Goal: Information Seeking & Learning: Check status

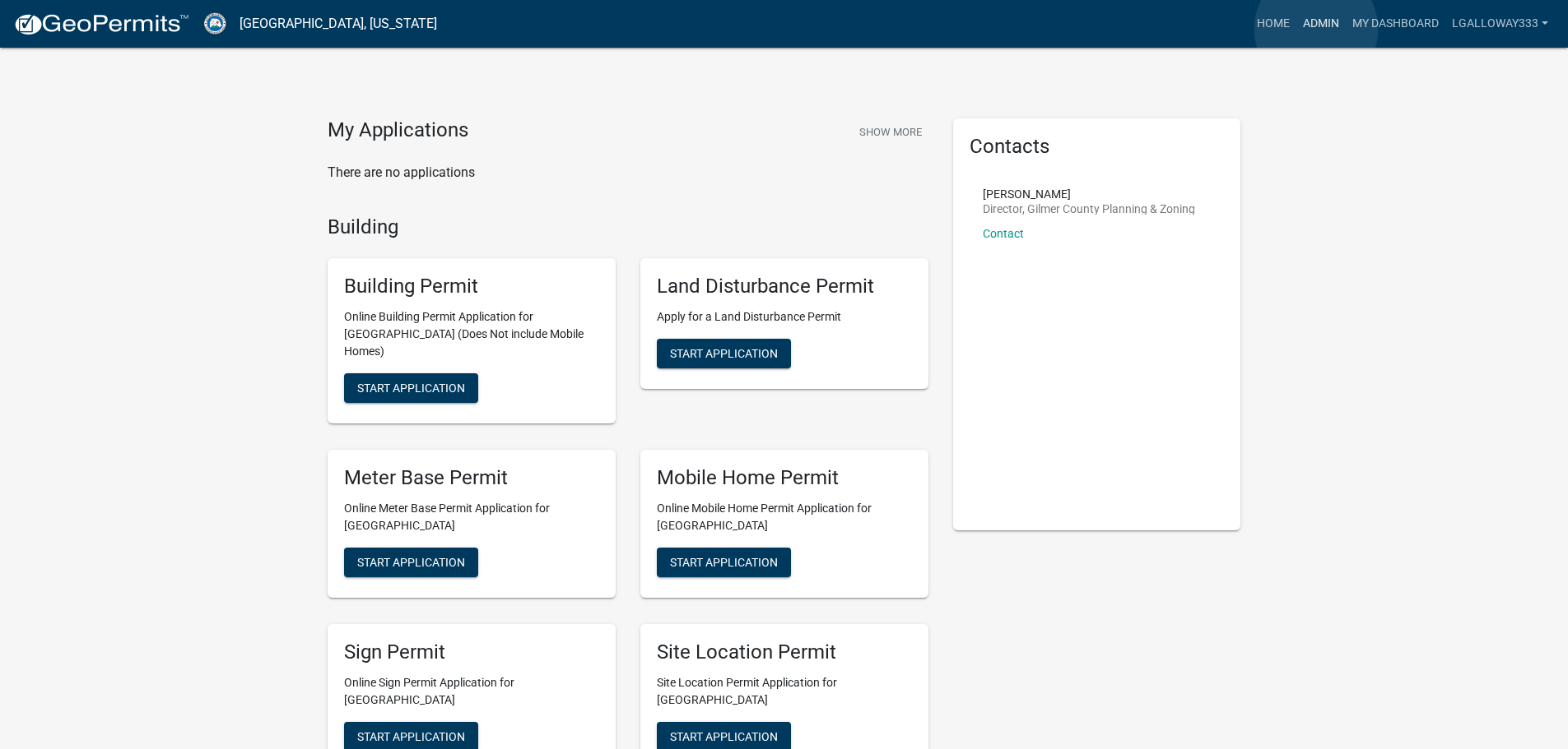
click at [1316, 29] on link "Admin" at bounding box center [1321, 24] width 49 height 31
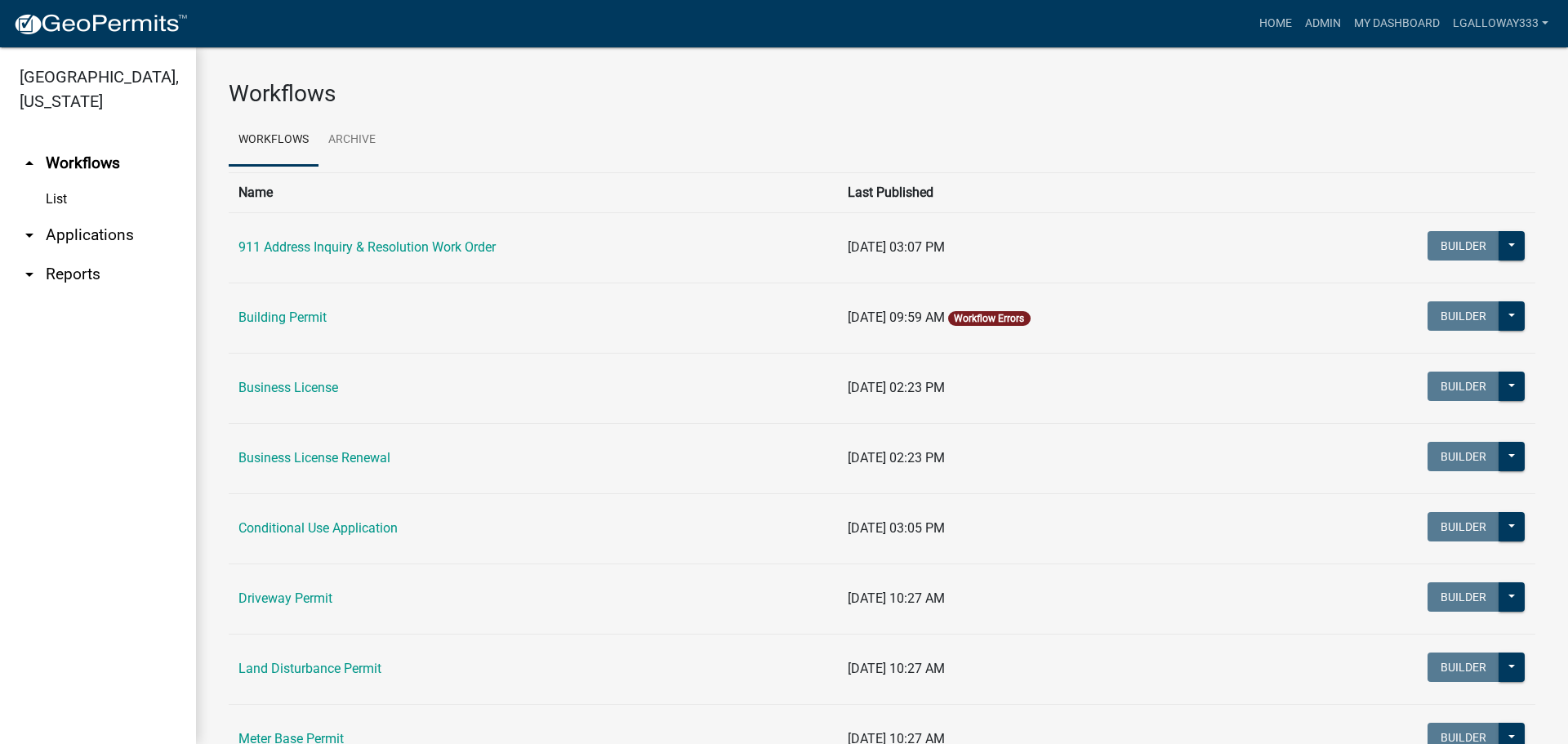
click at [69, 159] on link "arrow_drop_up Workflows" at bounding box center [98, 163] width 196 height 39
click at [285, 319] on link "Building Permit" at bounding box center [283, 318] width 89 height 16
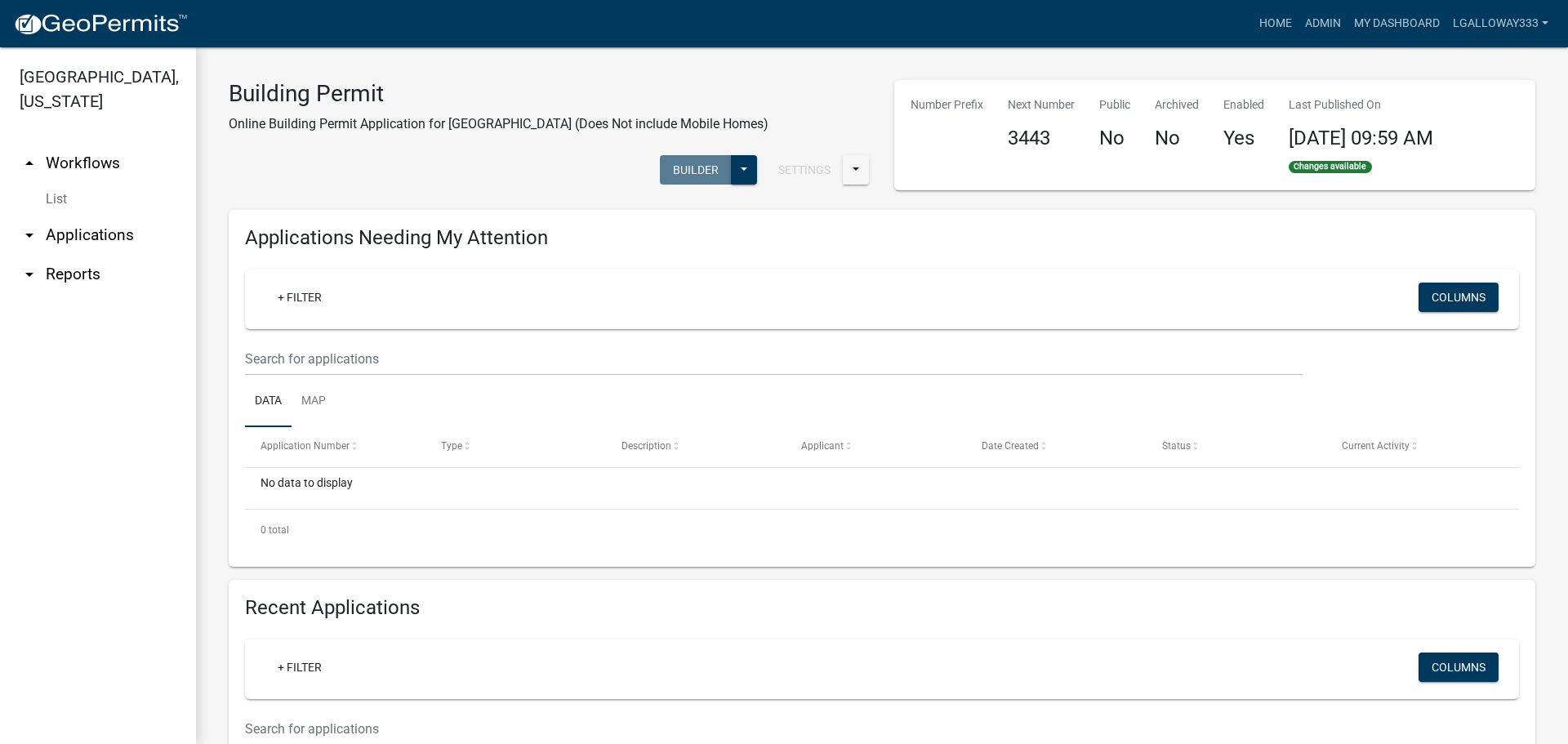
scroll to position [163, 0]
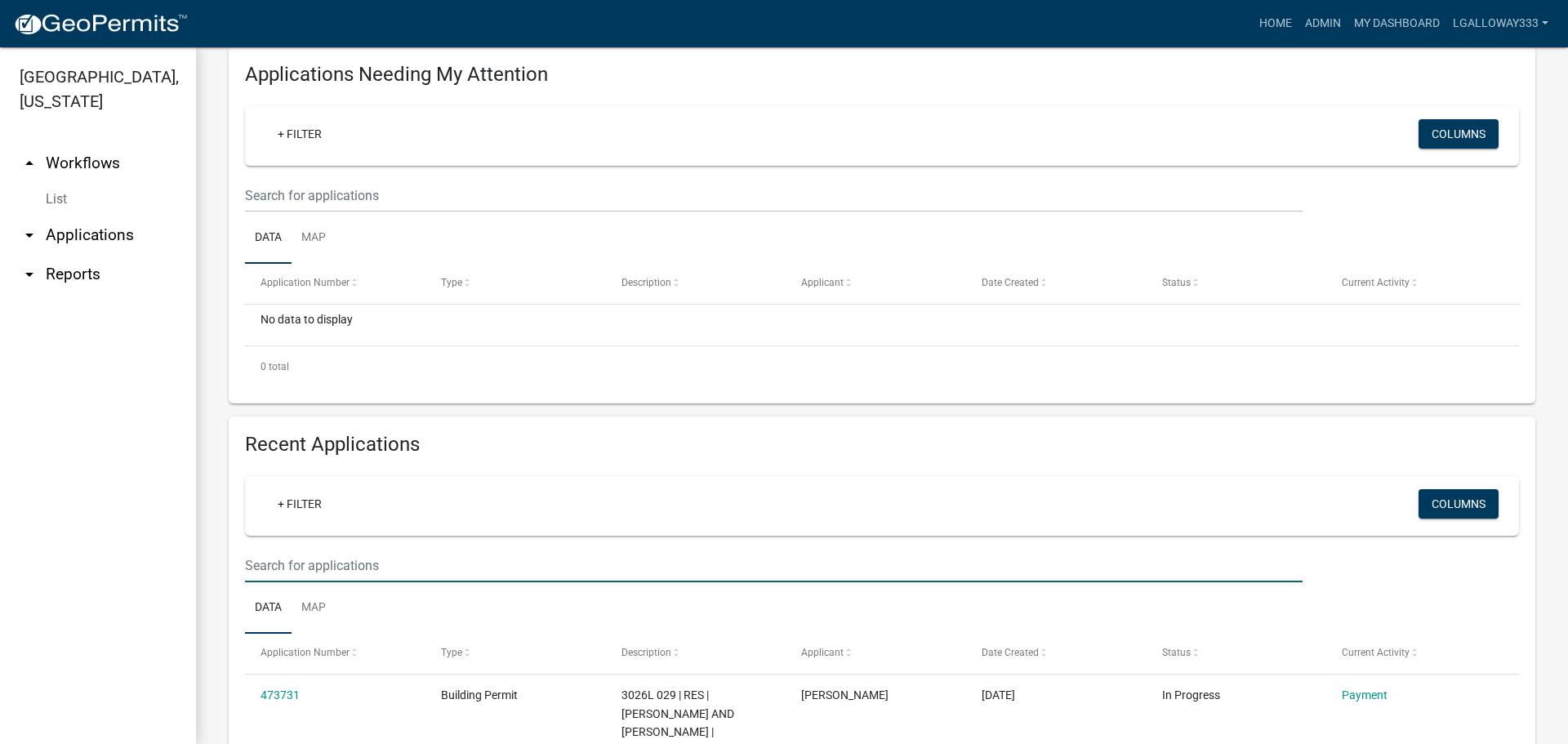
click at [338, 562] on input "text" at bounding box center [773, 565] width 1058 height 34
click at [326, 556] on input "3000" at bounding box center [773, 565] width 1058 height 34
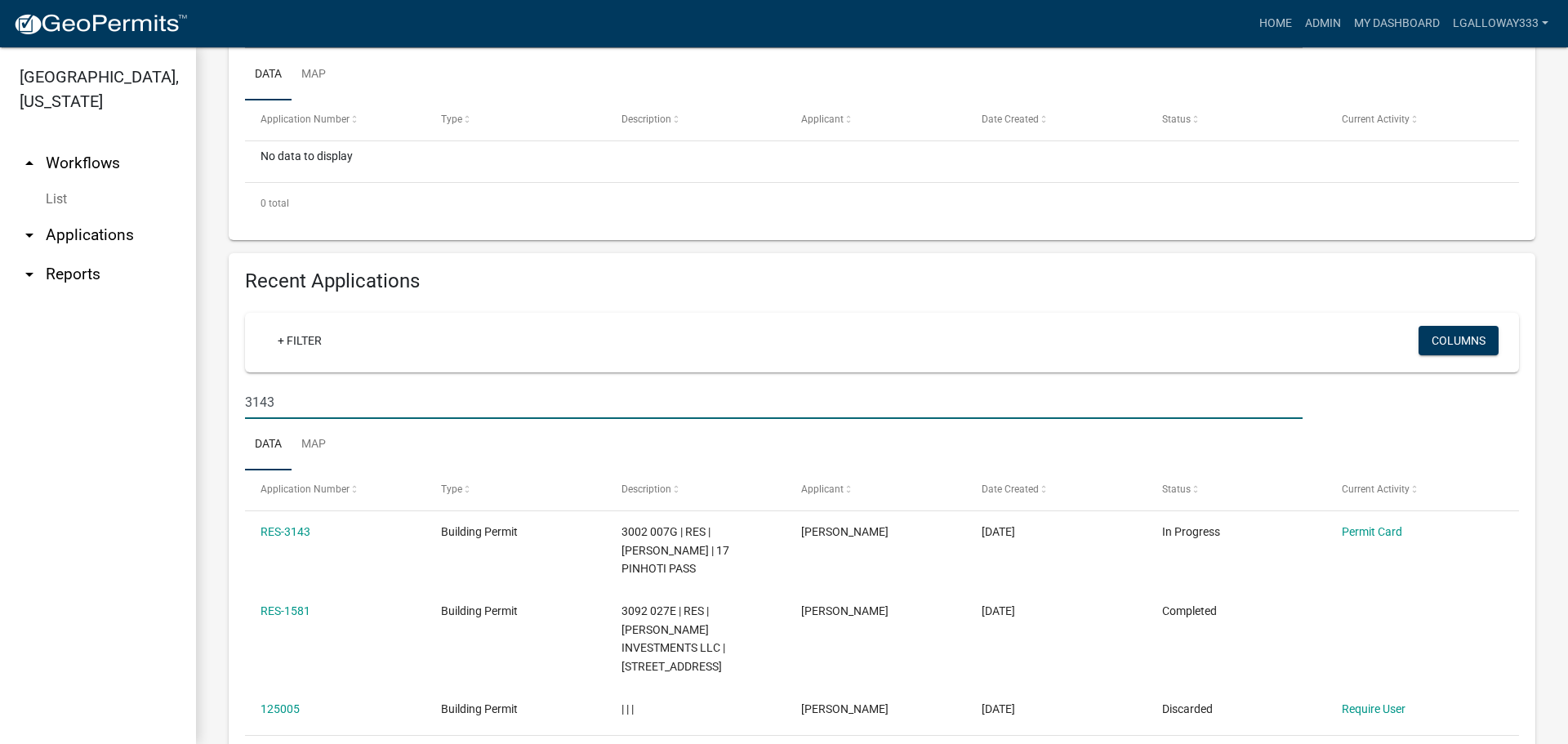
scroll to position [390, 0]
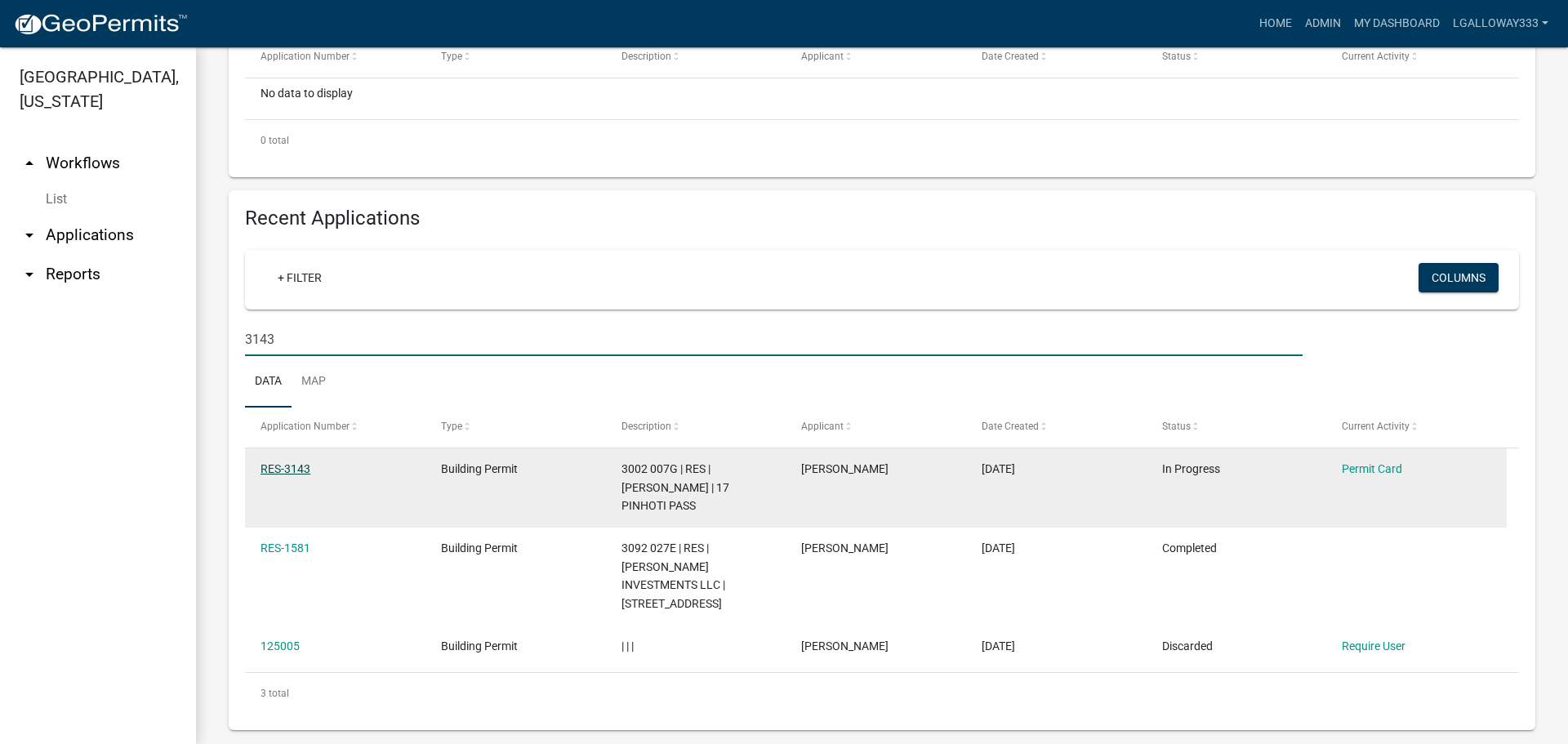
type input "3143"
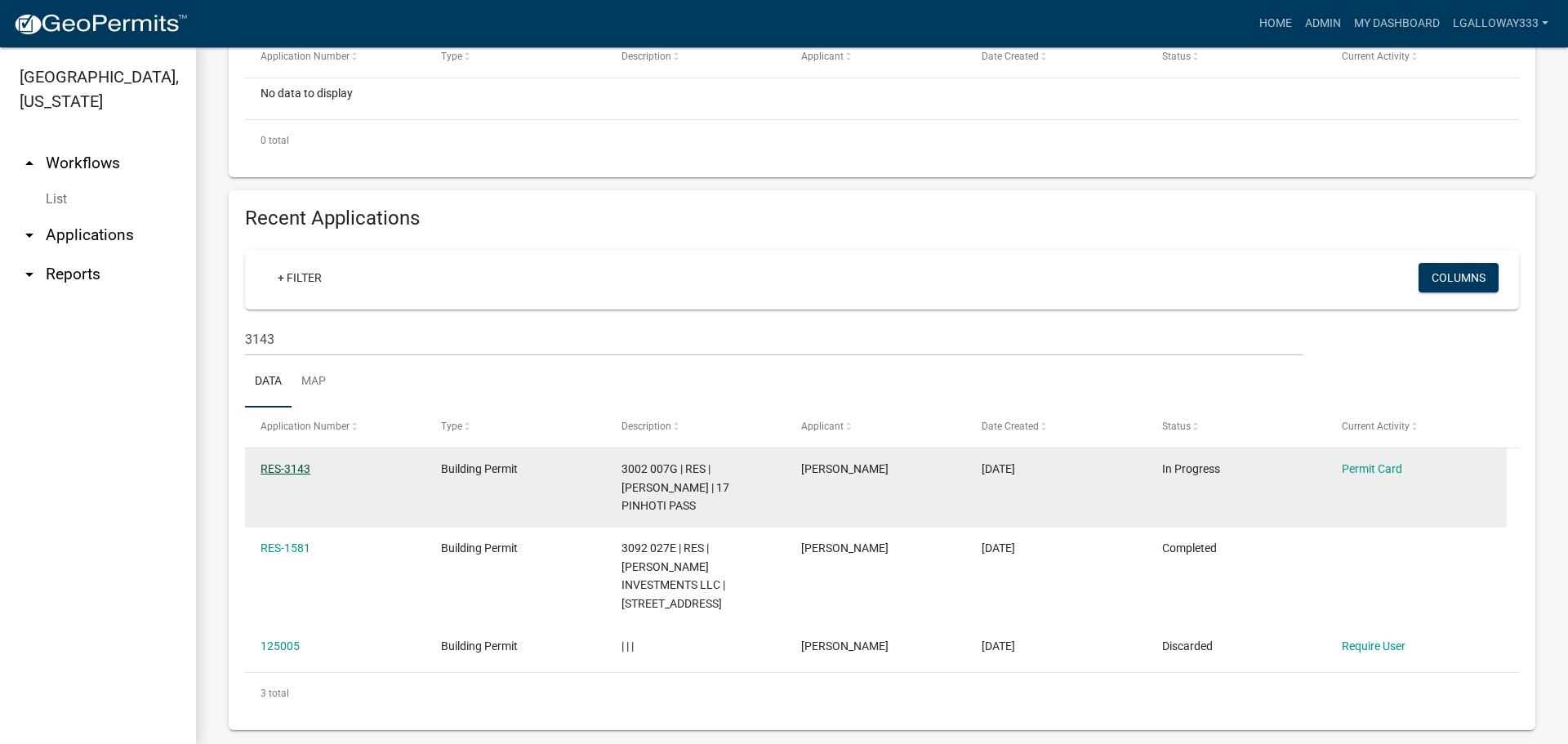
click at [285, 469] on link "RES-3143" at bounding box center [285, 469] width 49 height 13
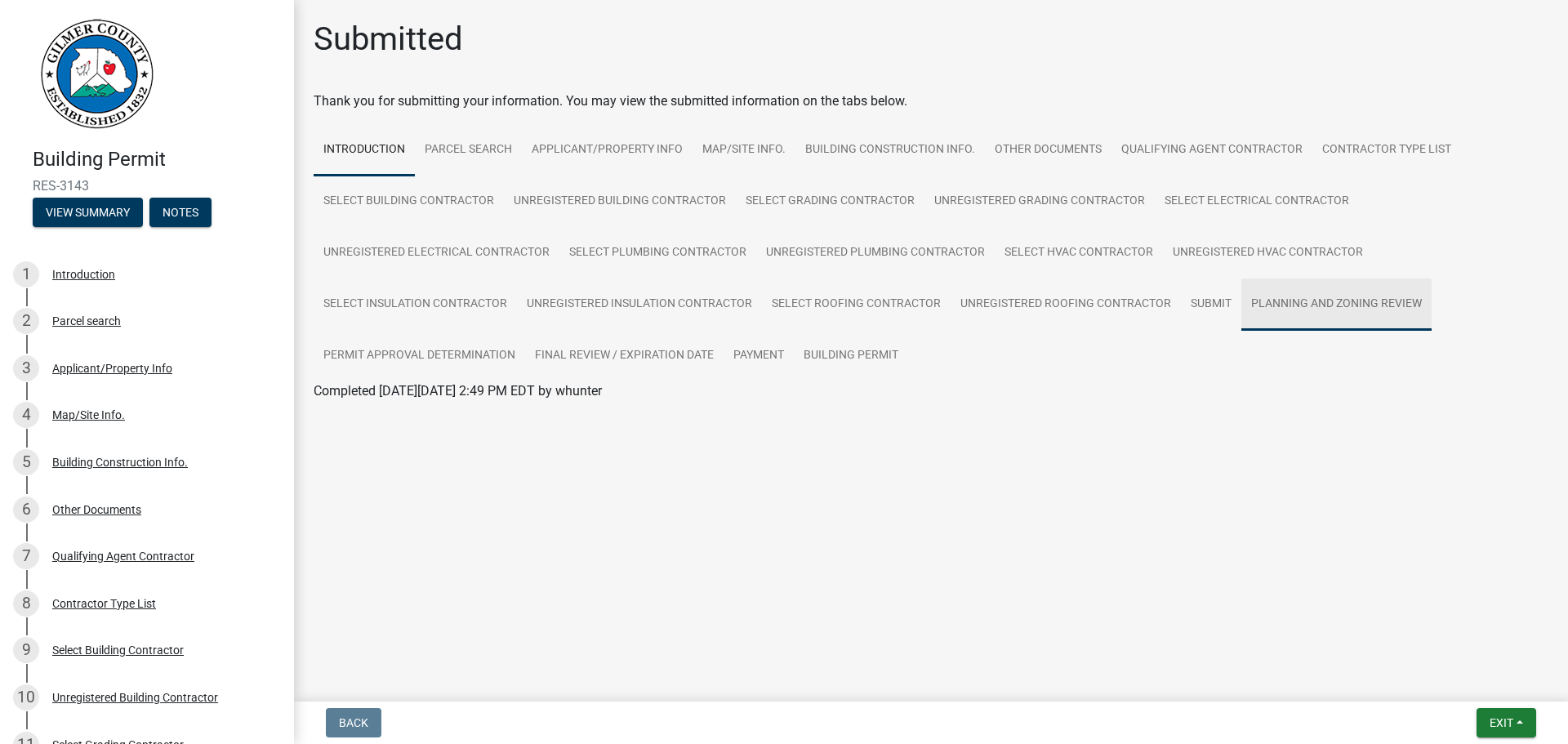
click at [1347, 289] on link "Planning and Zoning Review" at bounding box center [1336, 305] width 190 height 52
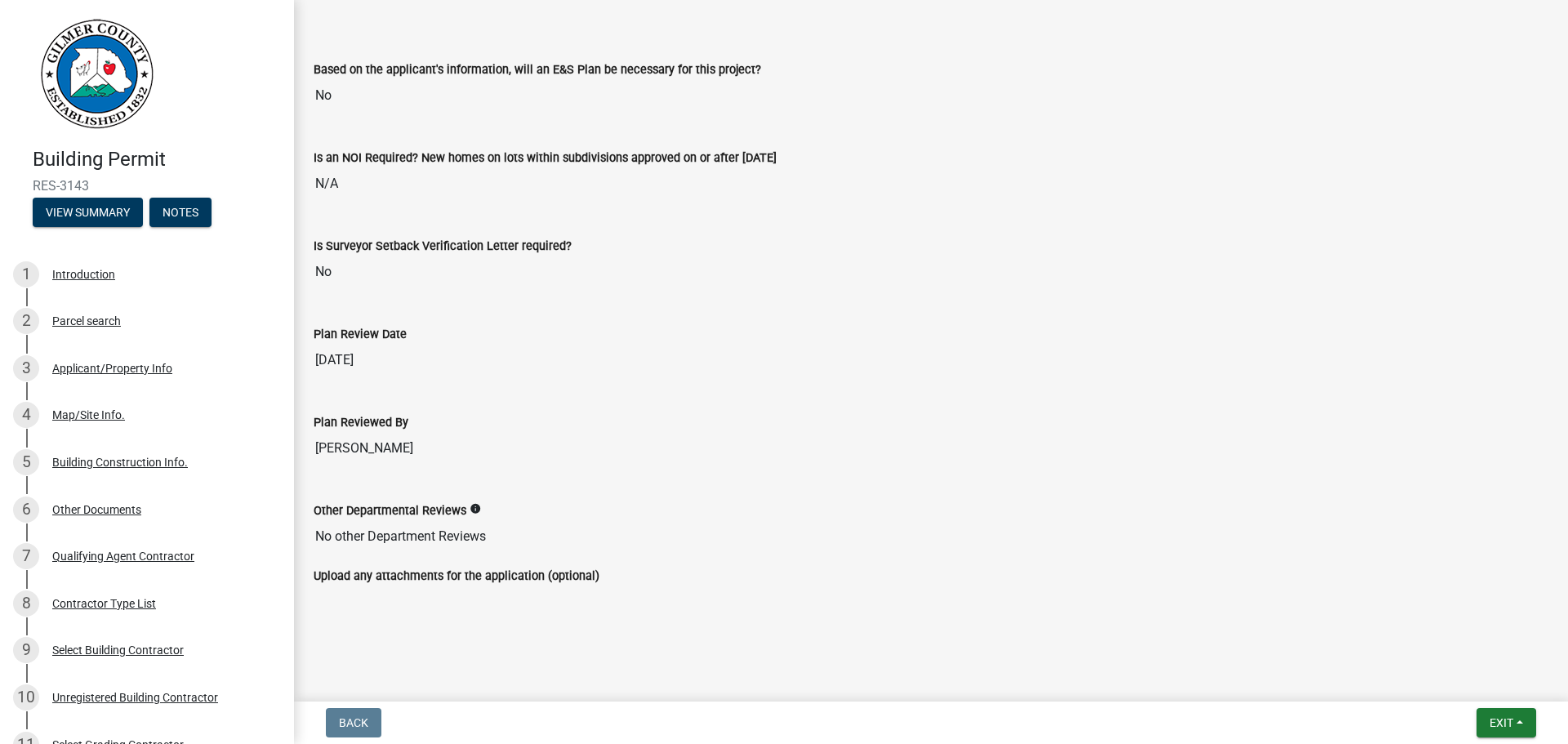
scroll to position [3256, 0]
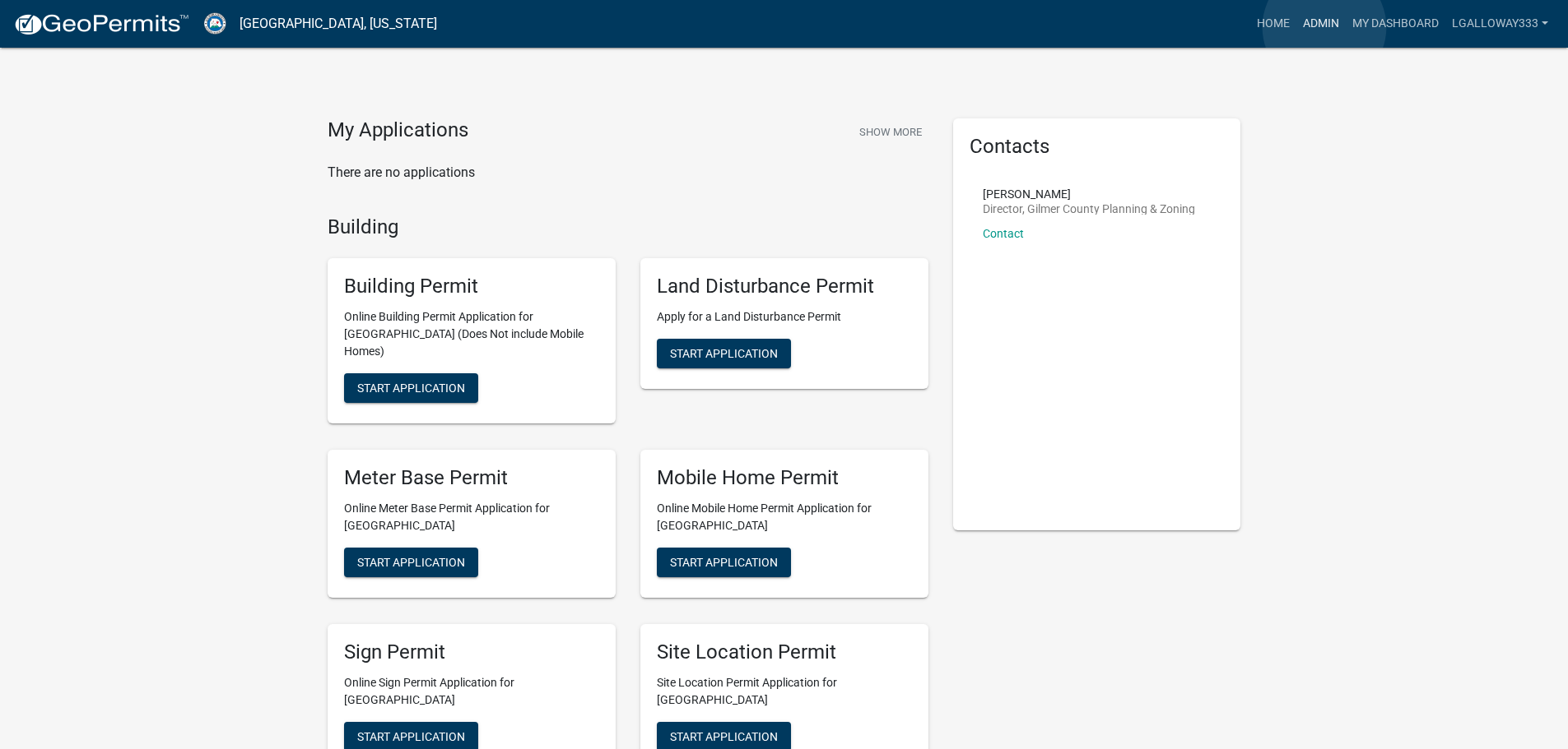
click at [1324, 27] on link "Admin" at bounding box center [1321, 24] width 49 height 31
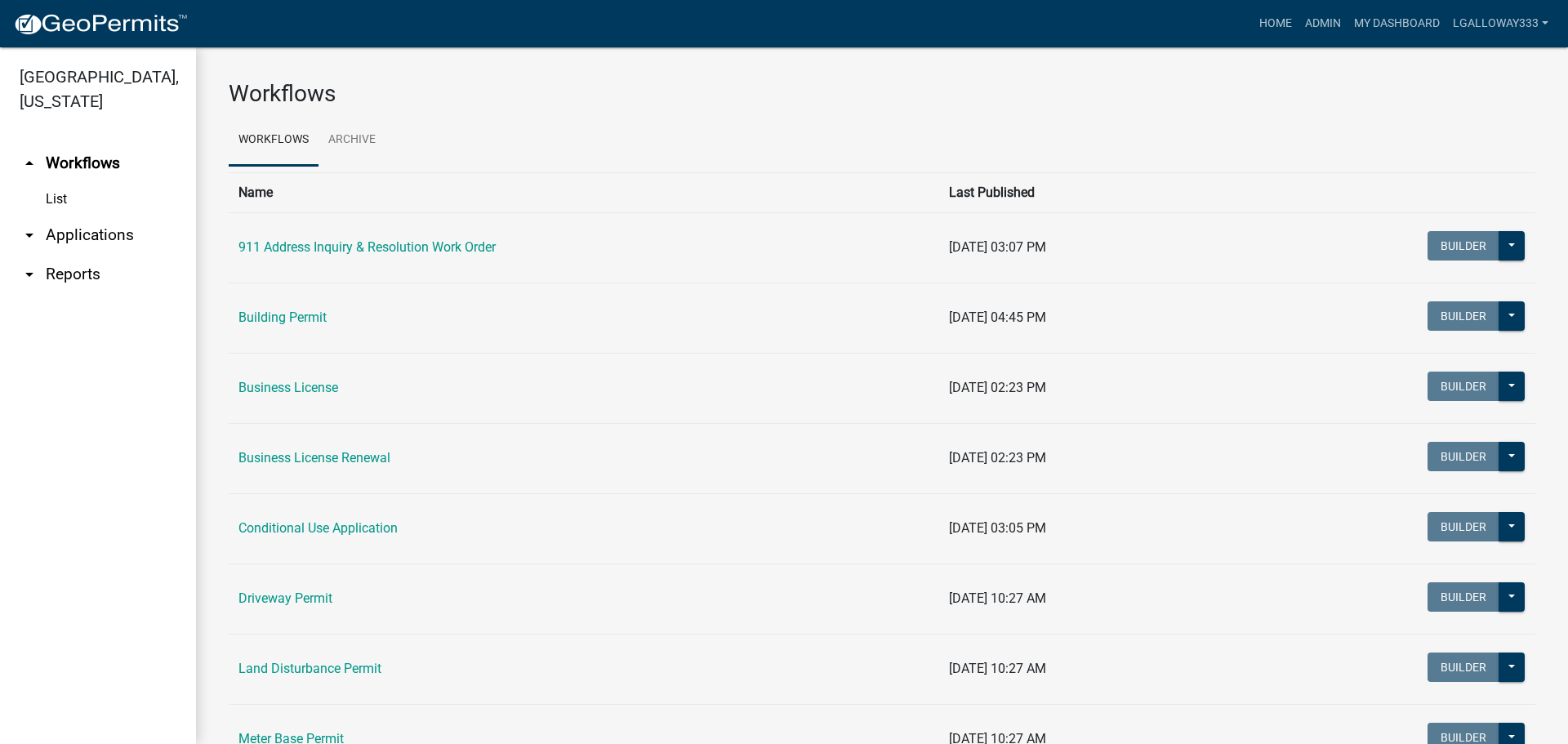
click at [102, 234] on link "arrow_drop_down Applications" at bounding box center [98, 234] width 196 height 39
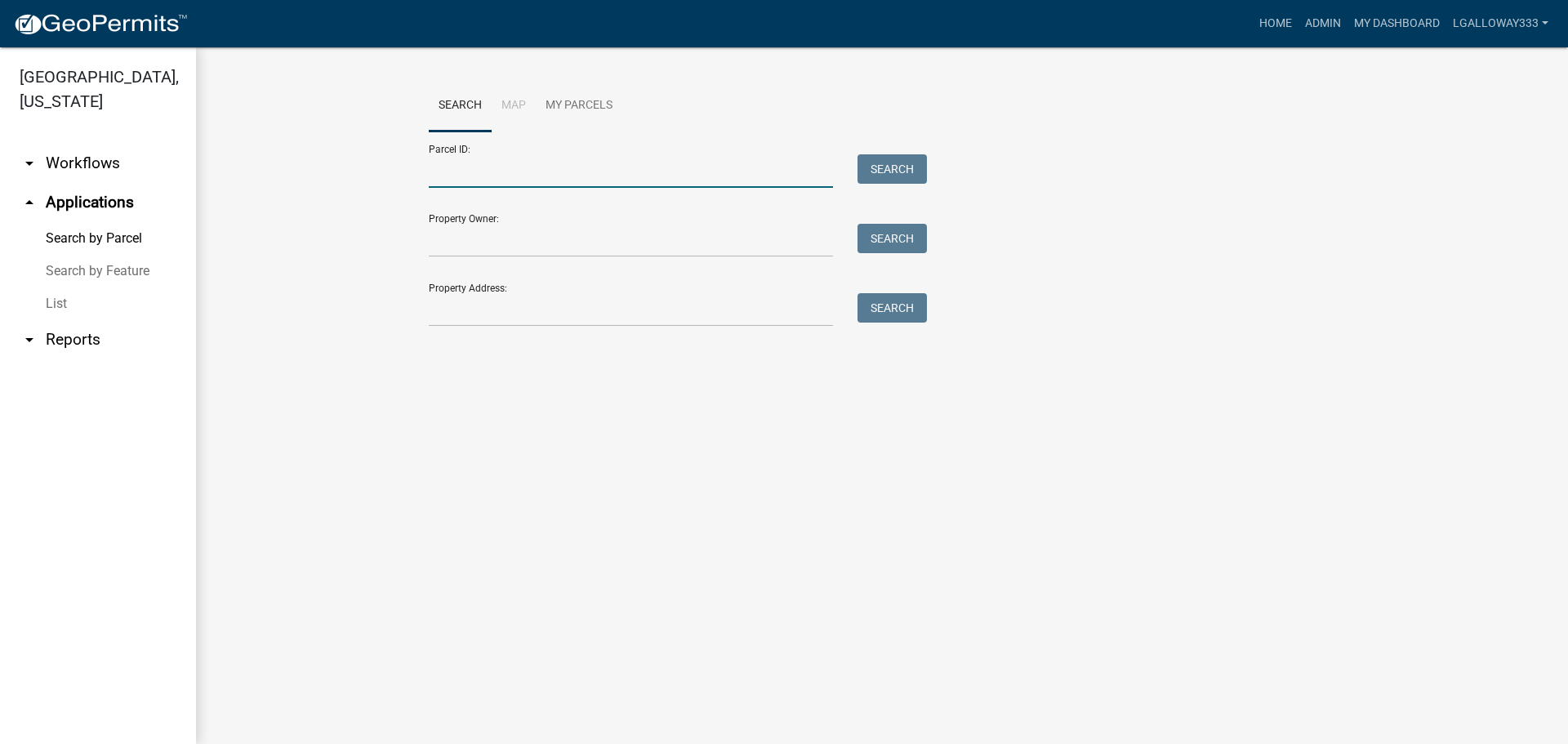
click at [482, 170] on input "Parcel ID:" at bounding box center [631, 171] width 404 height 34
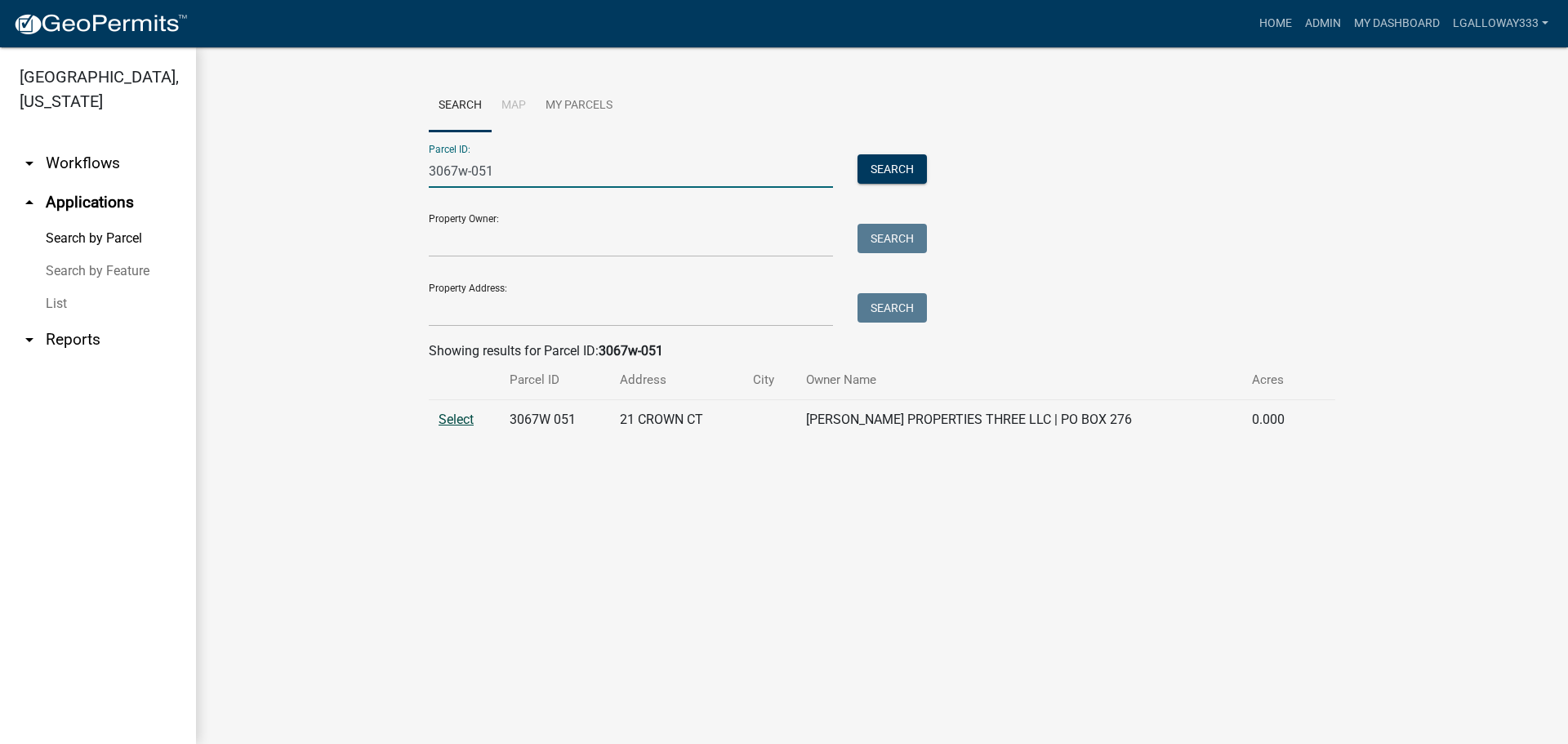
type input "3067w-051"
click at [464, 423] on span "Select" at bounding box center [456, 419] width 35 height 16
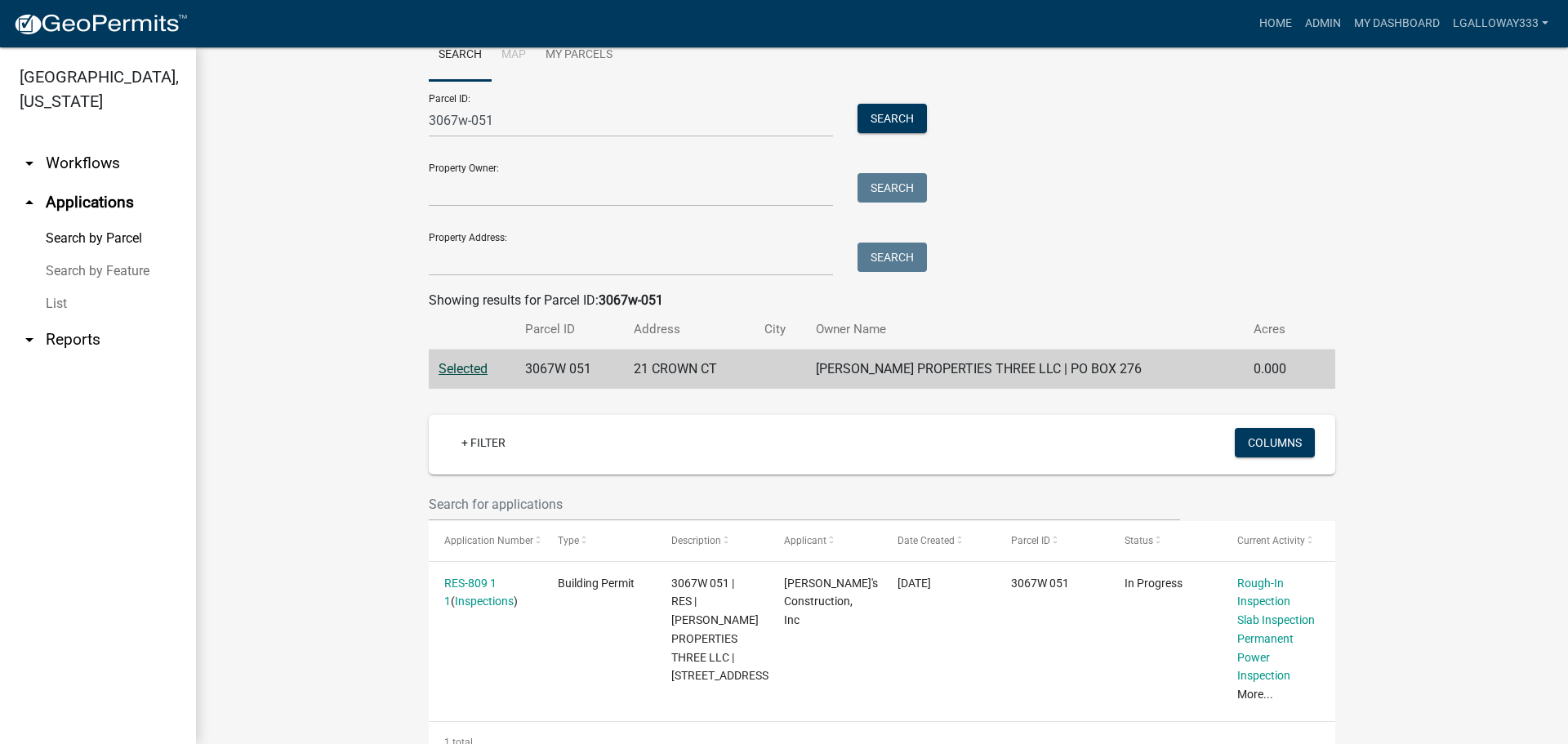
scroll to position [102, 0]
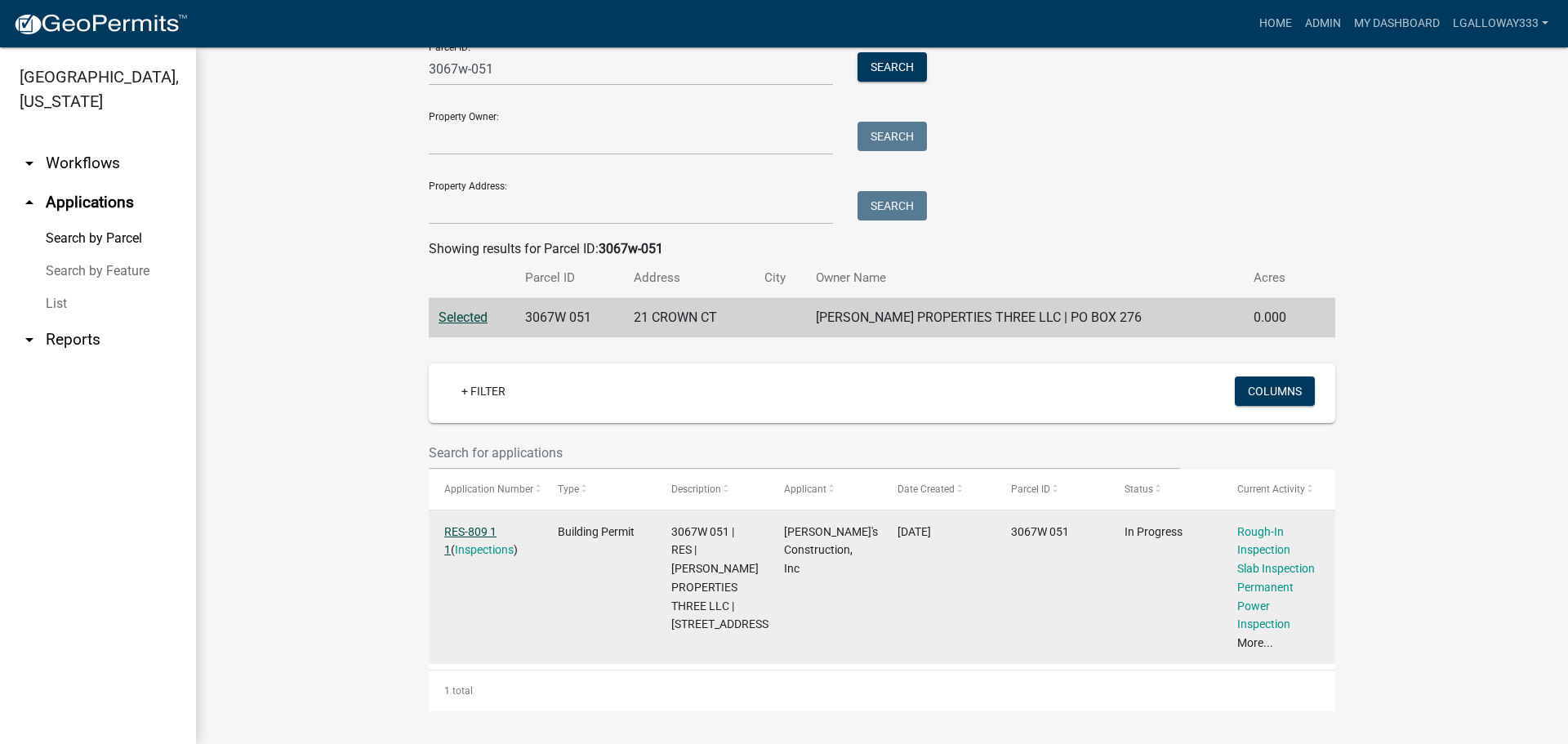
click at [454, 533] on link "RES-809 1 1" at bounding box center [470, 541] width 52 height 32
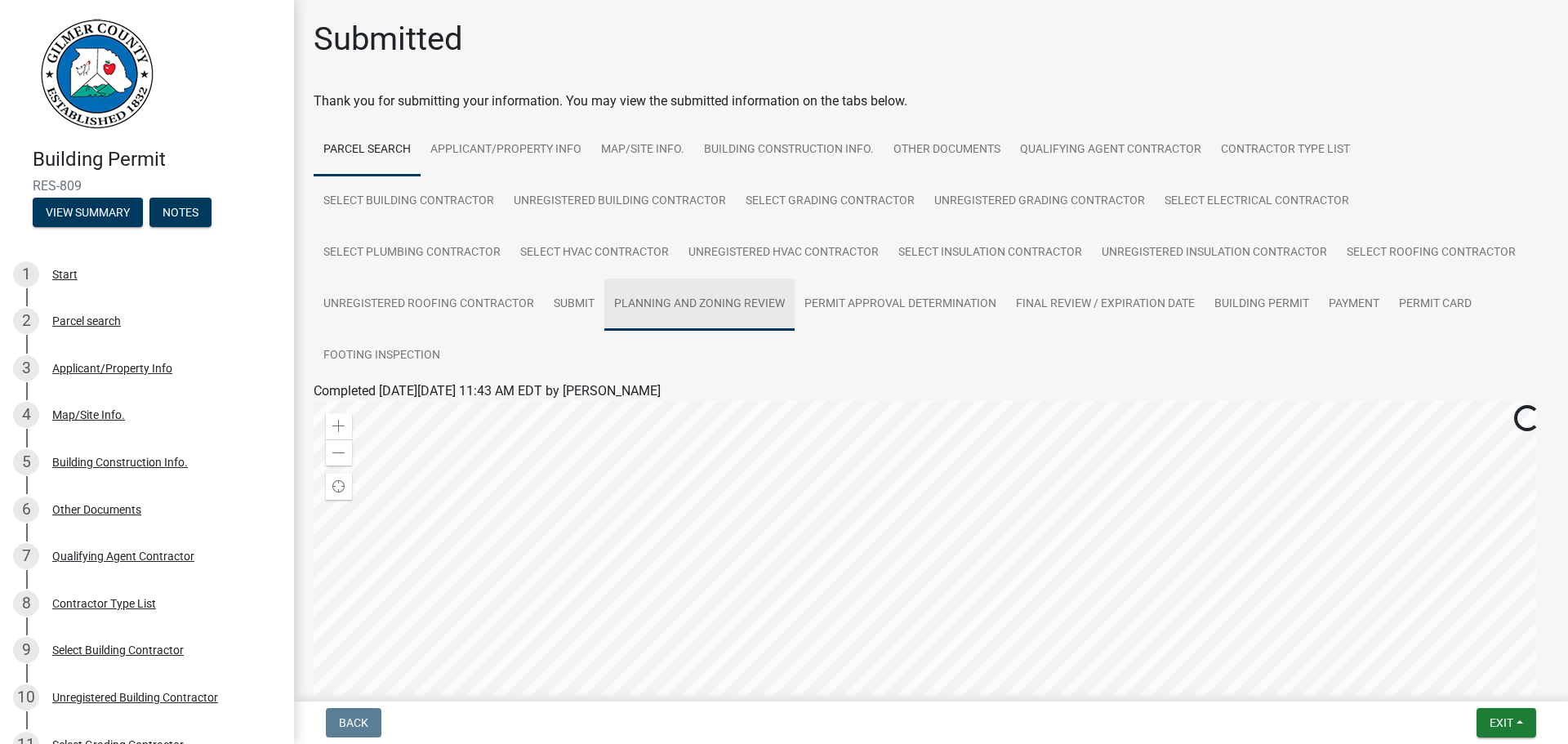
click at [663, 313] on link "Planning and Zoning Review" at bounding box center [699, 305] width 190 height 52
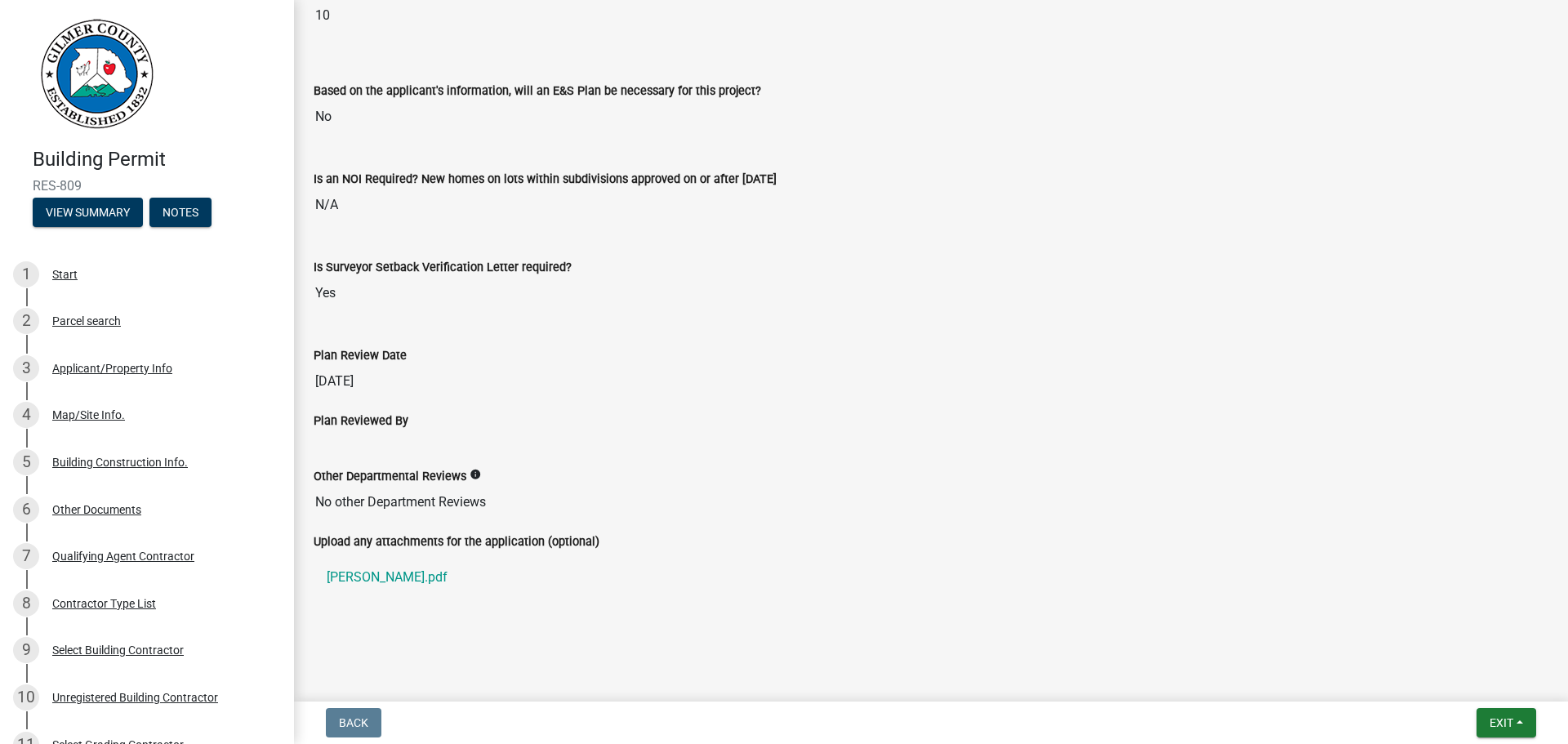
scroll to position [1965, 0]
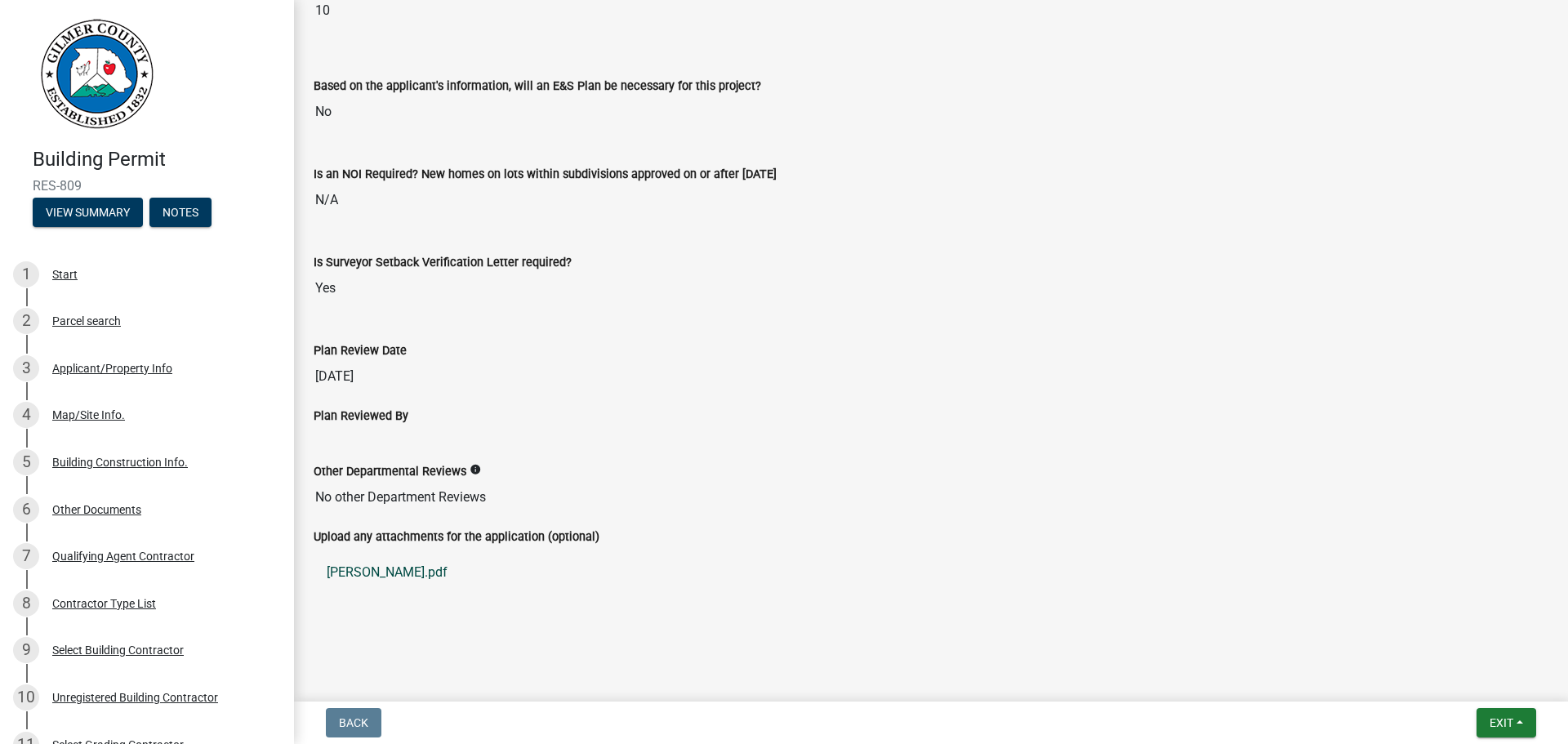
click at [346, 571] on link "anderson.pdf" at bounding box center [930, 572] width 1235 height 39
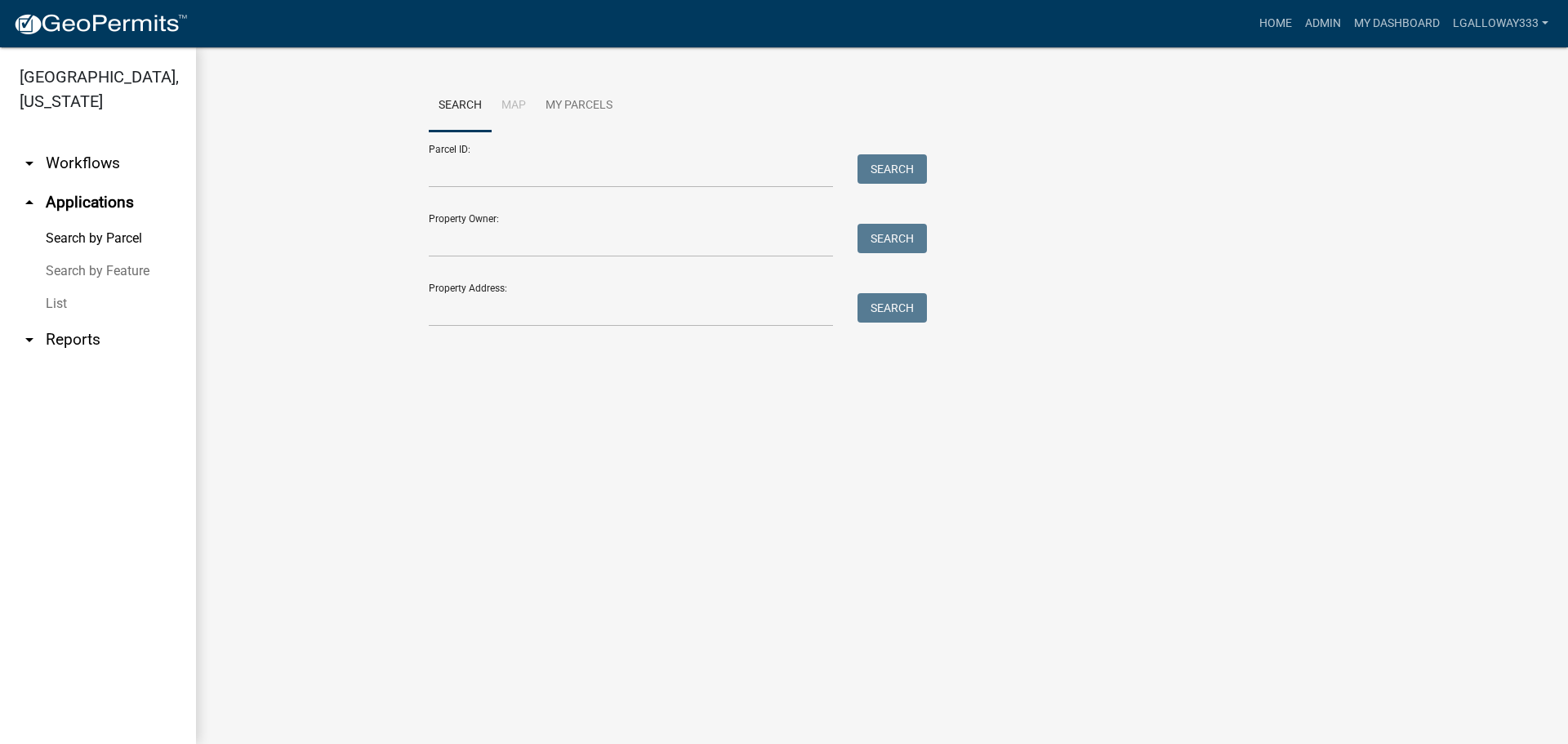
click at [63, 153] on link "arrow_drop_down Workflows" at bounding box center [98, 163] width 196 height 39
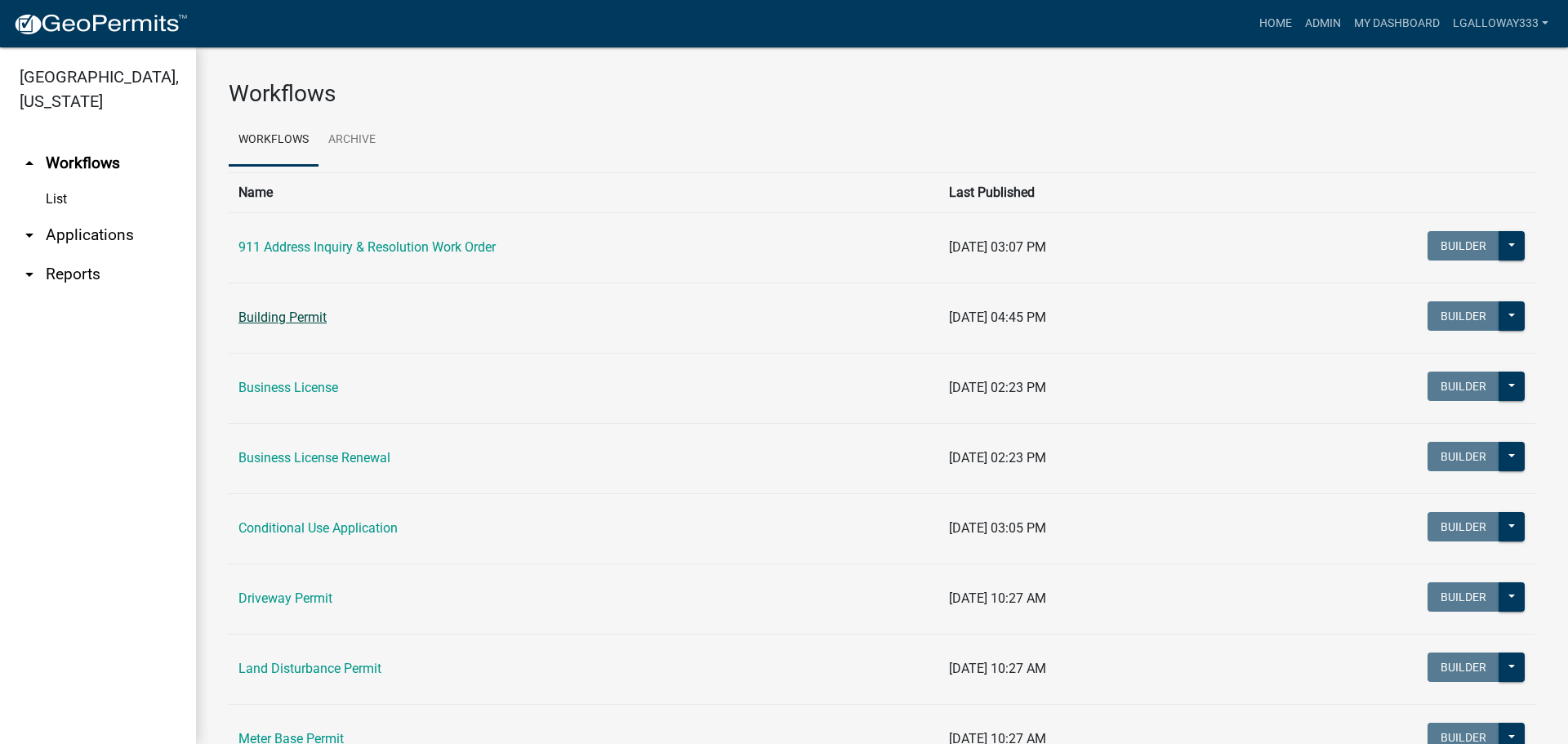
click at [308, 321] on link "Building Permit" at bounding box center [283, 318] width 89 height 16
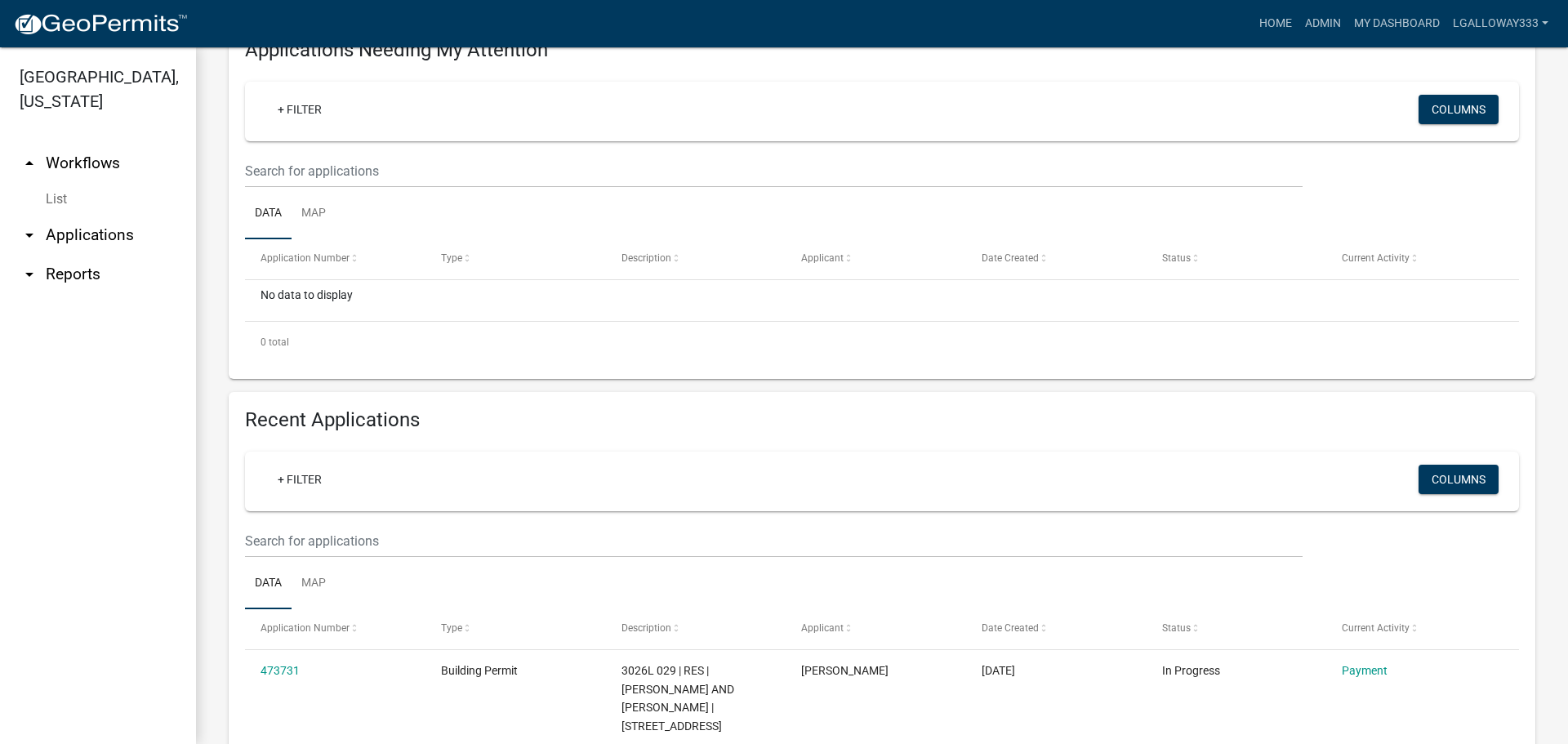
scroll to position [267, 0]
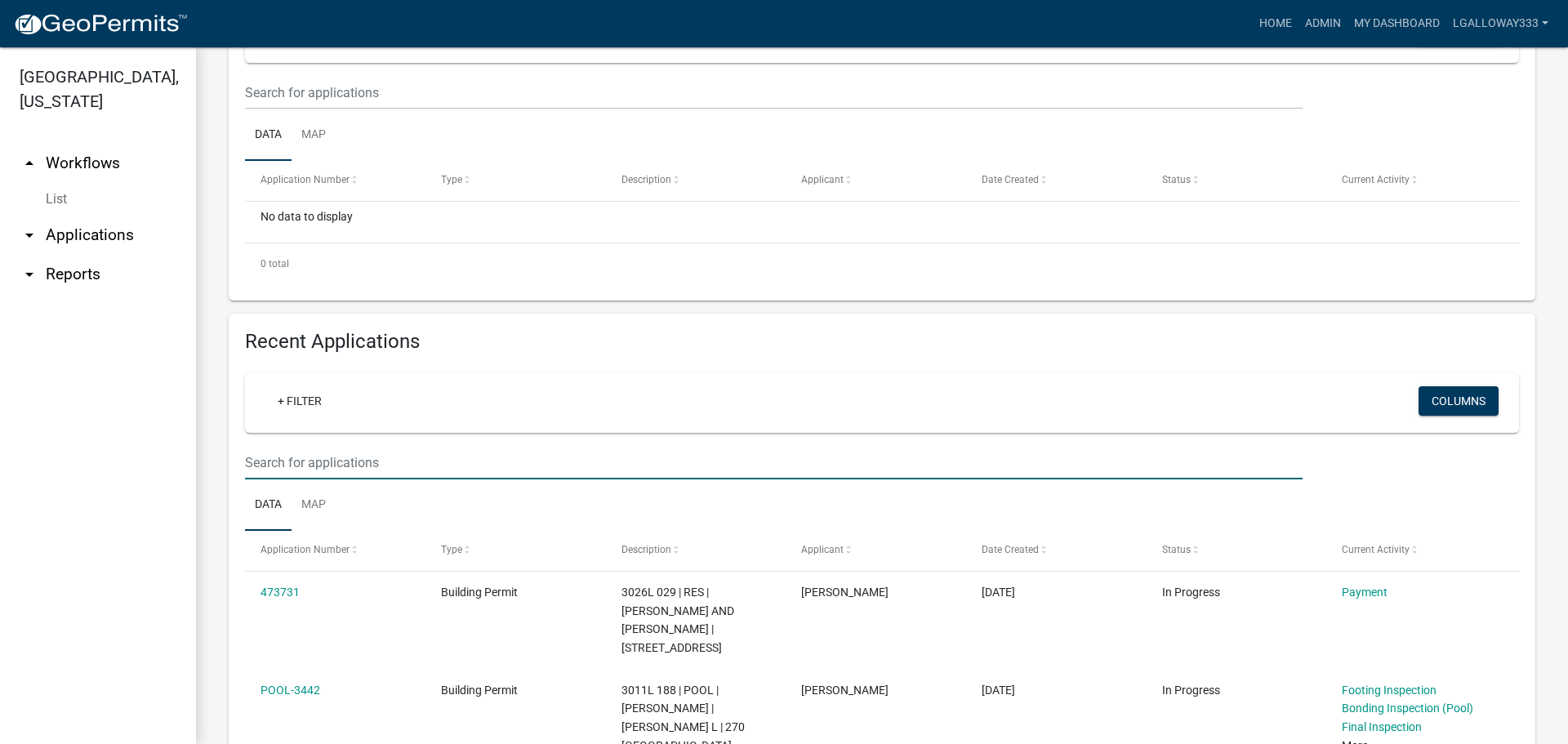
click at [384, 471] on input "text" at bounding box center [773, 463] width 1058 height 34
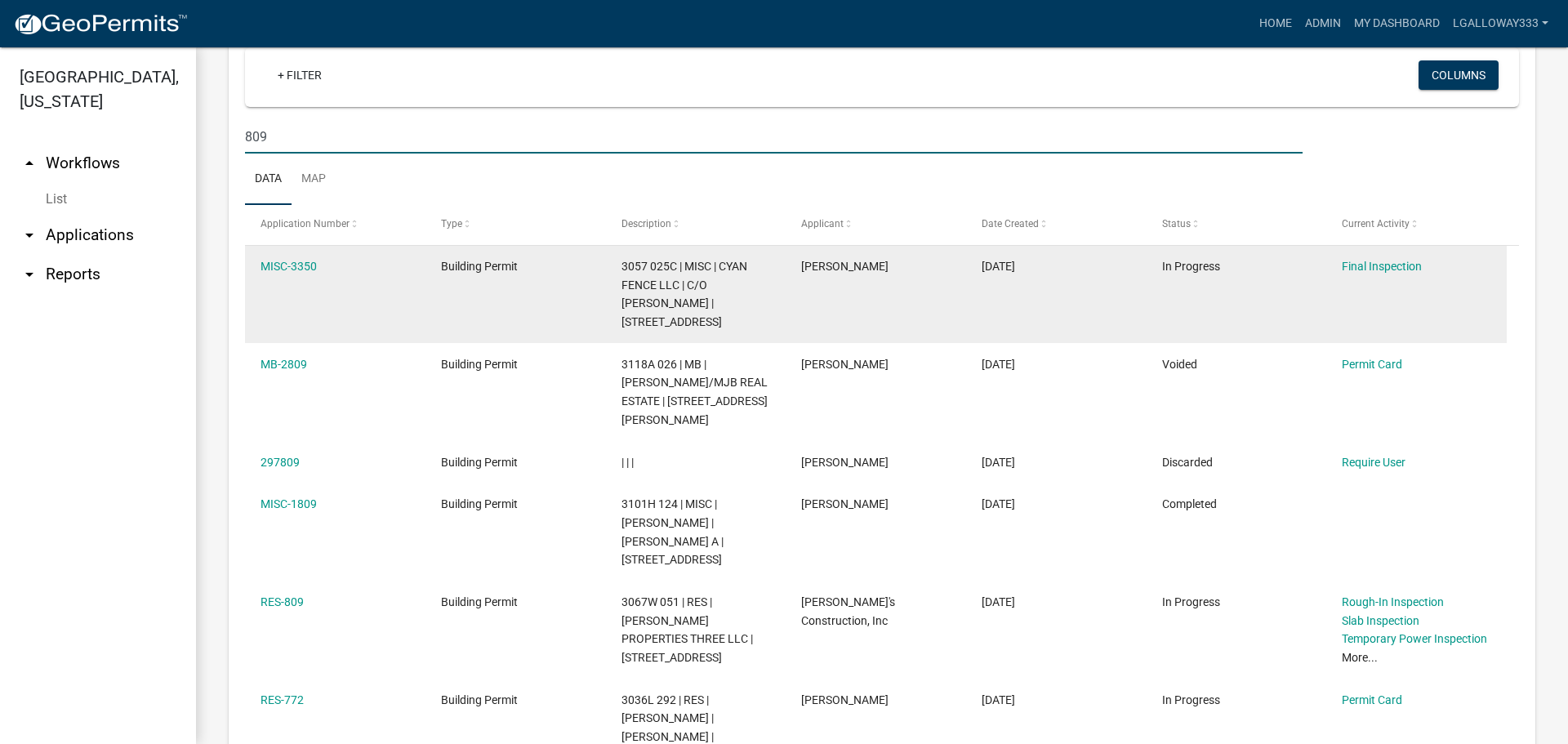
scroll to position [675, 0]
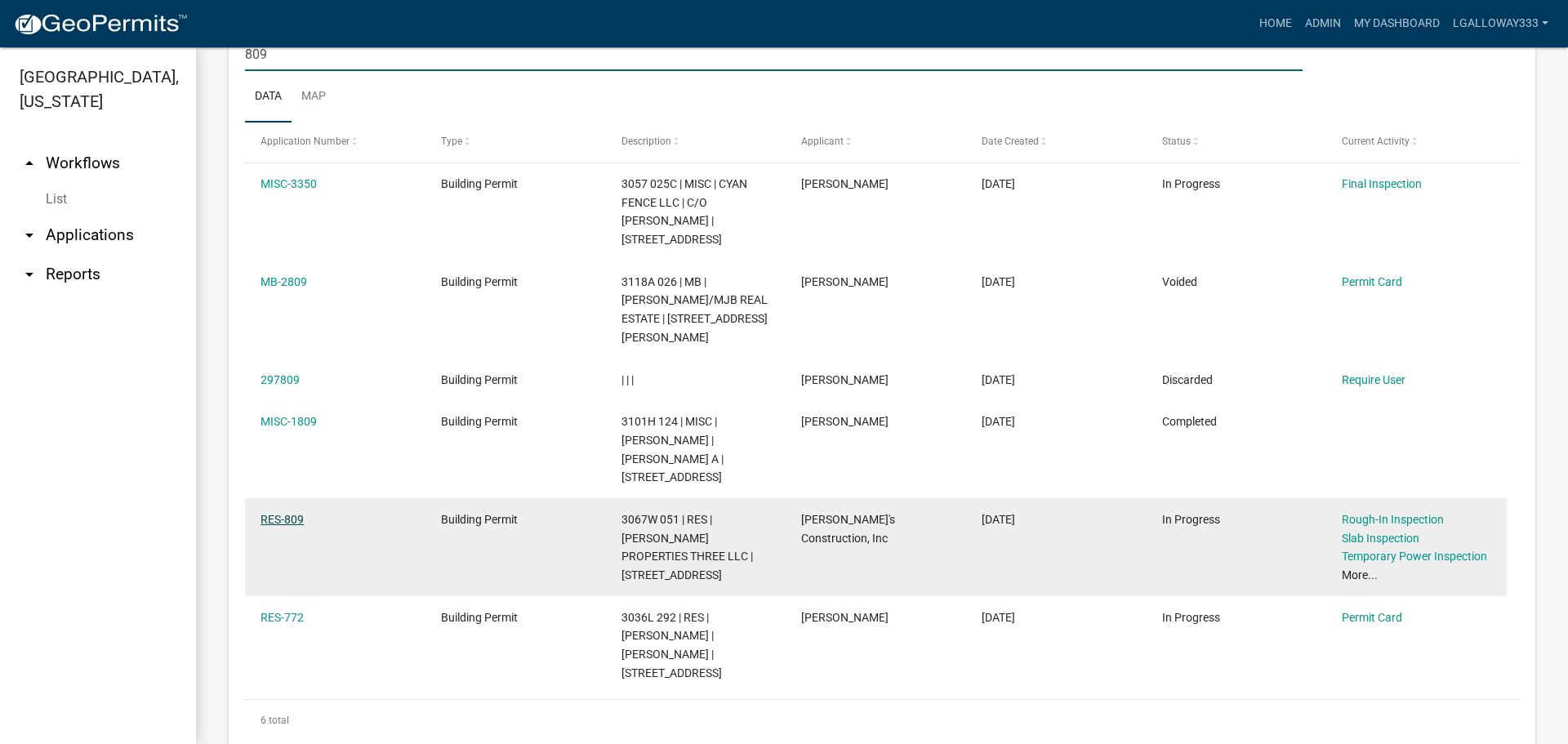
type input "809"
click at [290, 520] on link "RES-809" at bounding box center [282, 519] width 43 height 13
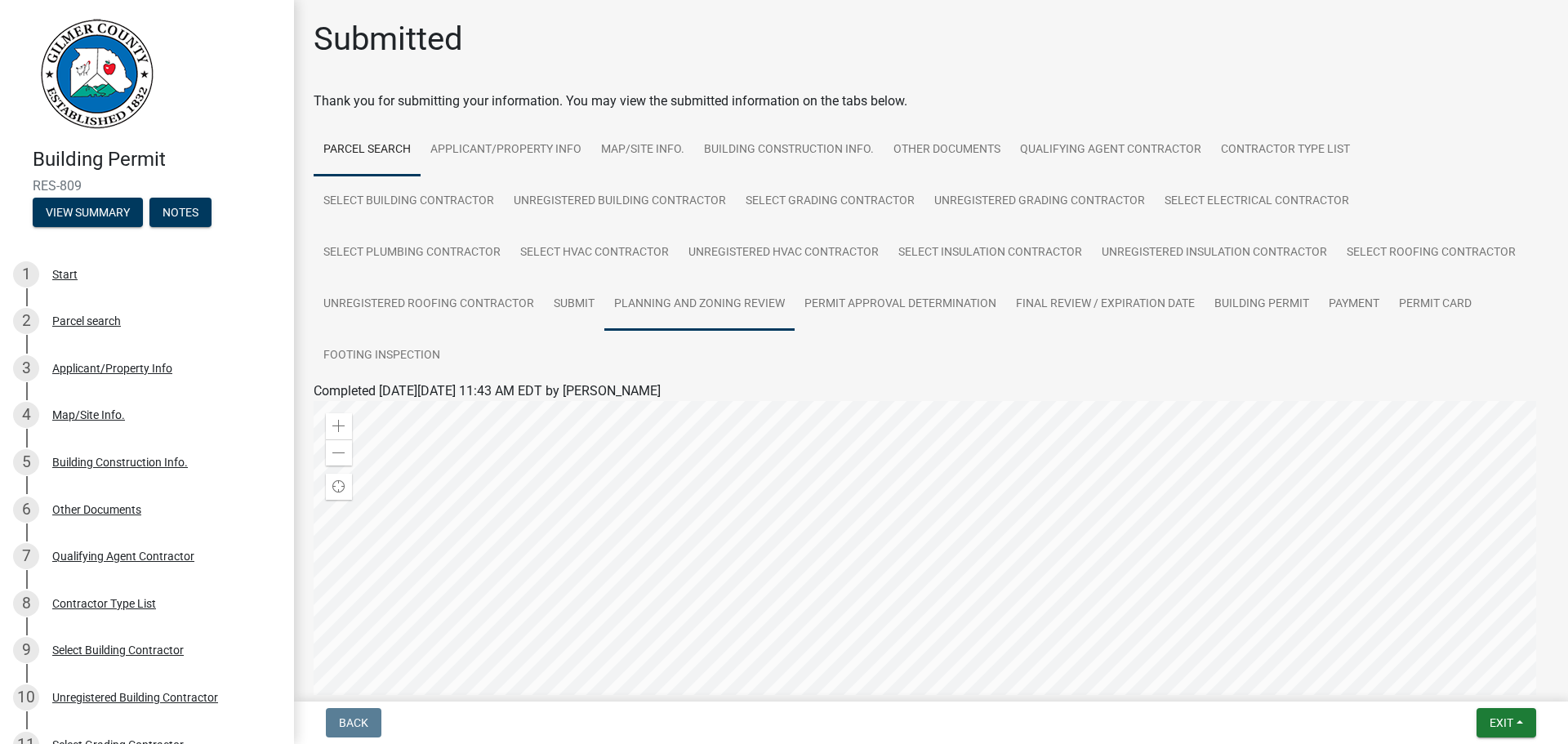
click at [732, 292] on link "Planning and Zoning Review" at bounding box center [699, 305] width 190 height 52
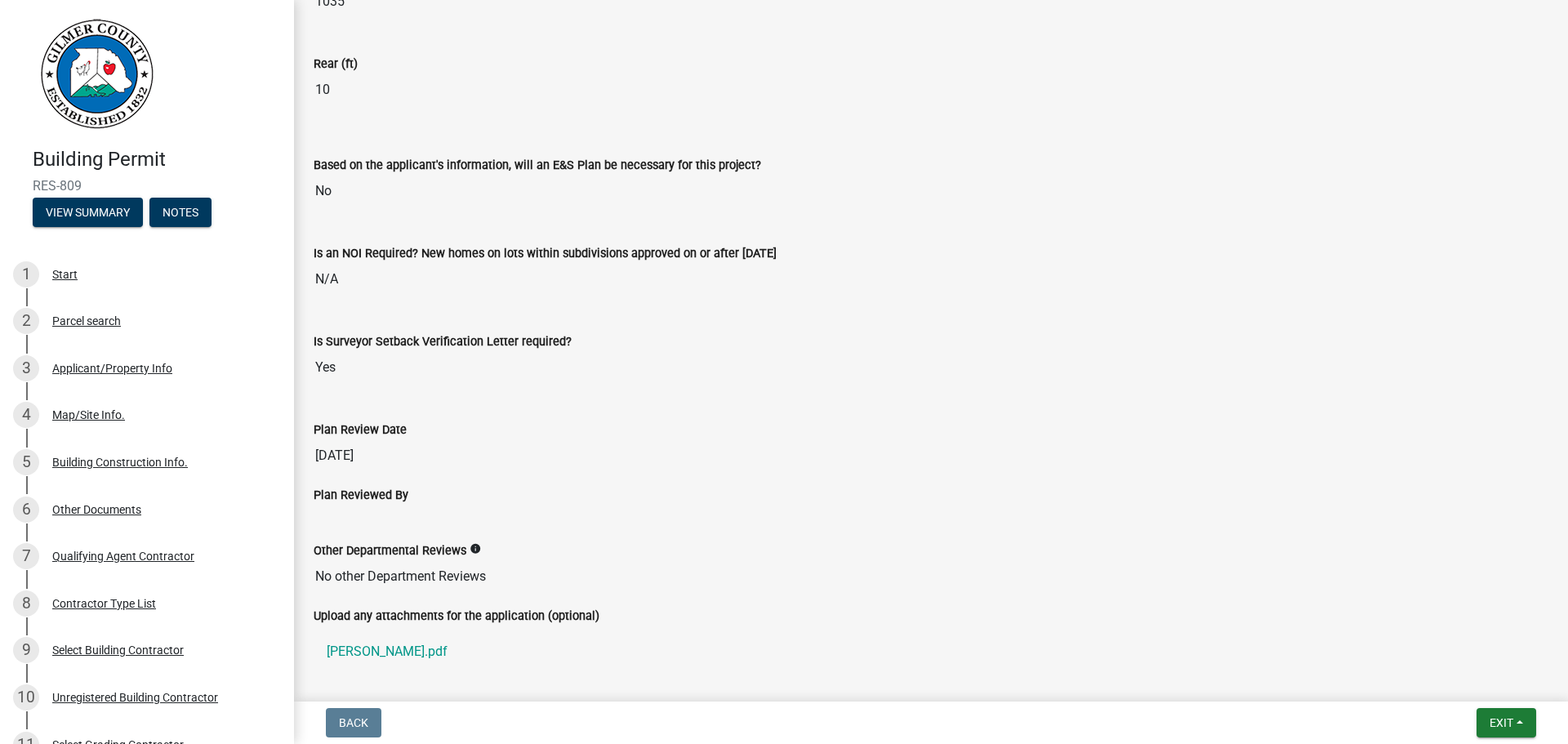
scroll to position [1965, 0]
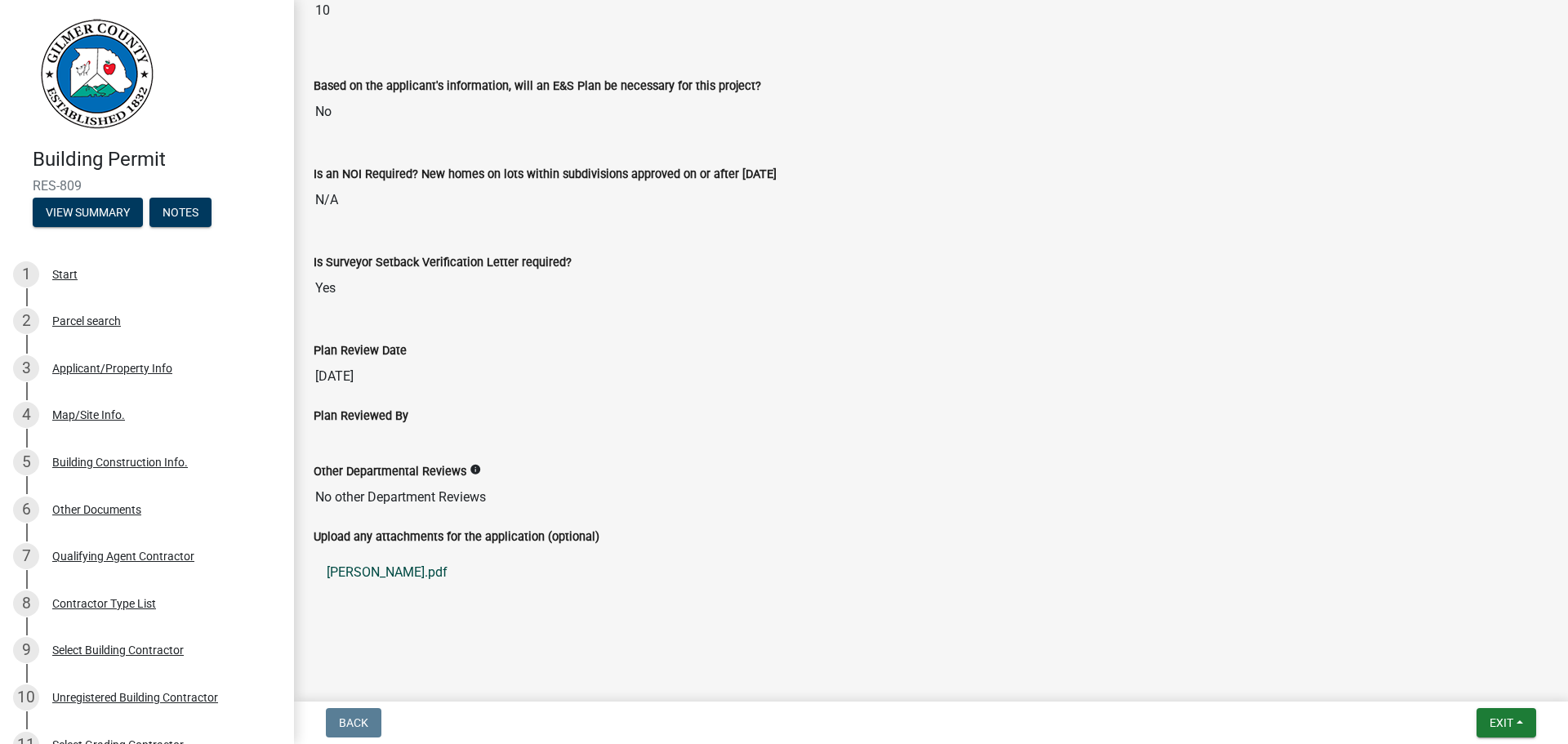
click at [354, 576] on link "anderson.pdf" at bounding box center [930, 572] width 1235 height 39
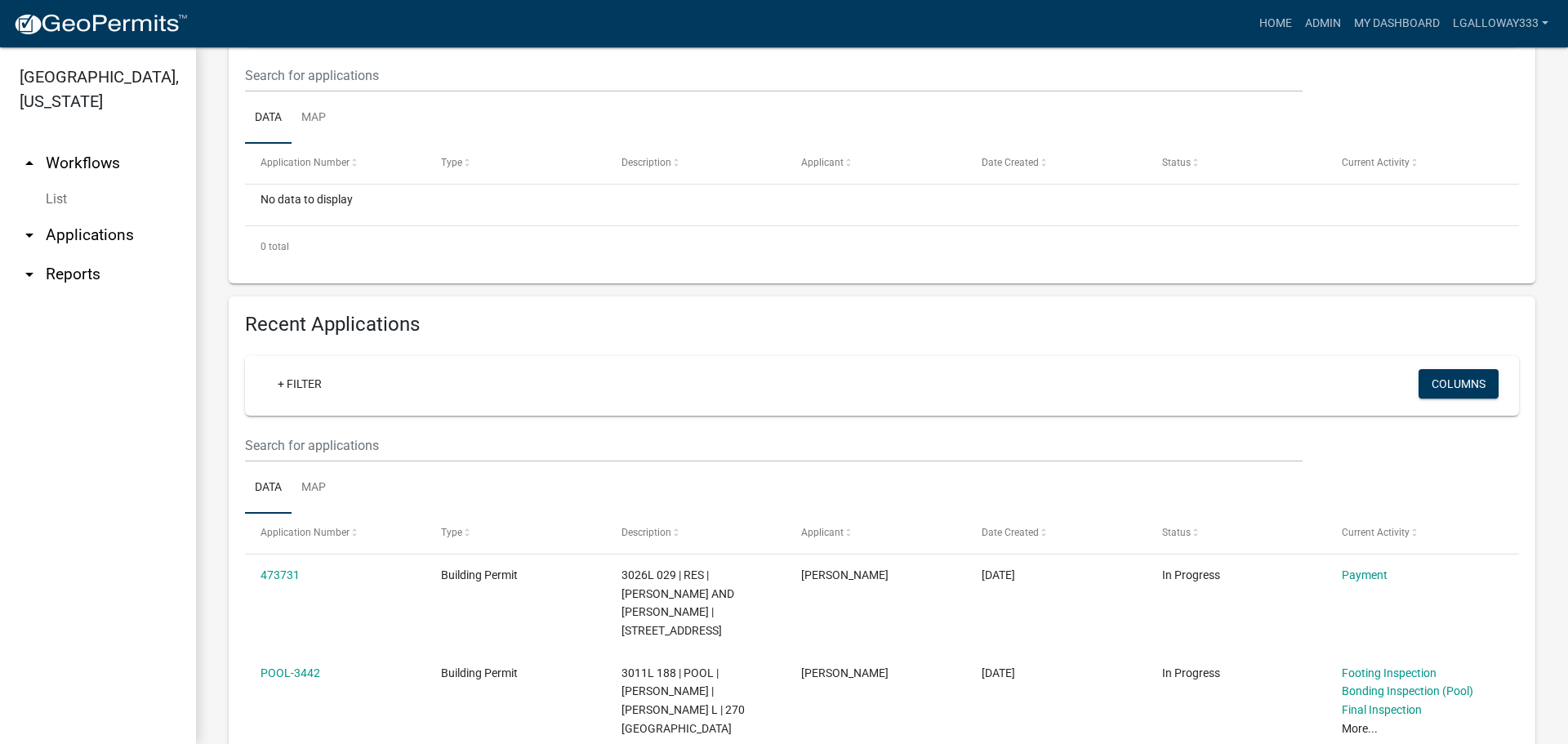
scroll to position [245, 0]
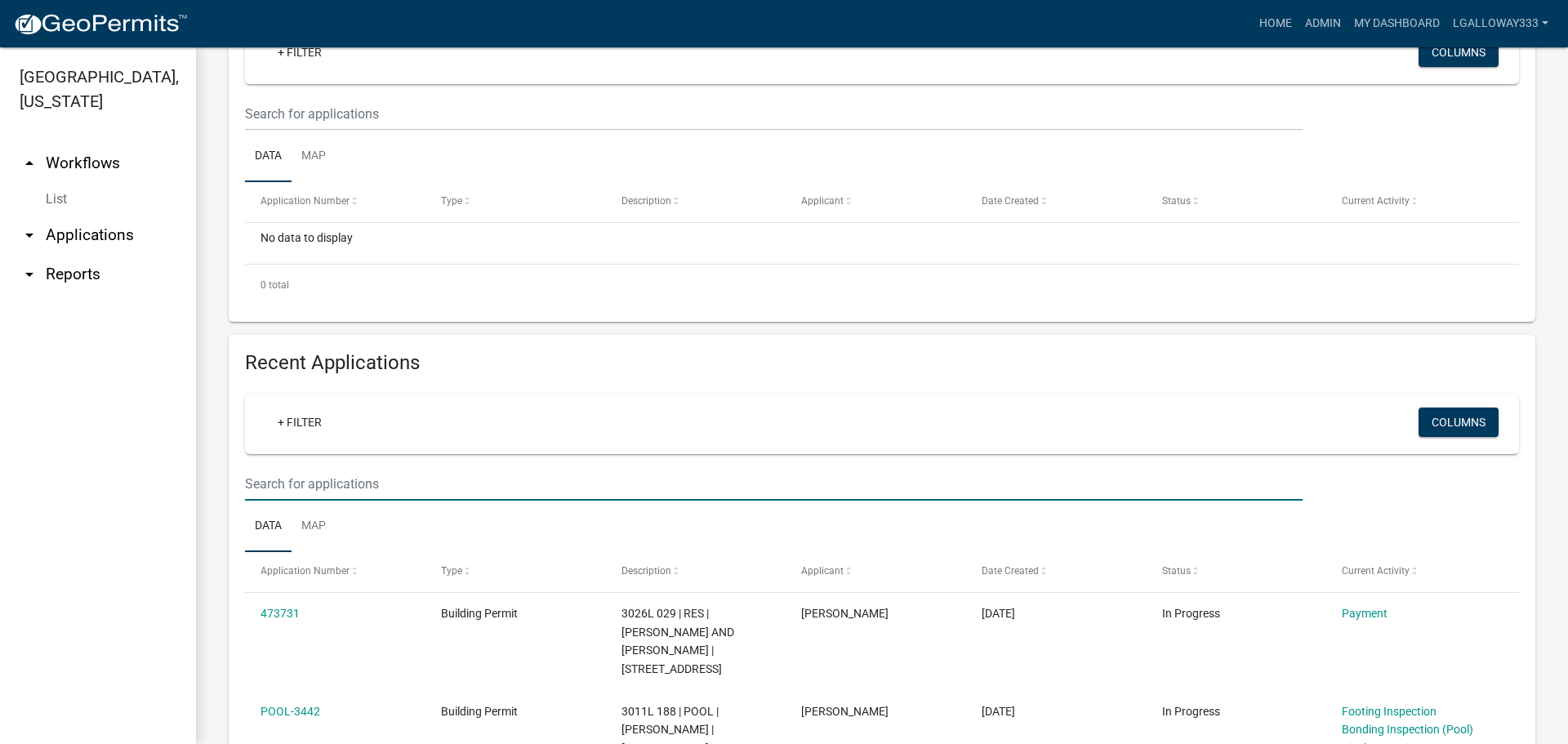
click at [364, 483] on input "text" at bounding box center [773, 484] width 1058 height 34
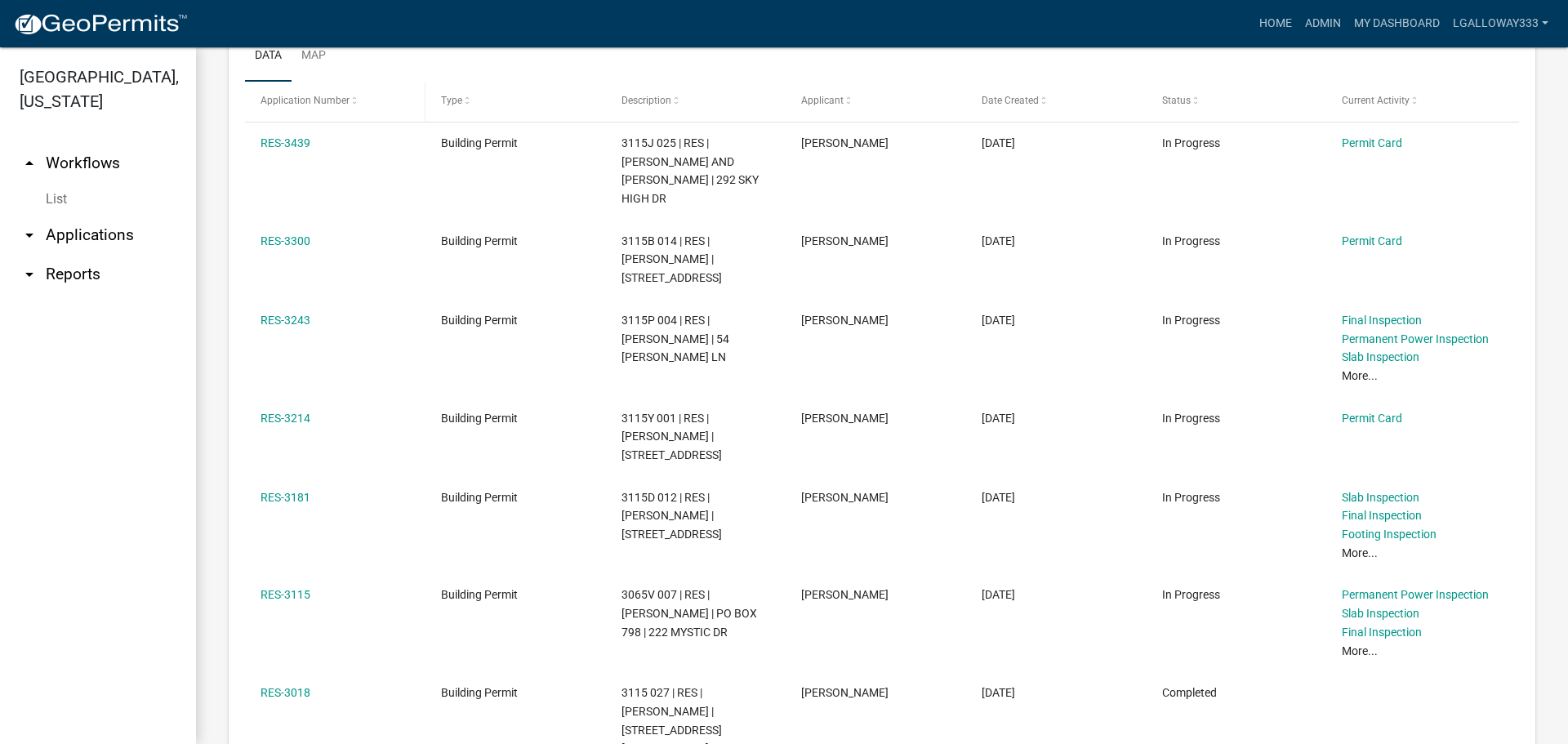
scroll to position [735, 0]
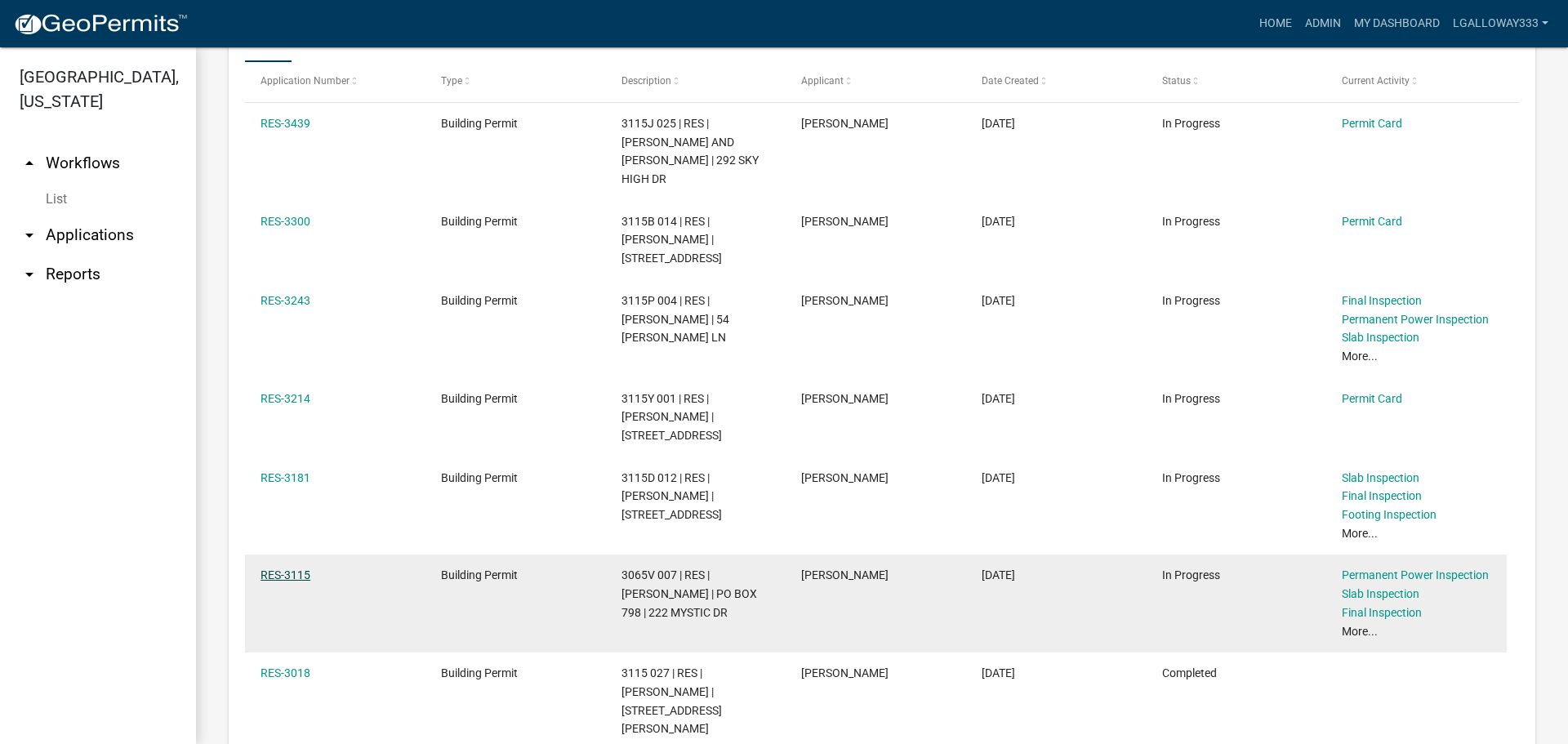
type input "3115"
click at [288, 569] on link "RES-3115" at bounding box center [285, 575] width 49 height 13
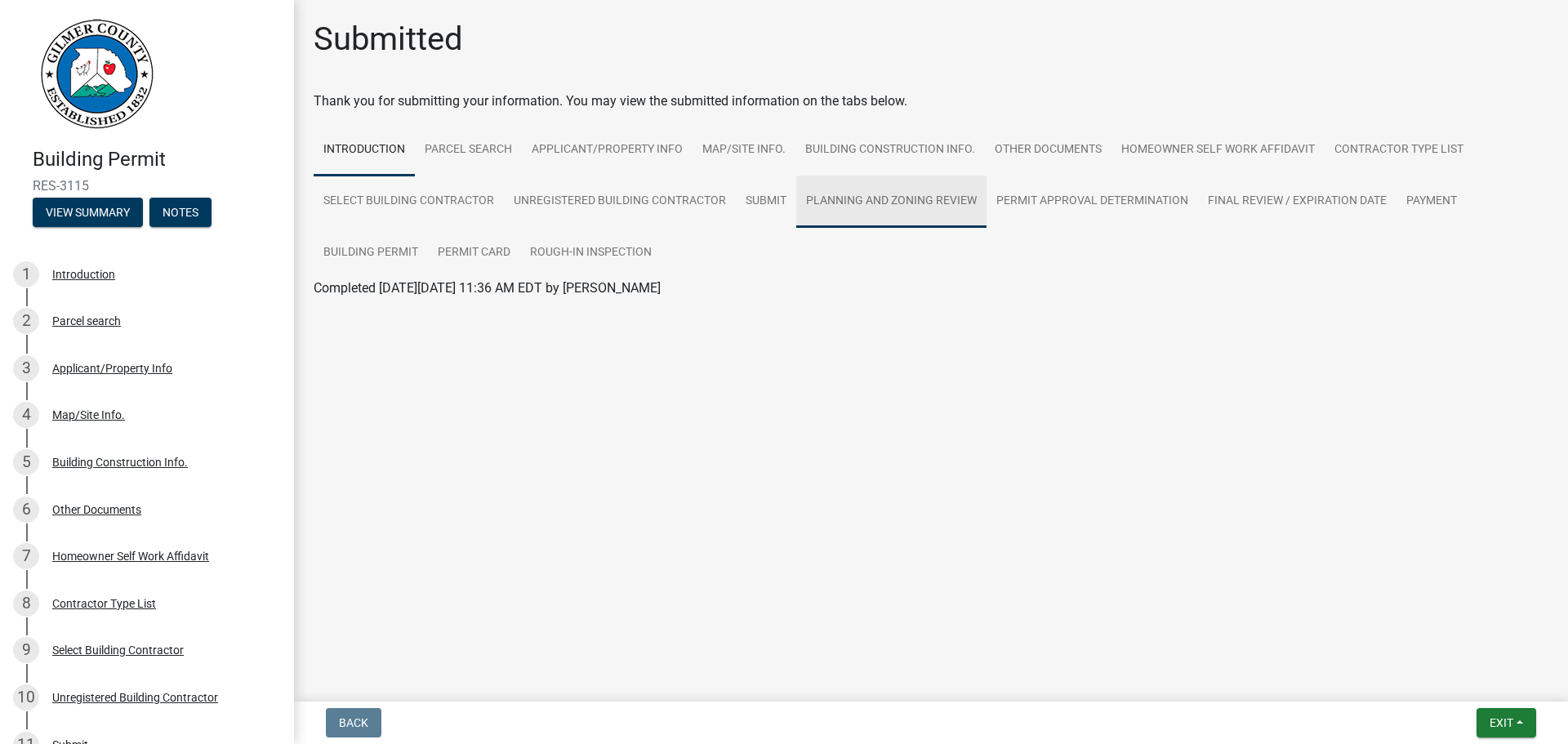
click at [881, 201] on link "Planning and Zoning Review" at bounding box center [891, 201] width 190 height 52
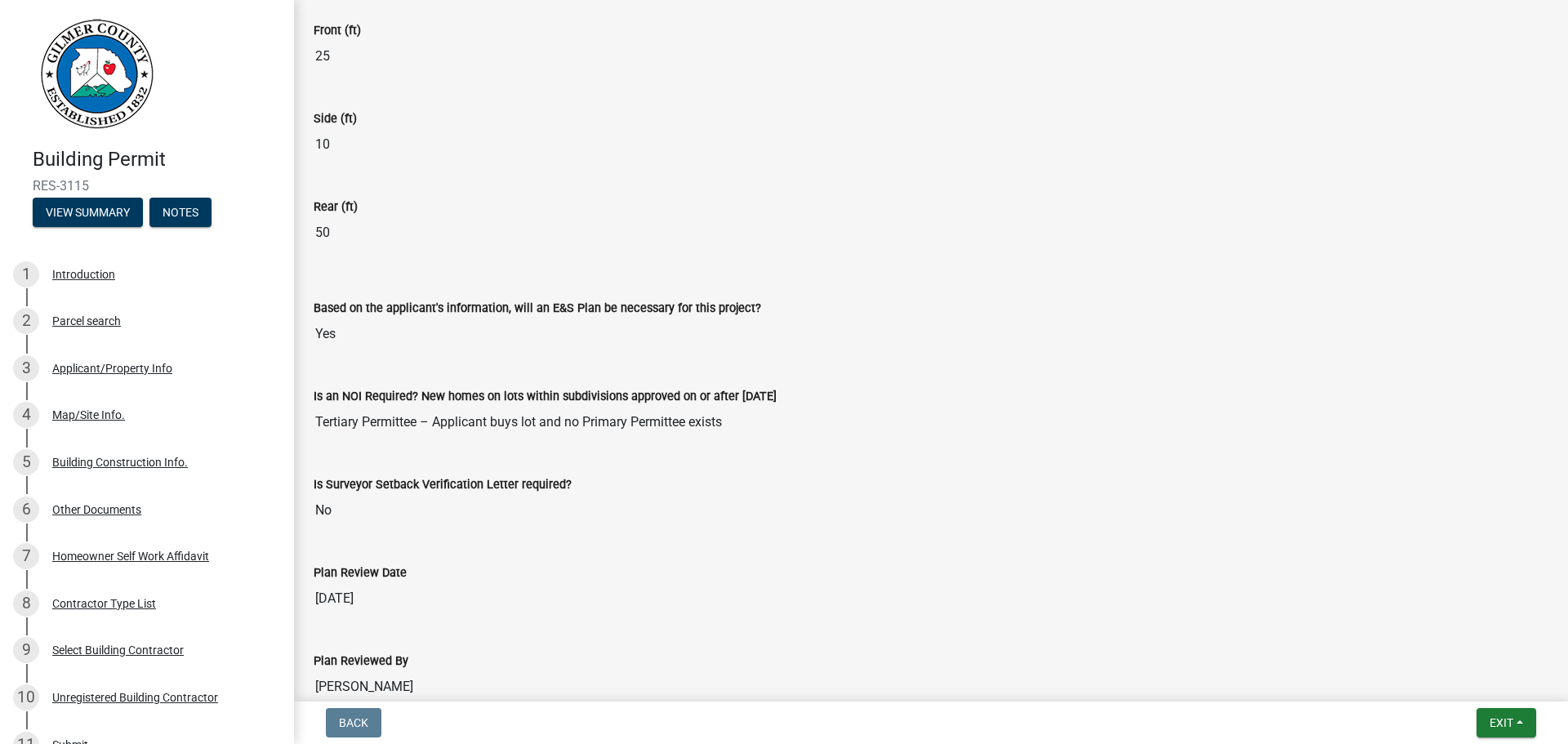
scroll to position [3464, 0]
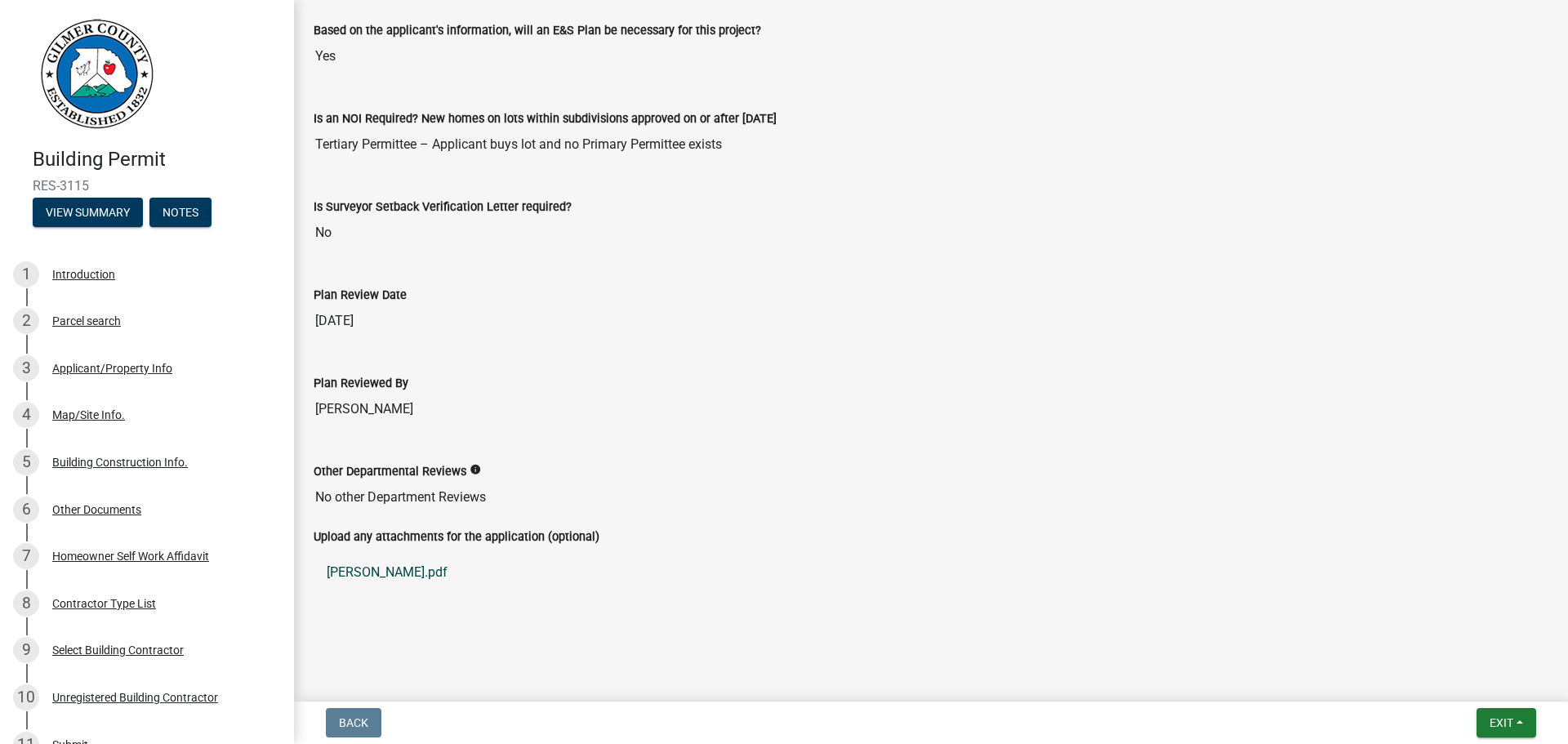
click at [346, 568] on link "JONES.pdf" at bounding box center [930, 572] width 1235 height 39
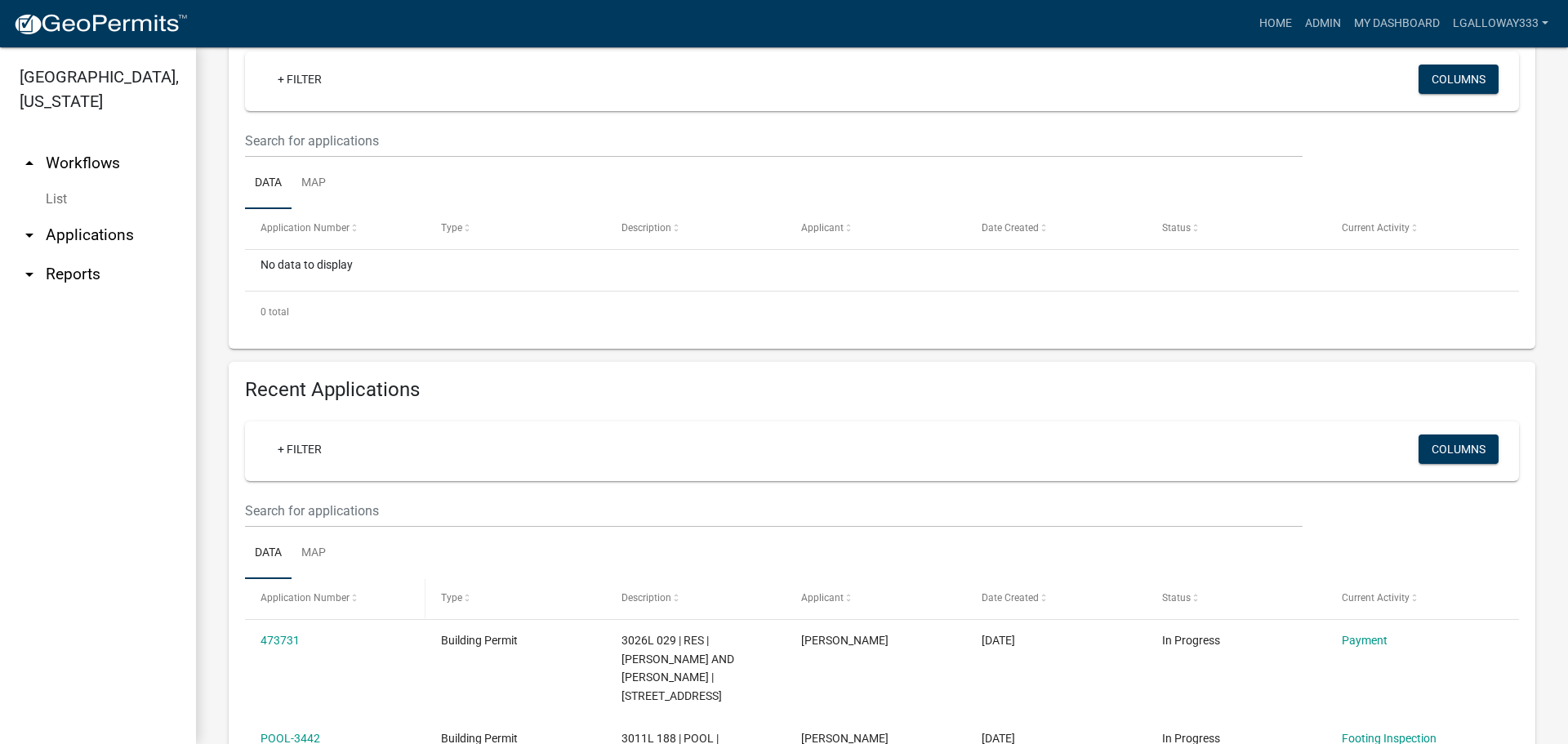
scroll to position [245, 0]
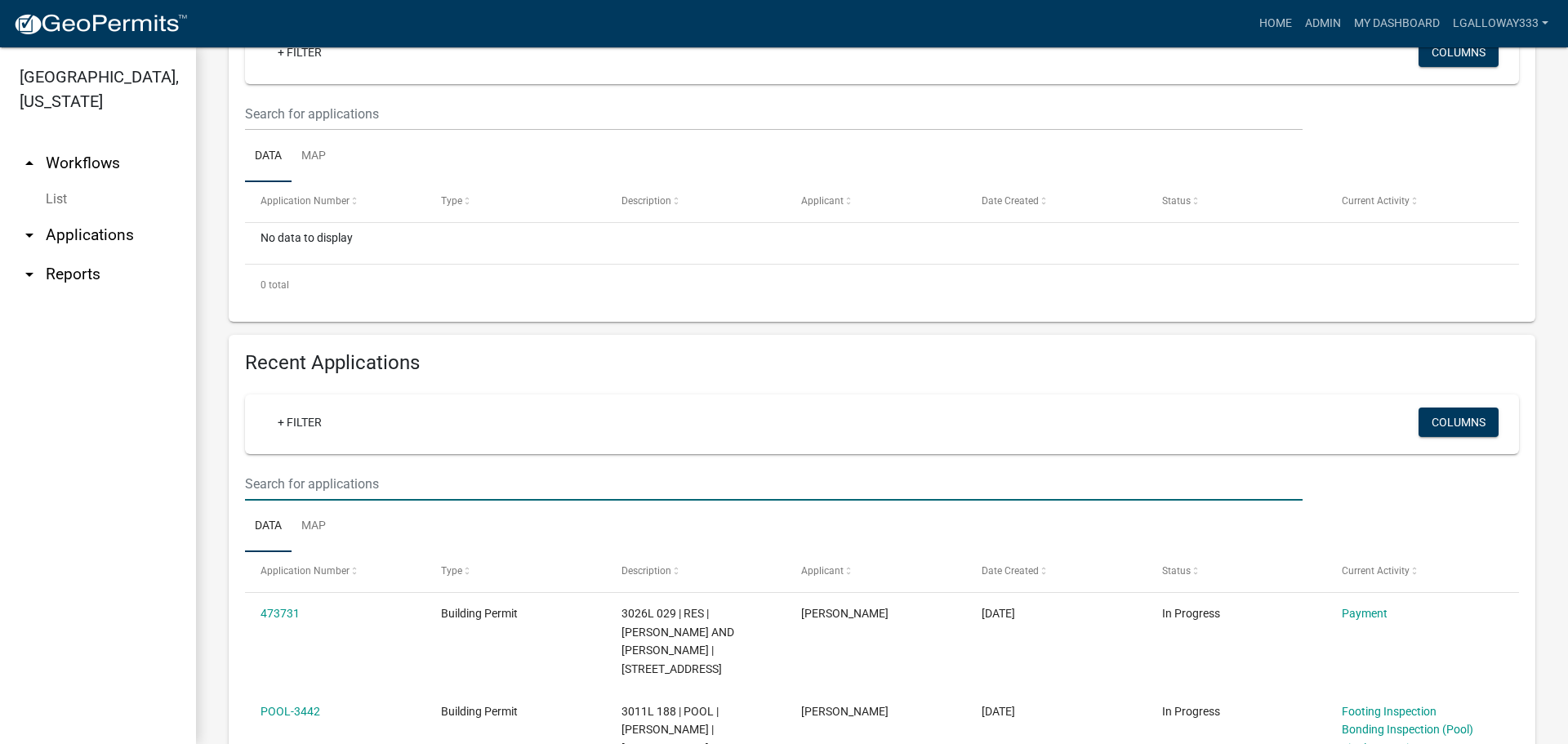
click at [371, 480] on input "text" at bounding box center [773, 484] width 1058 height 34
type input "3047"
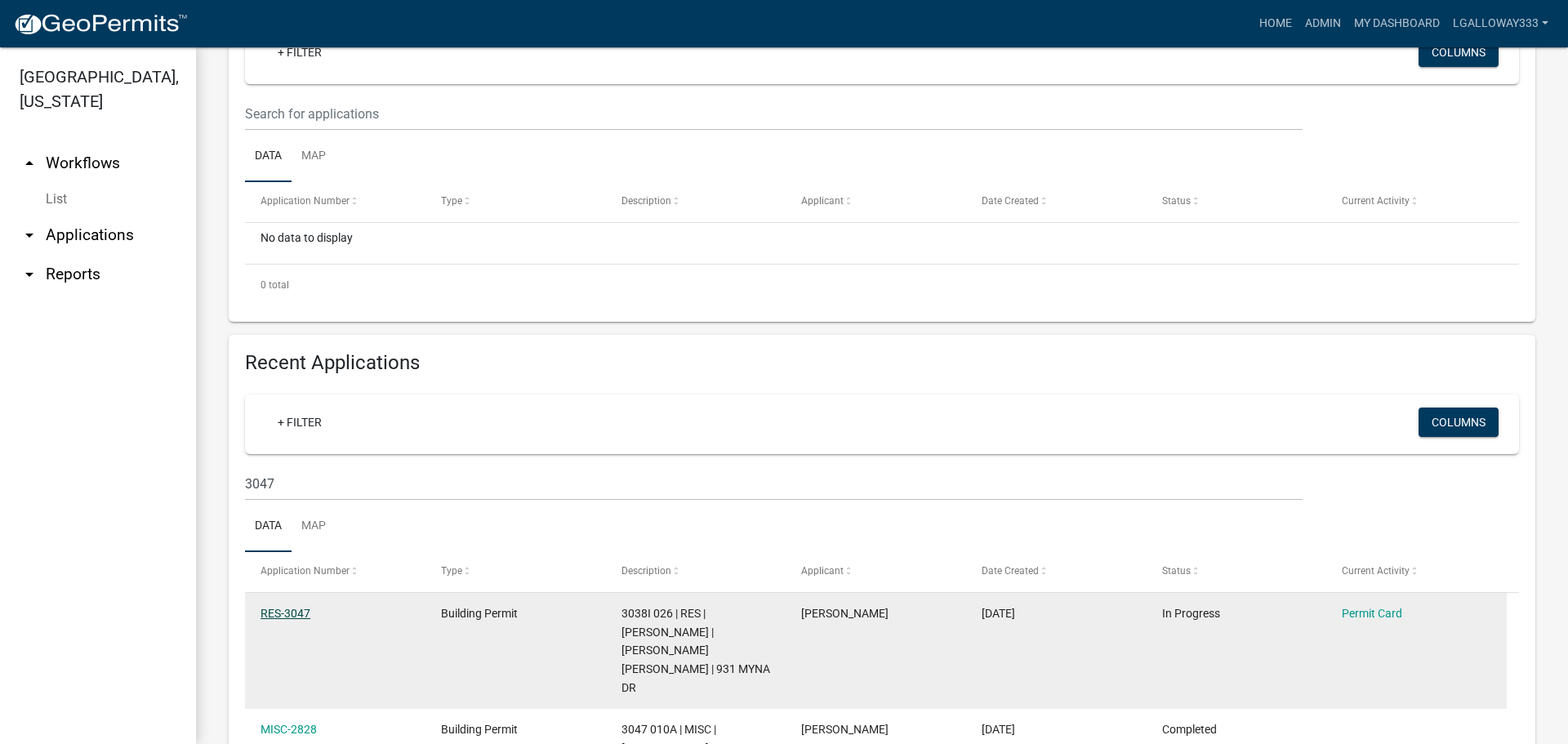
click at [279, 613] on link "RES-3047" at bounding box center [285, 613] width 49 height 13
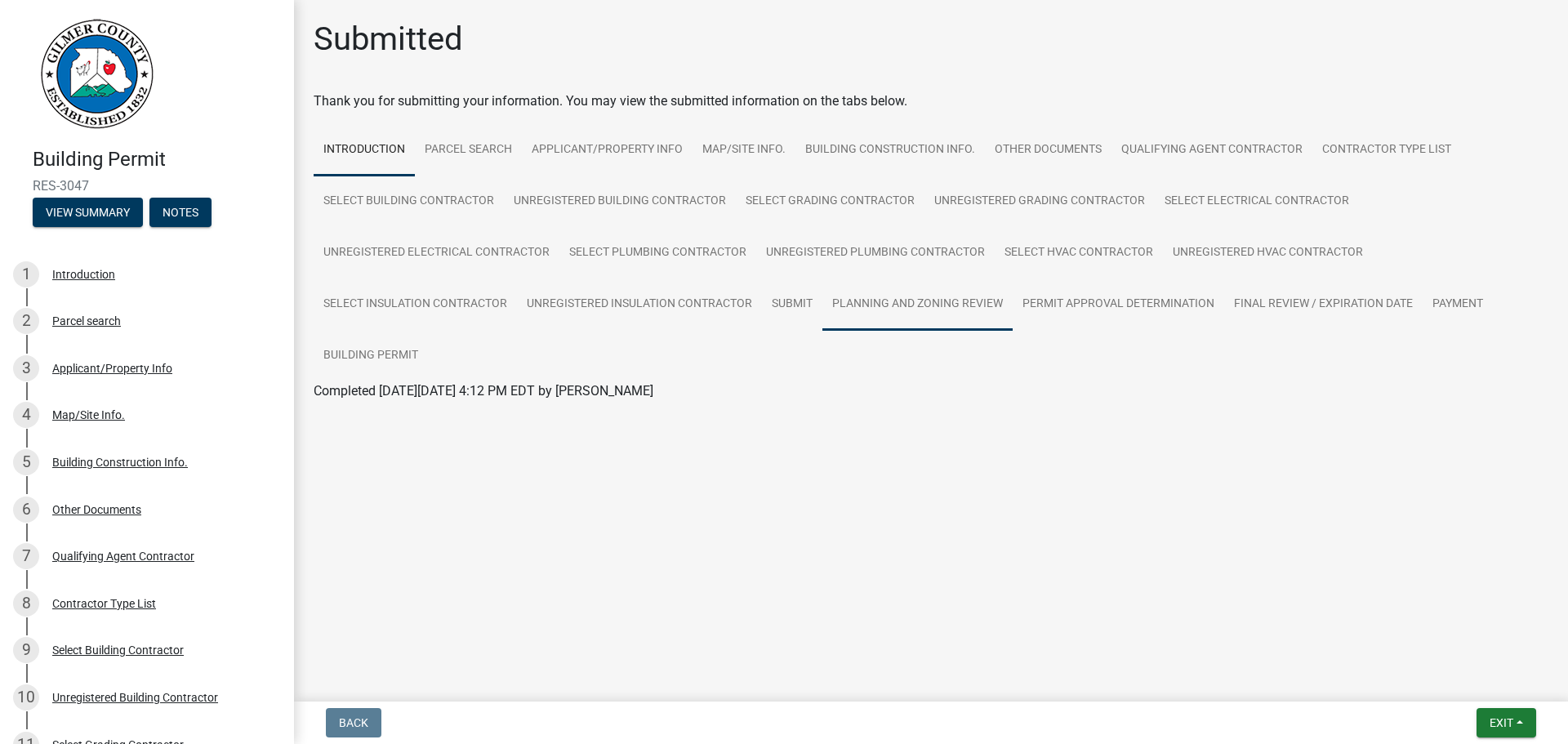
click at [860, 310] on link "Planning and Zoning Review" at bounding box center [917, 305] width 190 height 52
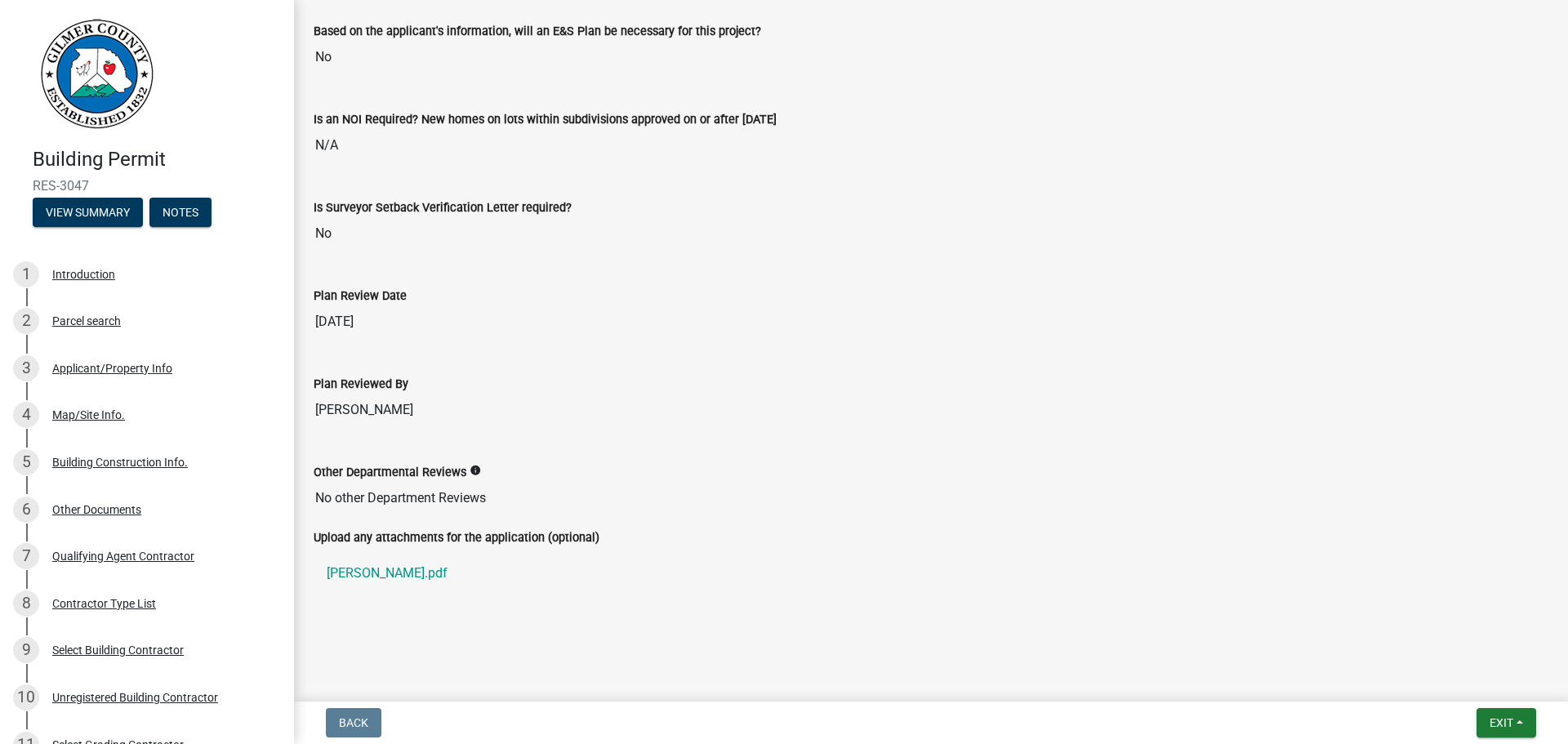
scroll to position [3567, 0]
click at [336, 577] on link "DUVALL.pdf" at bounding box center [930, 572] width 1235 height 39
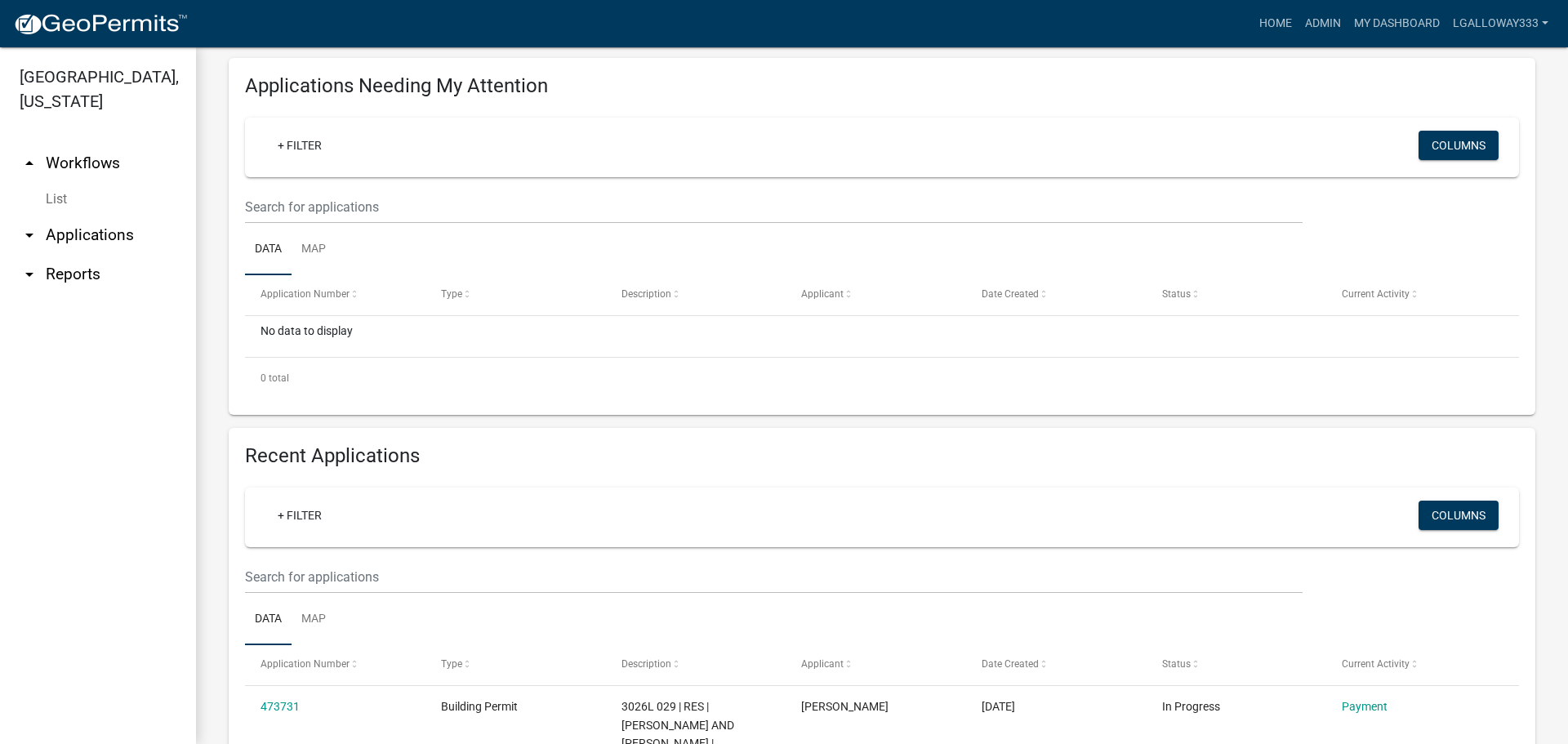
scroll to position [163, 0]
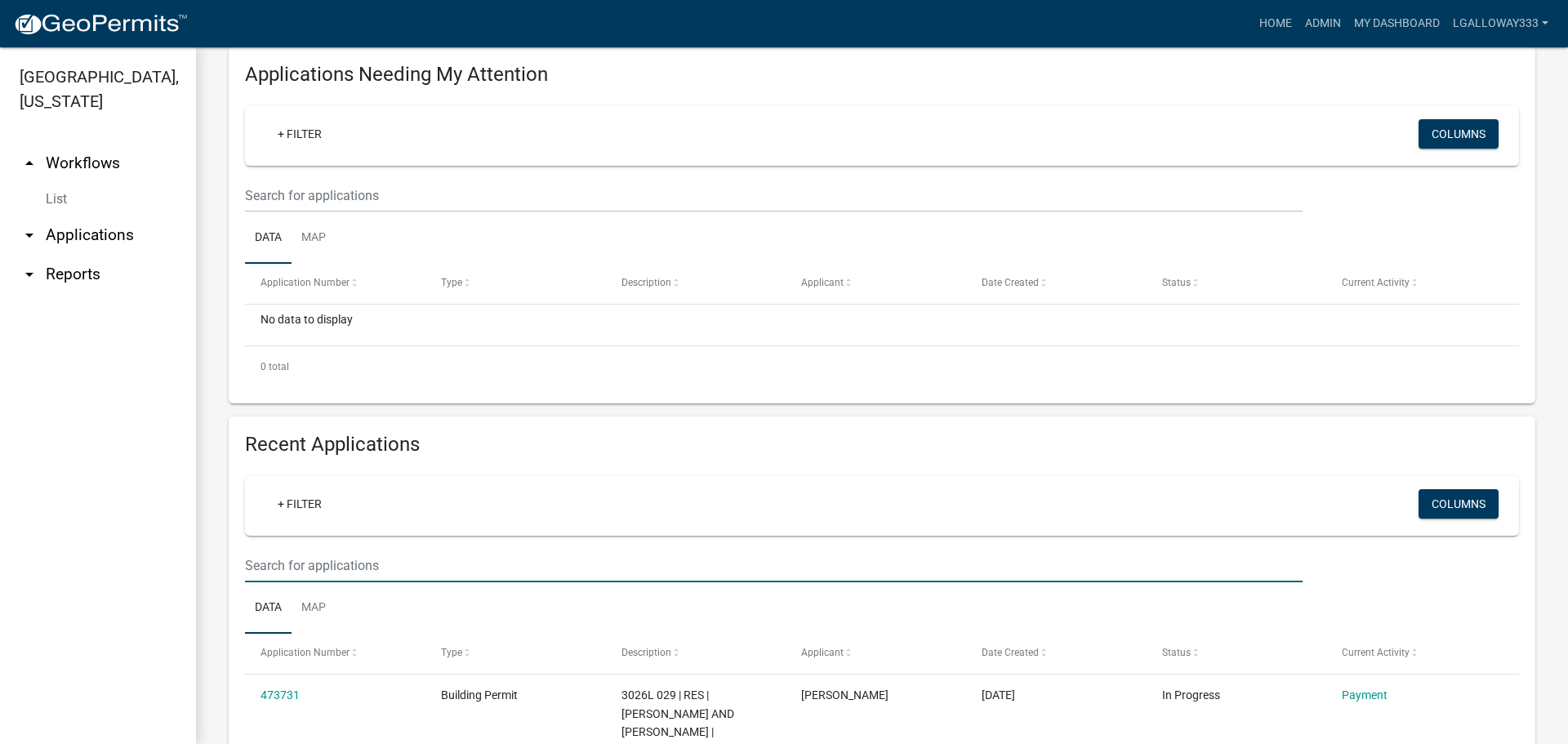
click at [331, 562] on input "text" at bounding box center [773, 565] width 1058 height 34
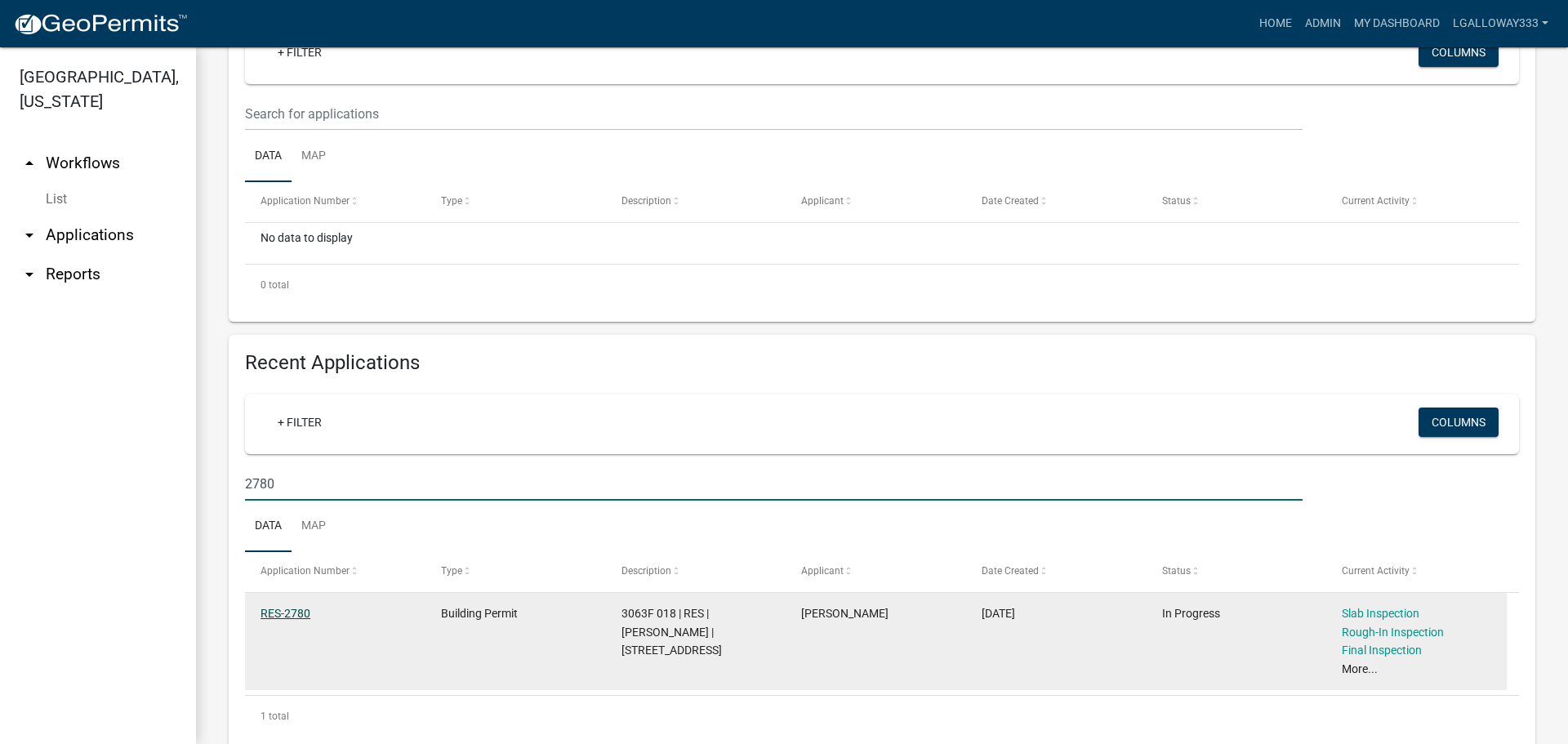
type input "2780"
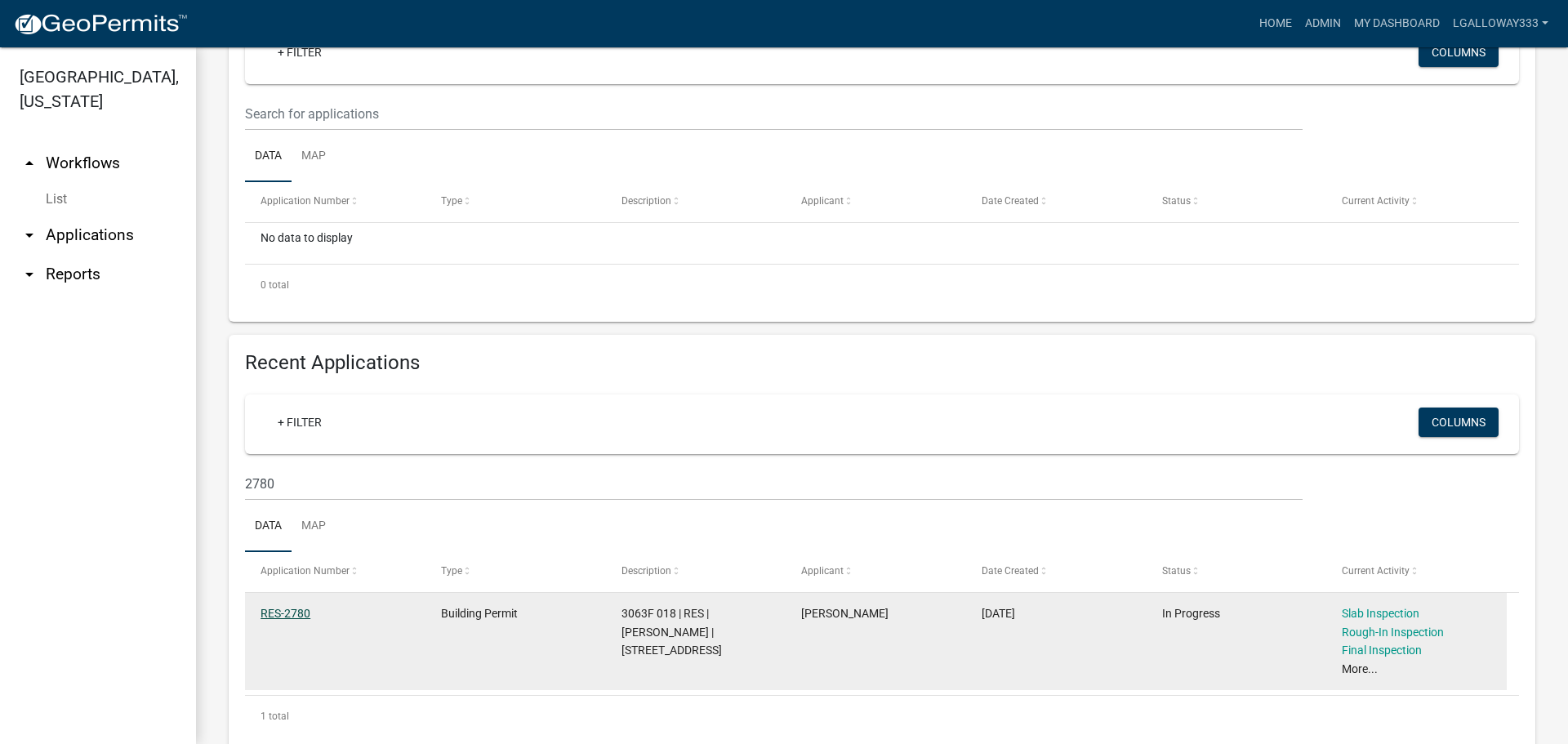
click at [300, 618] on link "RES-2780" at bounding box center [285, 613] width 49 height 13
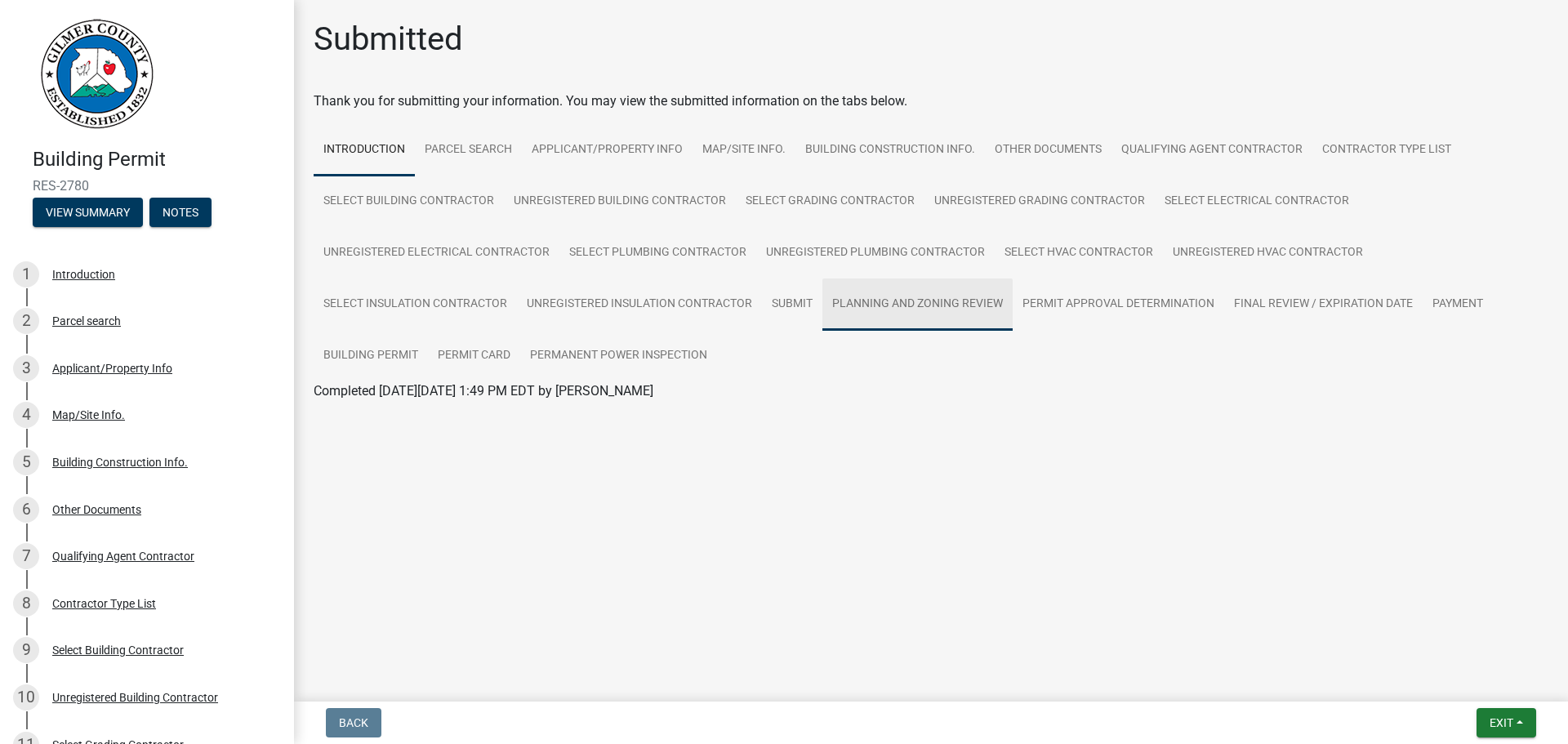
click at [960, 304] on link "Planning and Zoning Review" at bounding box center [917, 305] width 190 height 52
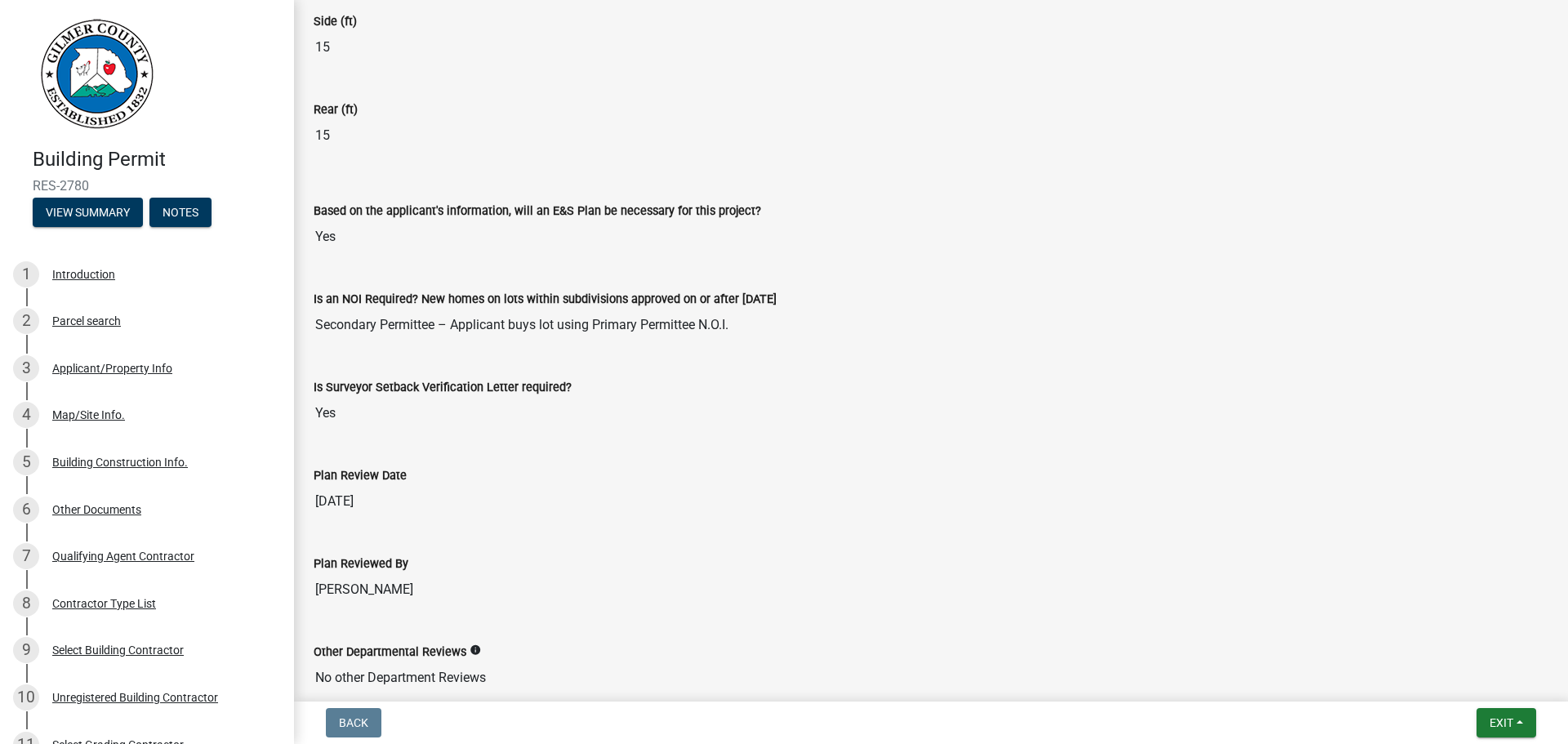
scroll to position [3567, 0]
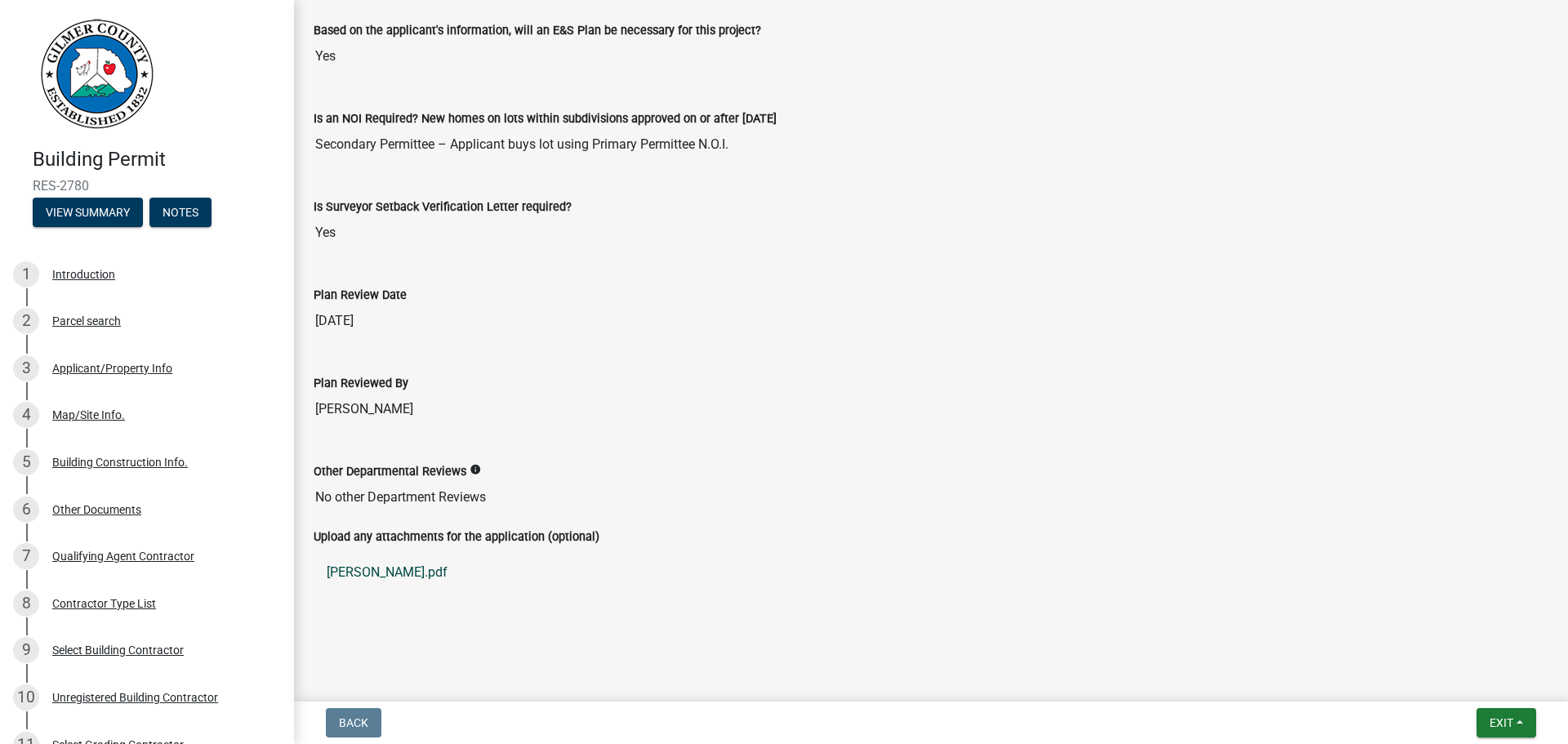
click at [390, 567] on link "GORDON.pdf" at bounding box center [930, 572] width 1235 height 39
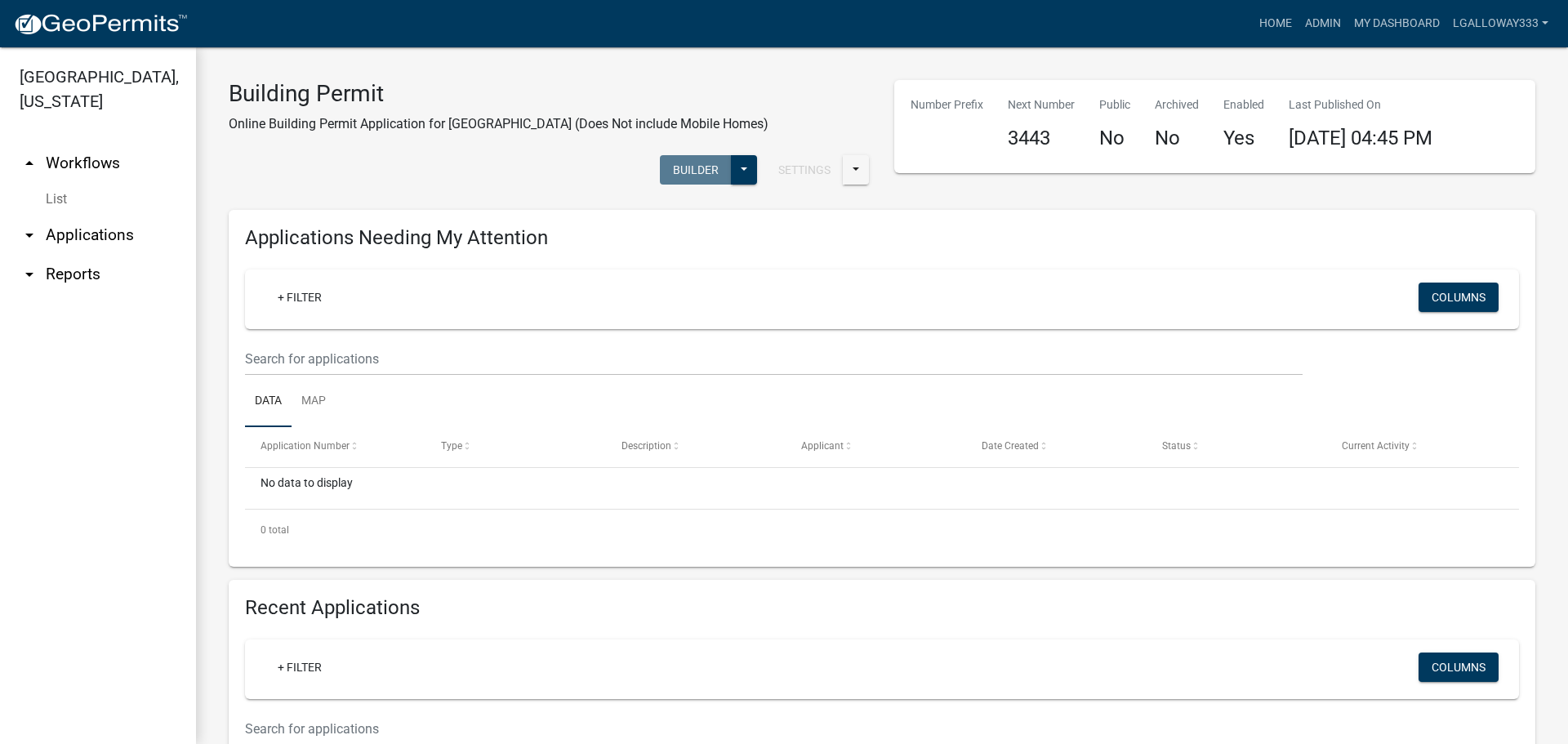
scroll to position [163, 0]
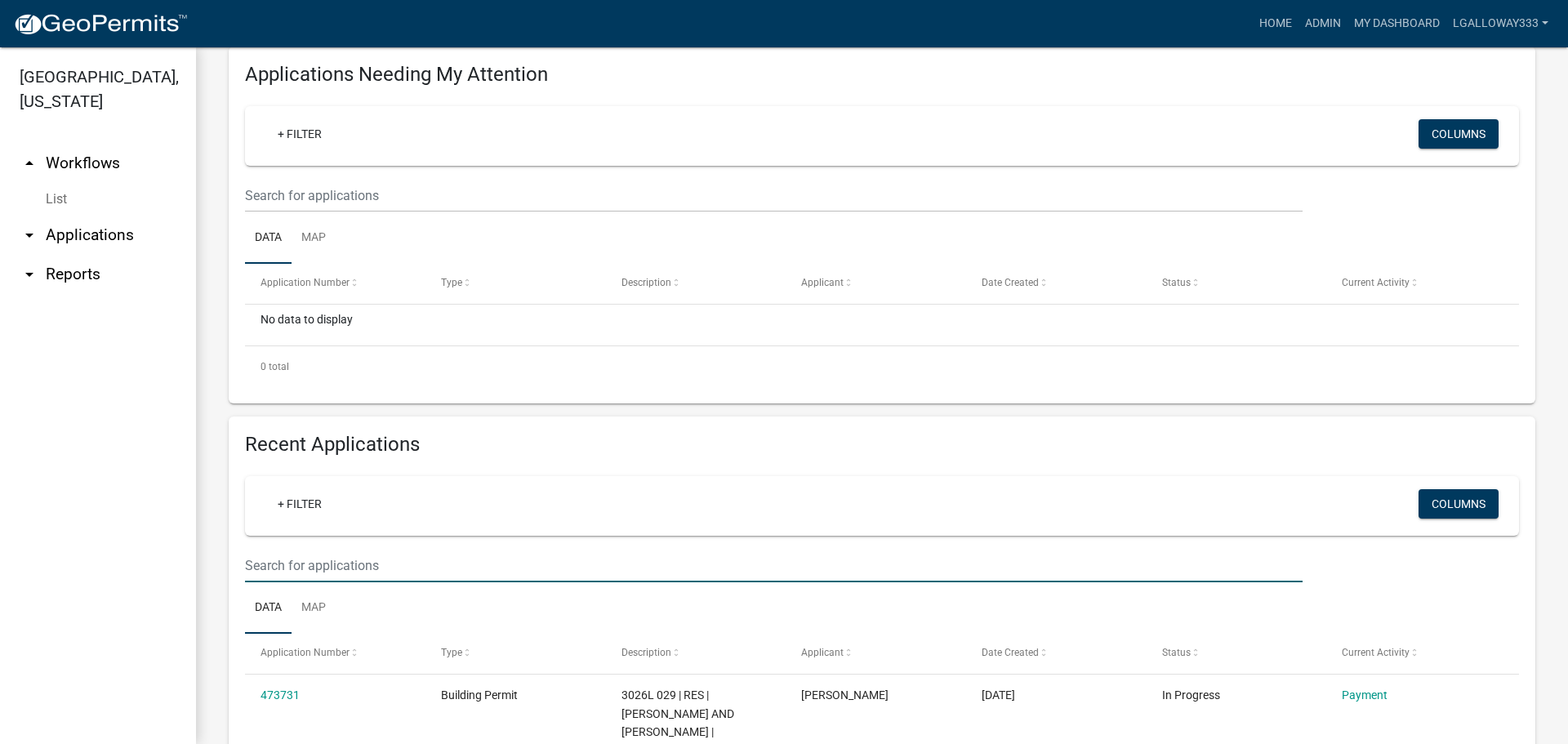
click at [346, 560] on input "text" at bounding box center [773, 565] width 1058 height 34
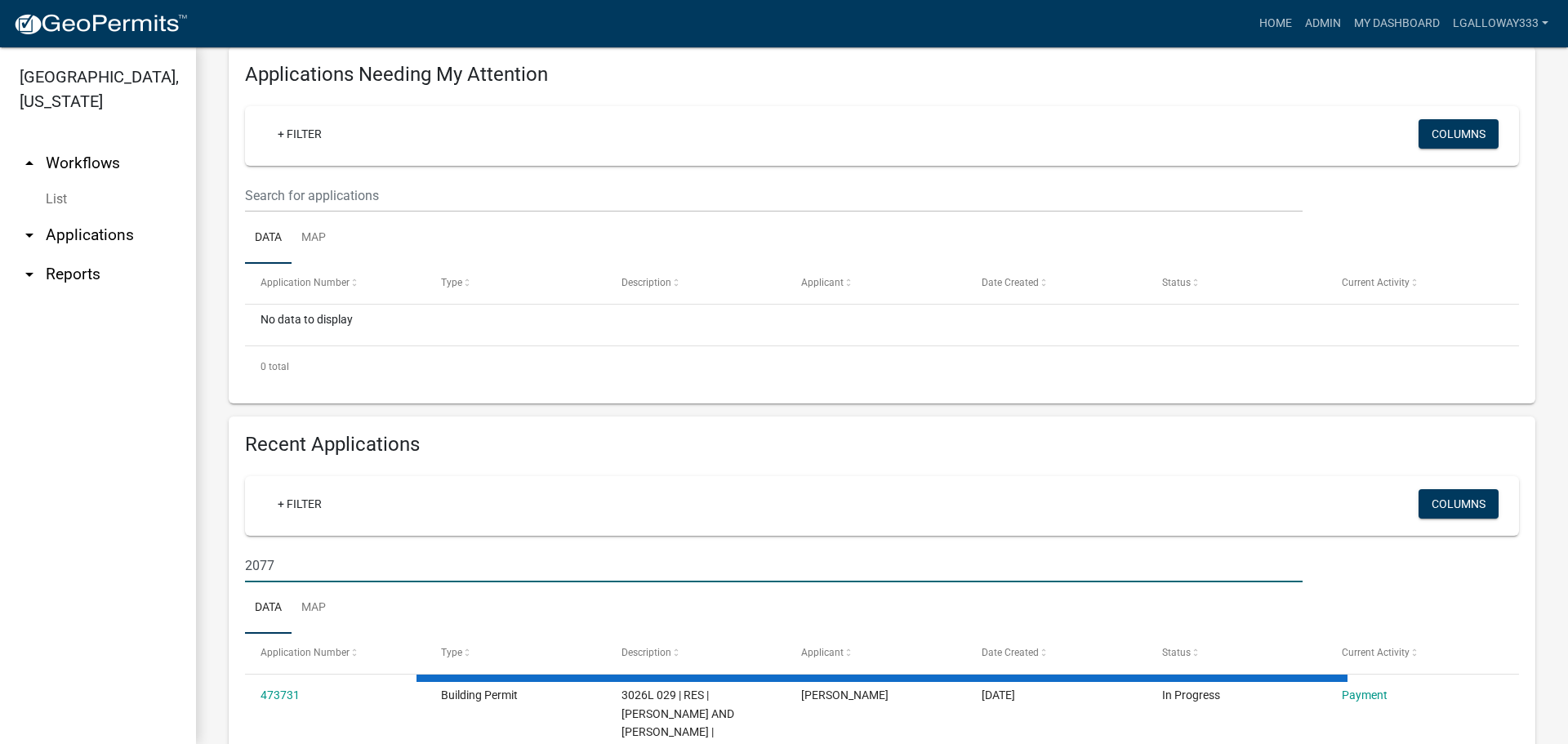
scroll to position [286, 0]
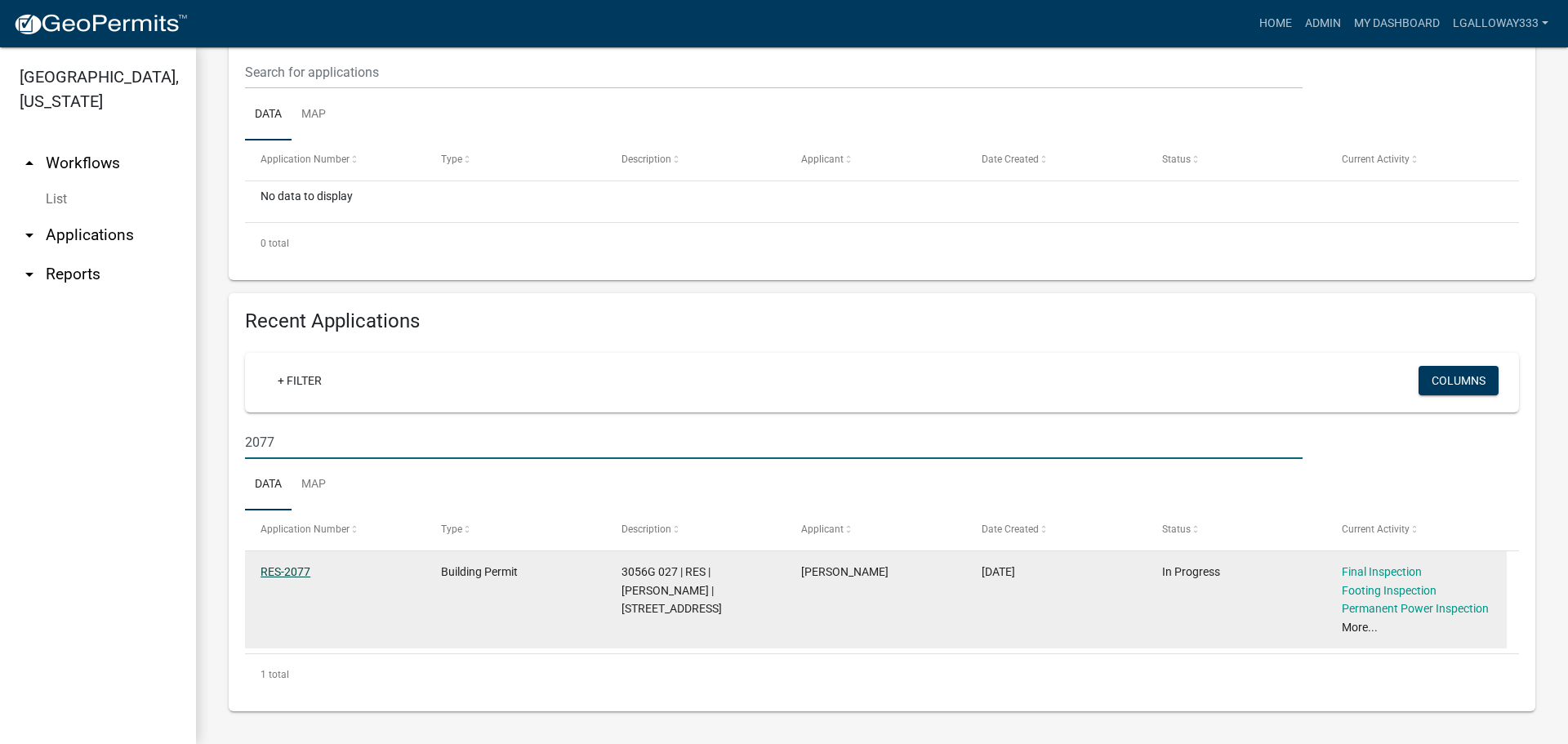
type input "2077"
click at [292, 570] on link "RES-2077" at bounding box center [285, 571] width 49 height 13
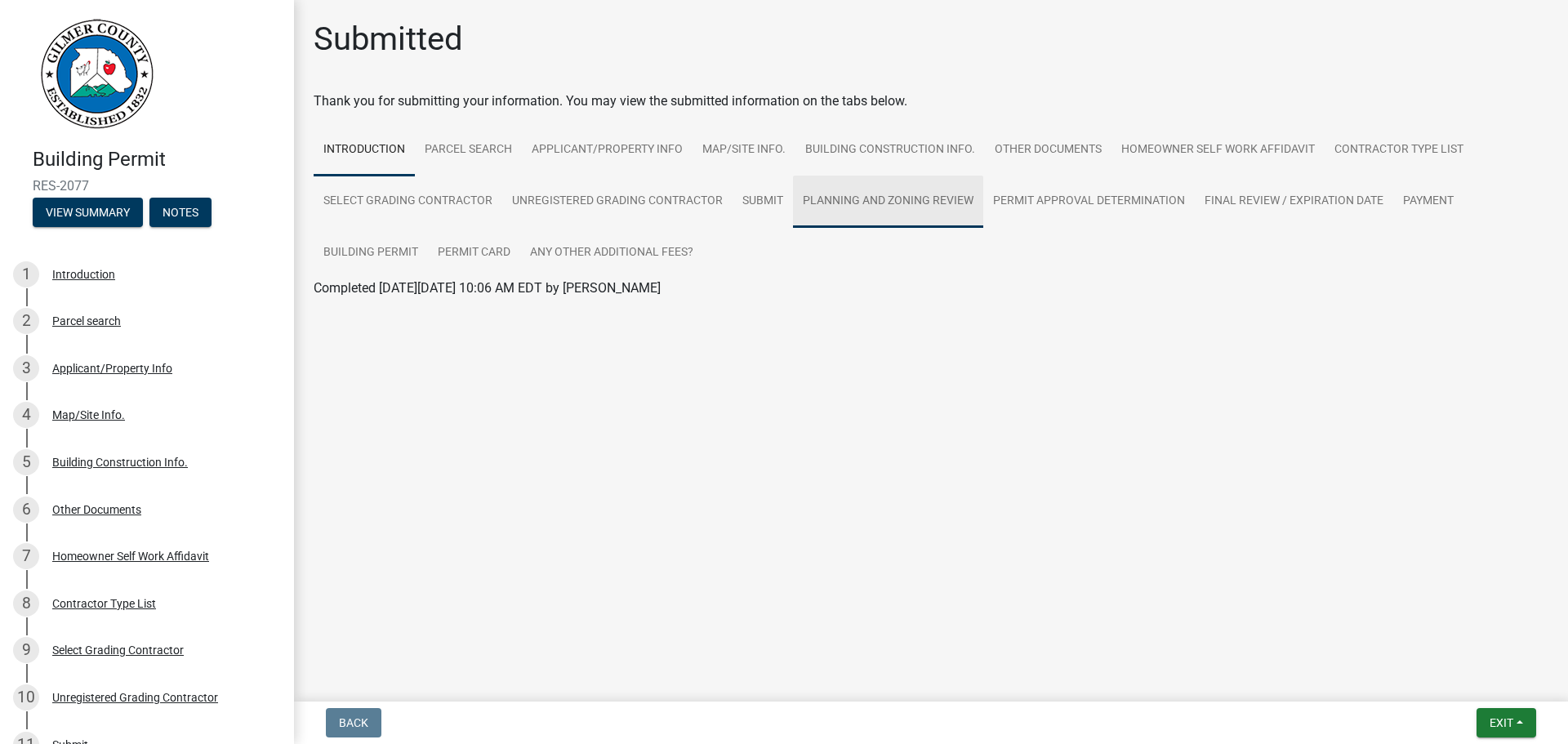
click at [869, 194] on link "Planning and Zoning Review" at bounding box center [888, 201] width 190 height 52
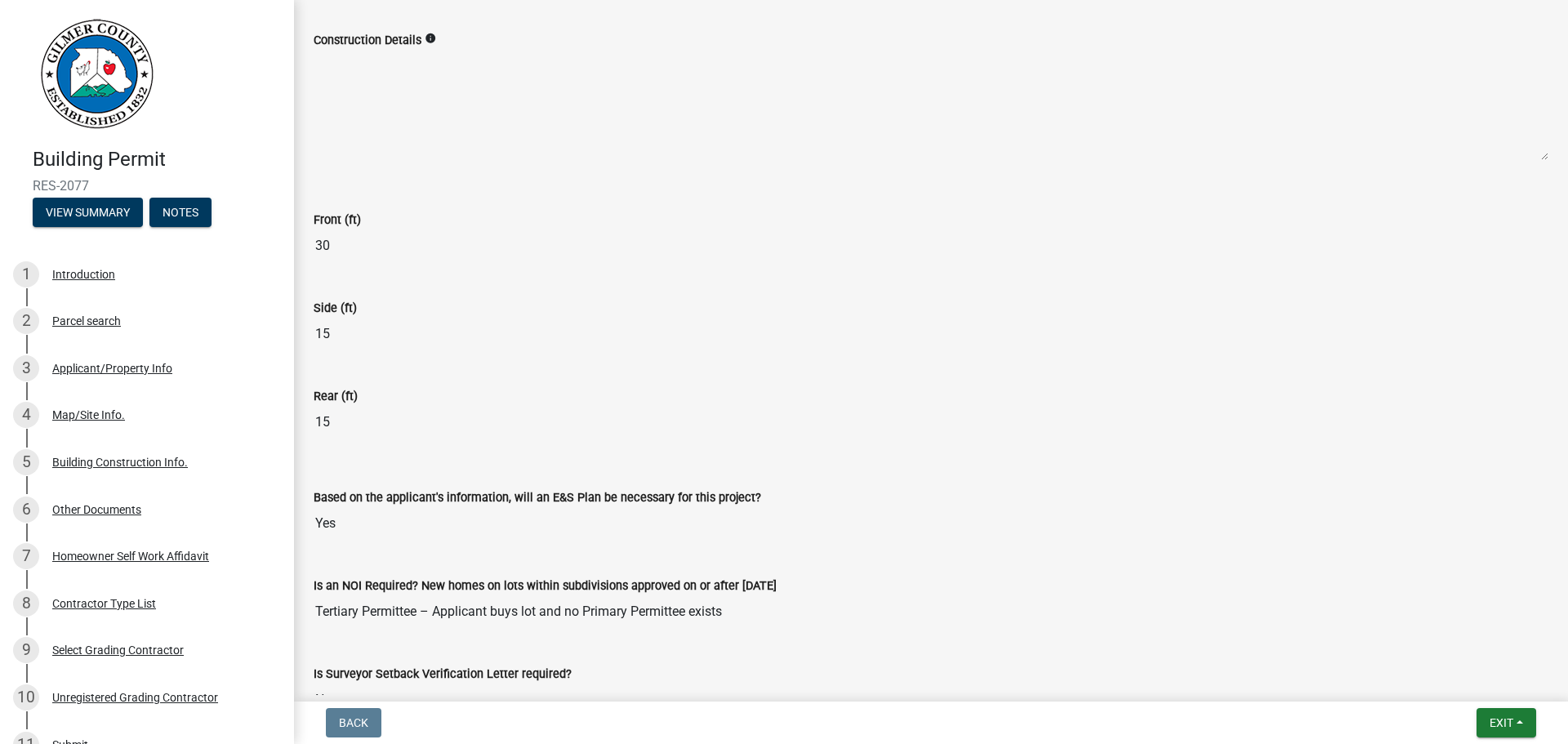
scroll to position [3408, 0]
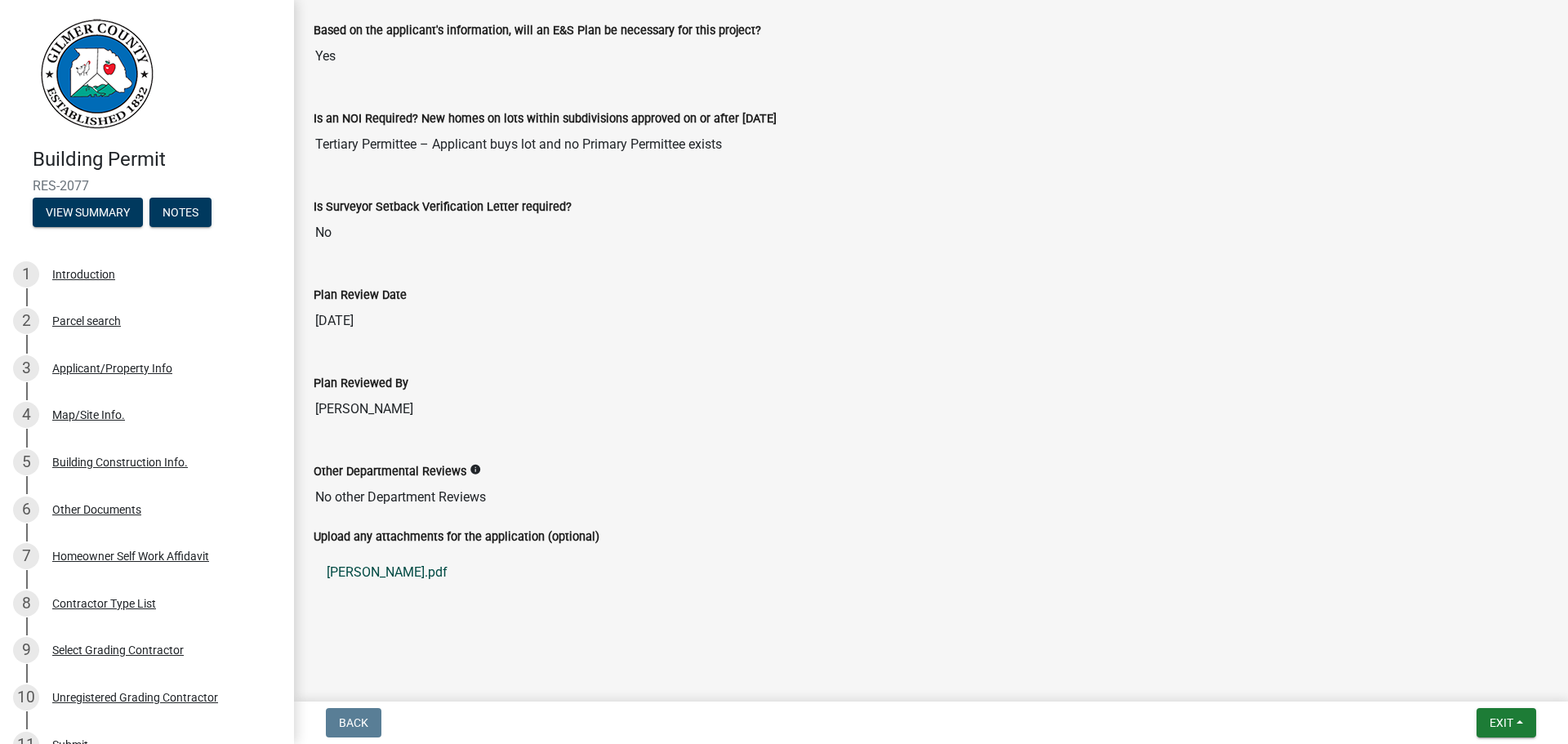
click at [358, 571] on link "[PERSON_NAME].pdf" at bounding box center [930, 572] width 1235 height 39
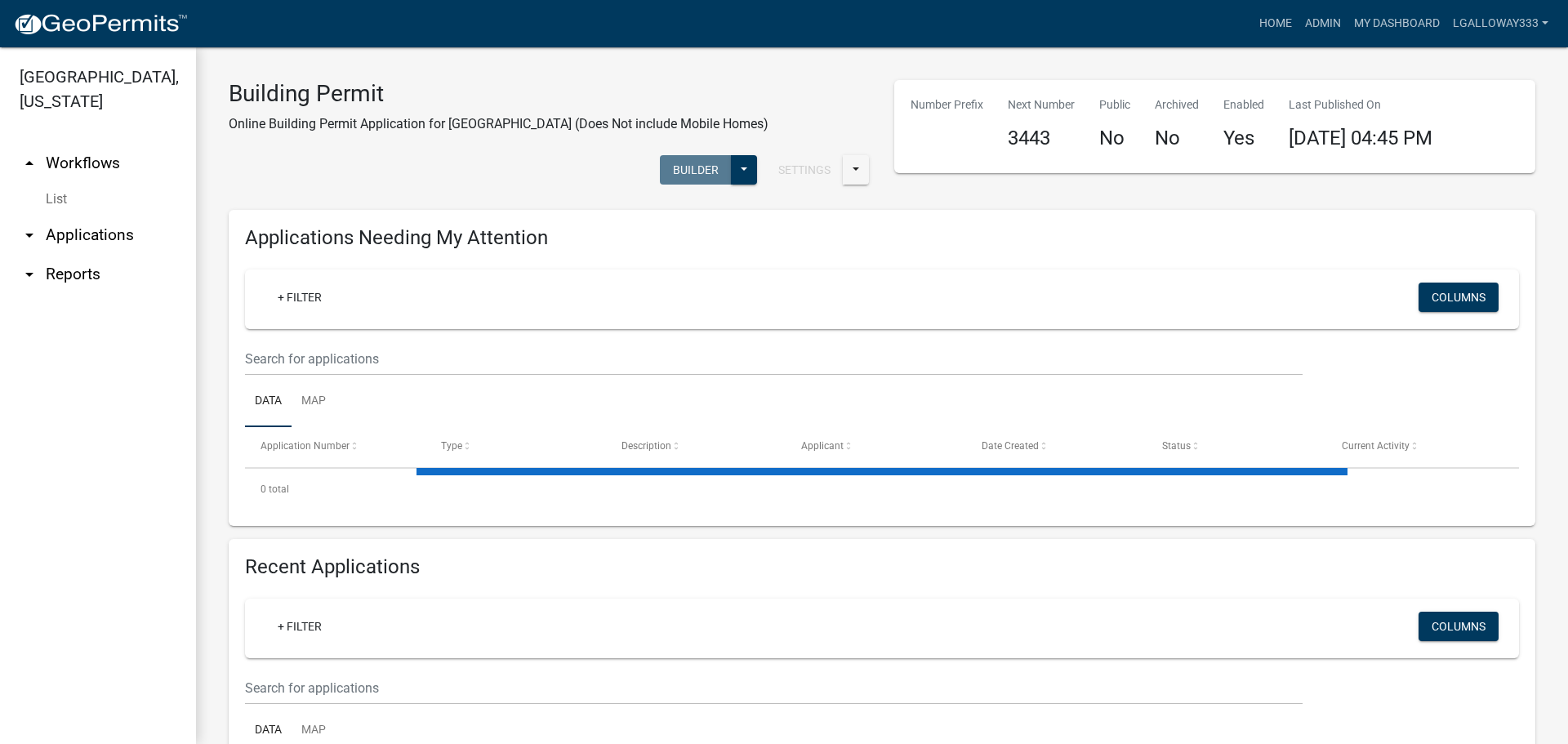
click at [92, 233] on link "arrow_drop_down Applications" at bounding box center [98, 234] width 196 height 39
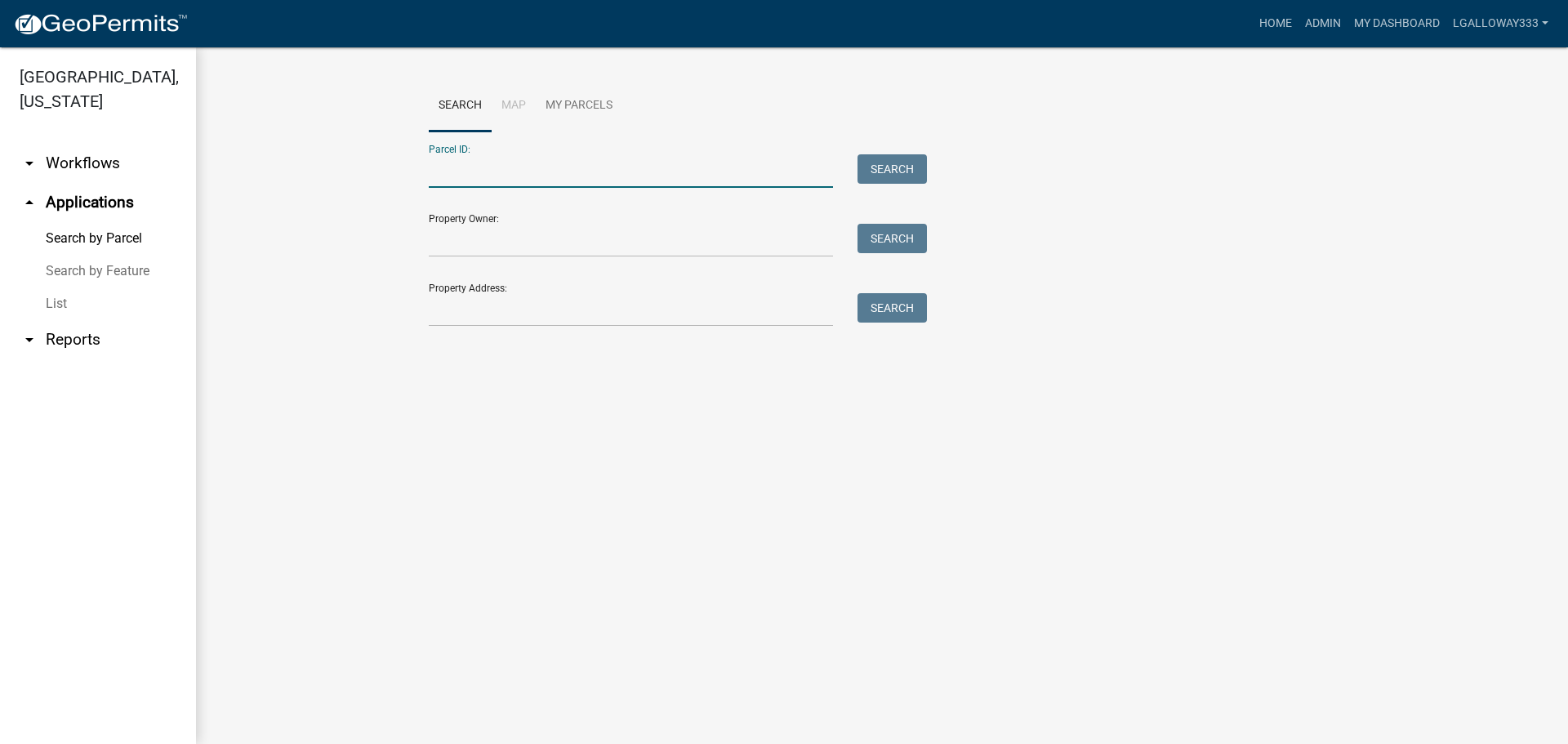
click at [492, 176] on input "Parcel ID:" at bounding box center [631, 171] width 404 height 34
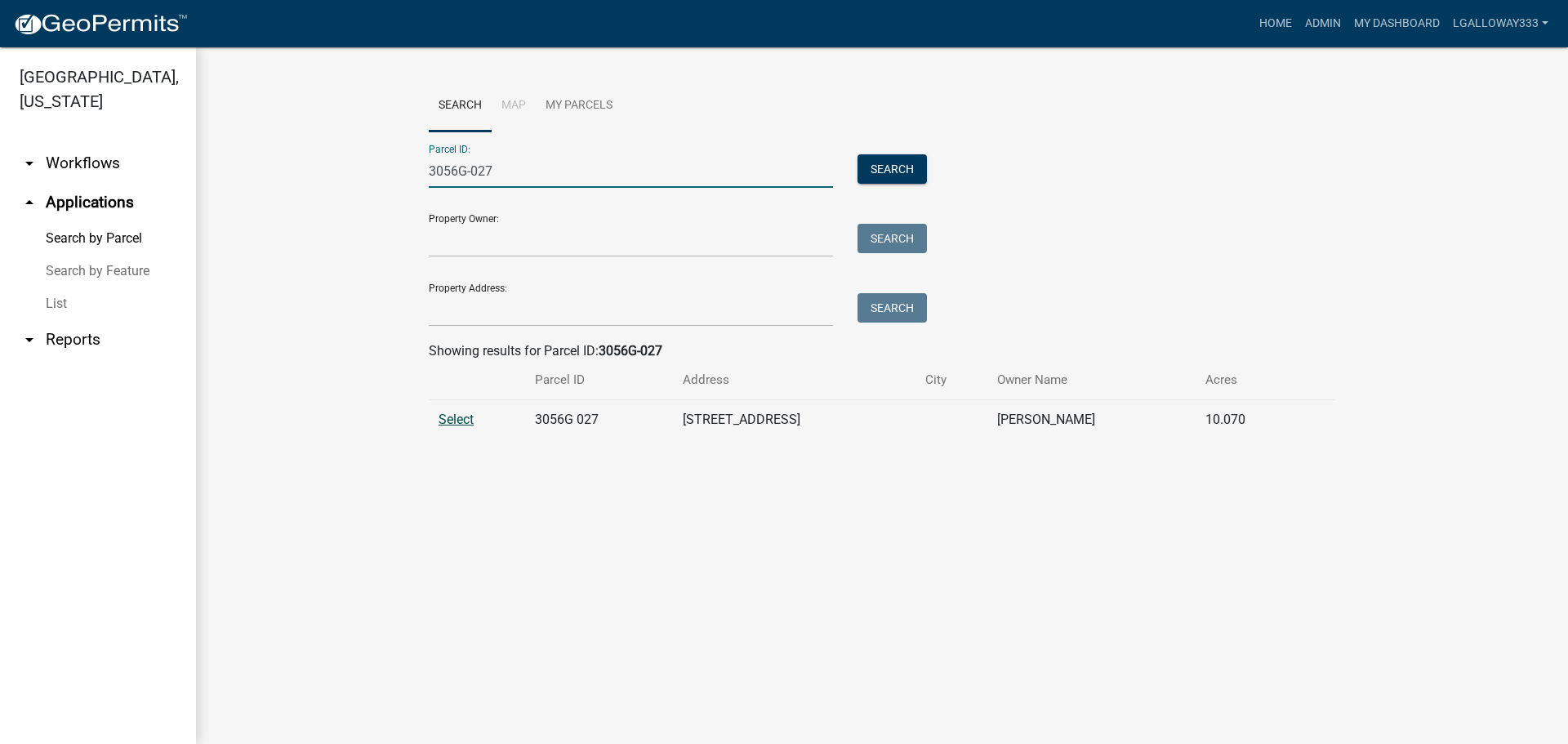
type input "3056G-027"
click at [456, 418] on span "Select" at bounding box center [456, 419] width 35 height 16
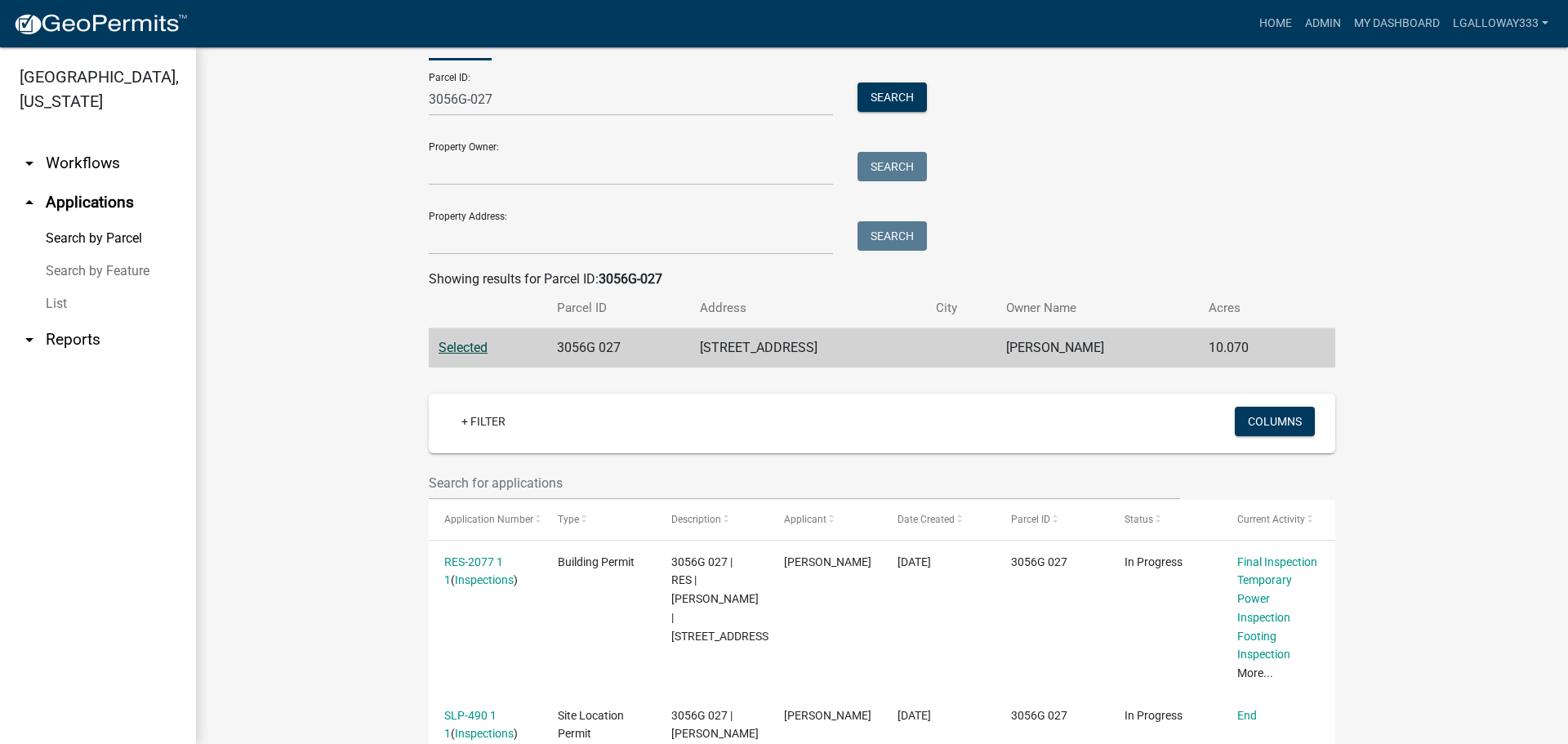
scroll to position [163, 0]
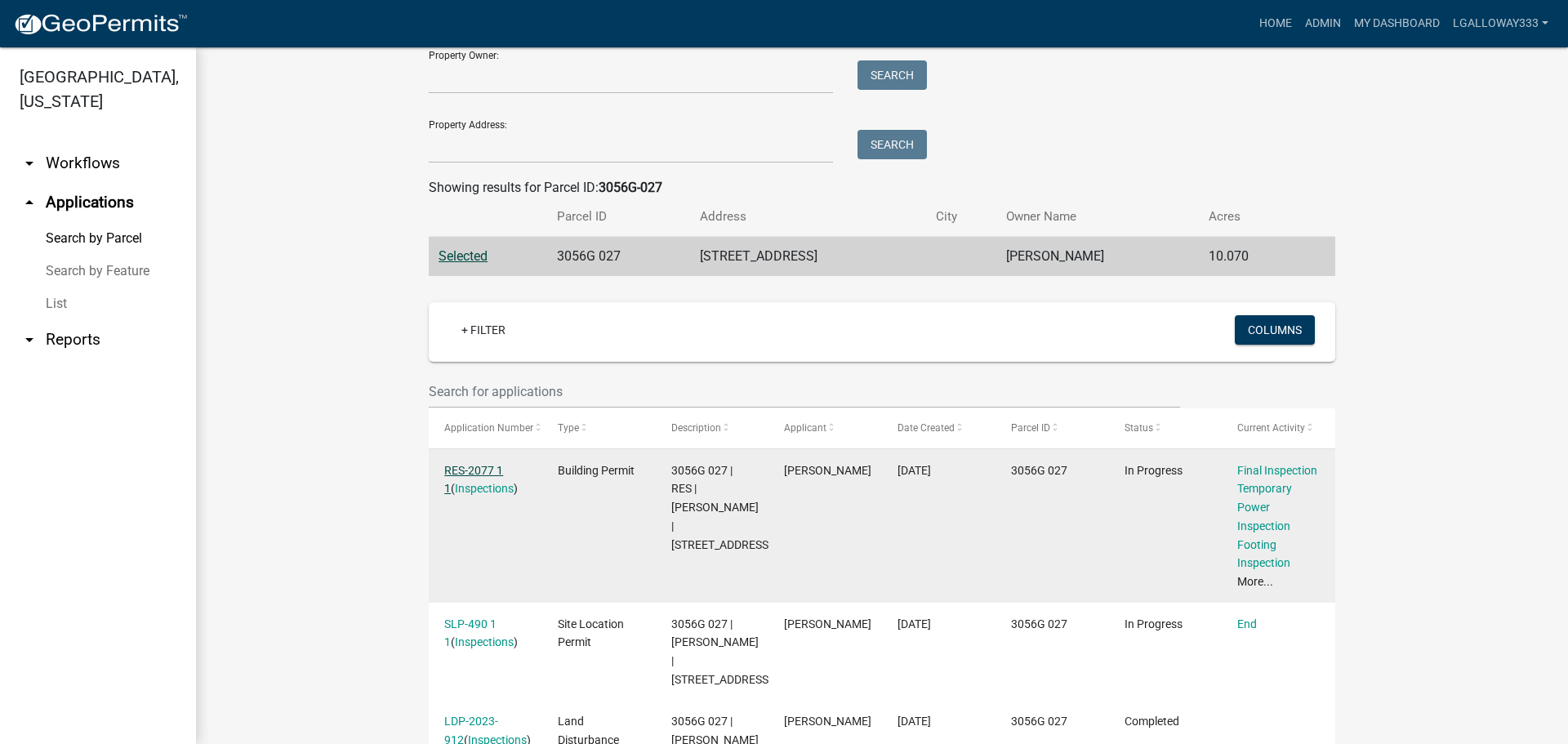
click at [476, 464] on link "RES-2077 1 1" at bounding box center [474, 480] width 59 height 32
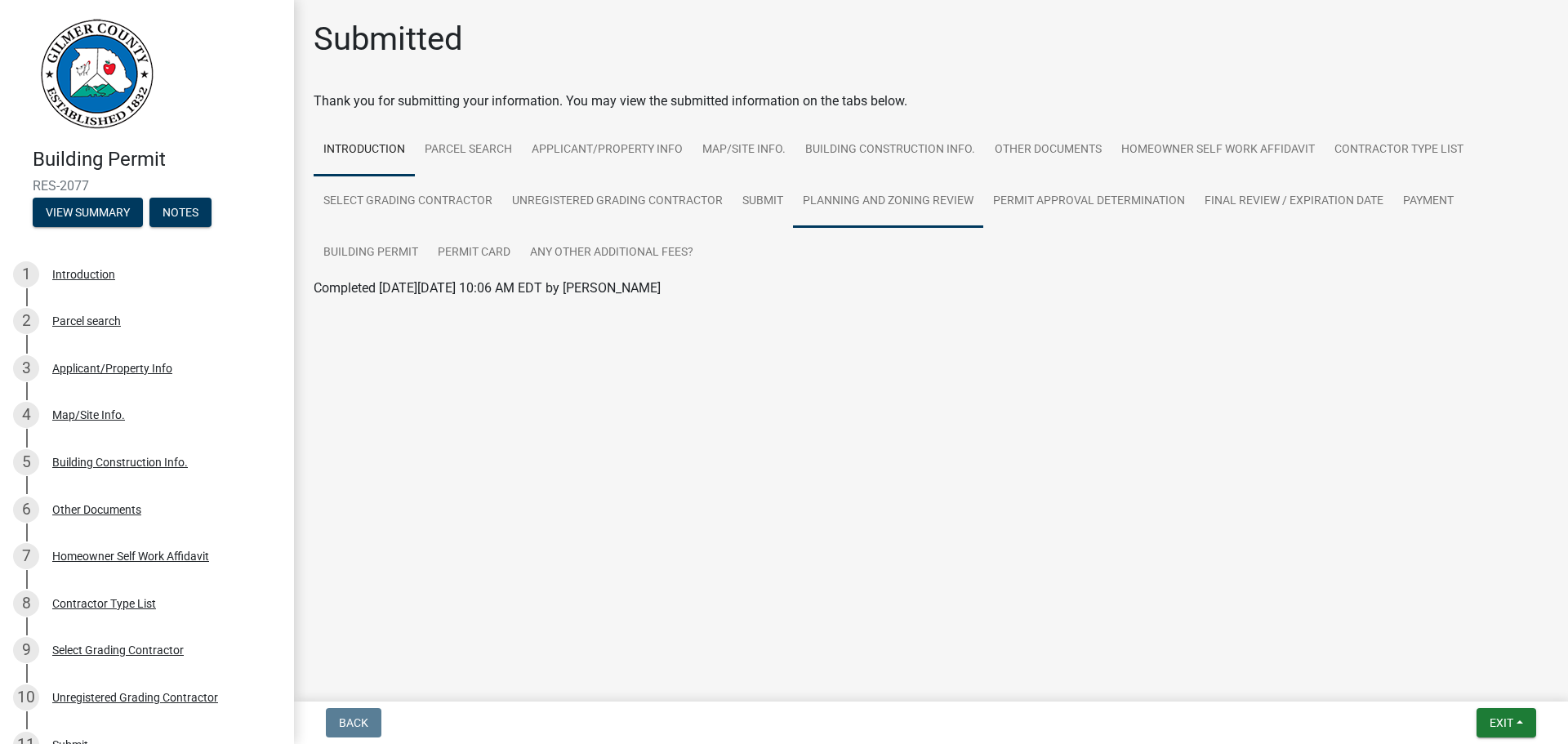
click at [883, 188] on link "Planning and Zoning Review" at bounding box center [888, 201] width 190 height 52
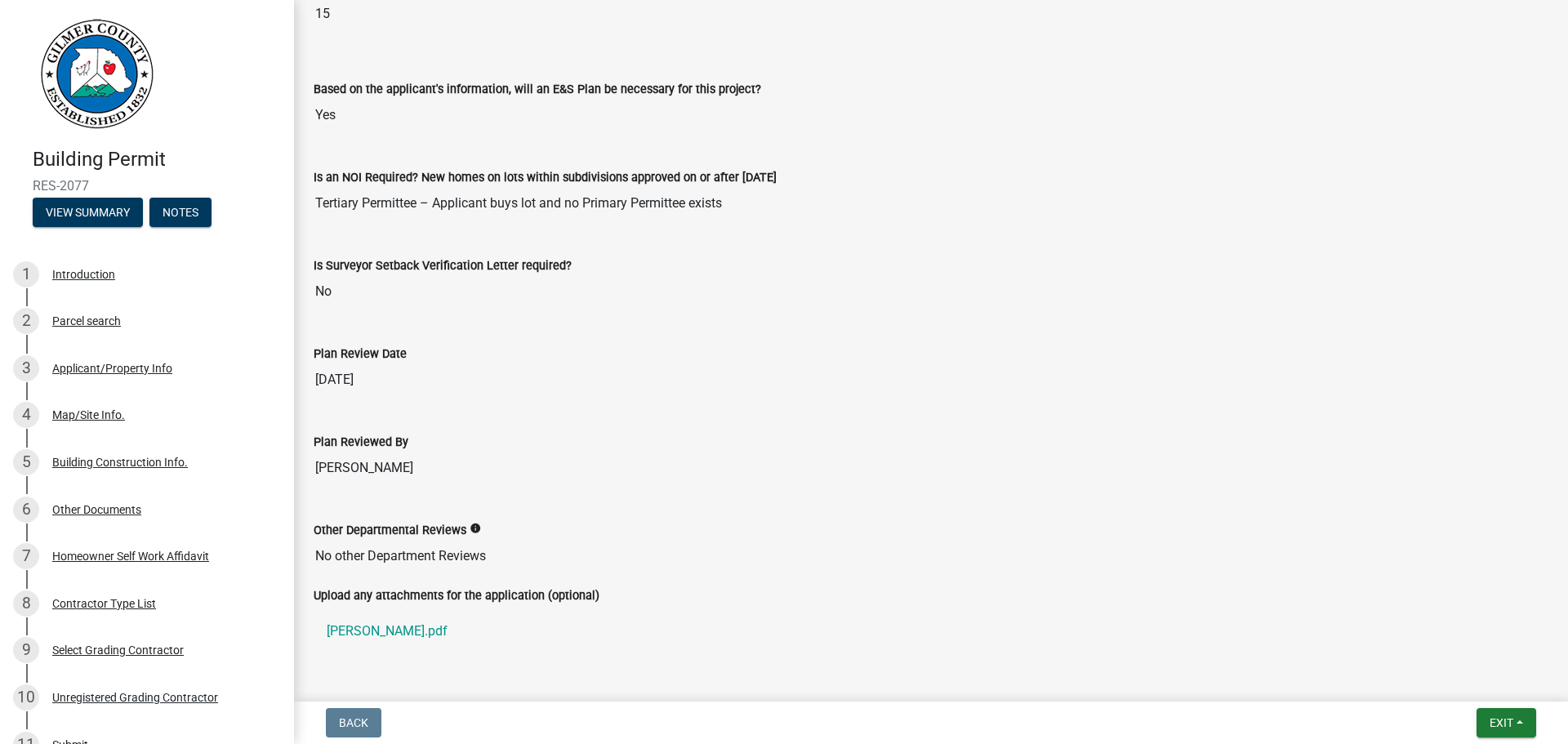
scroll to position [3408, 0]
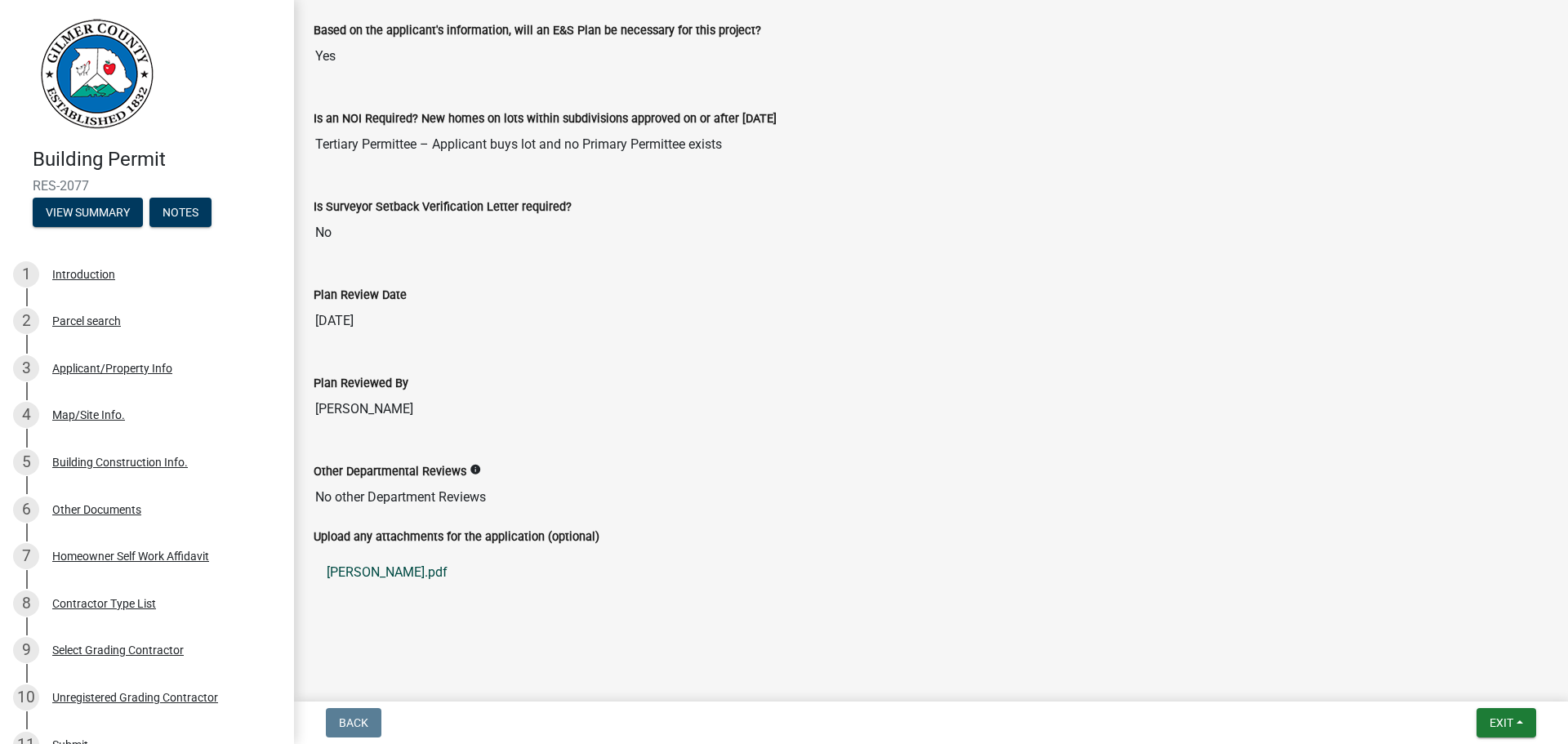
click at [353, 569] on link "[PERSON_NAME].pdf" at bounding box center [930, 572] width 1235 height 39
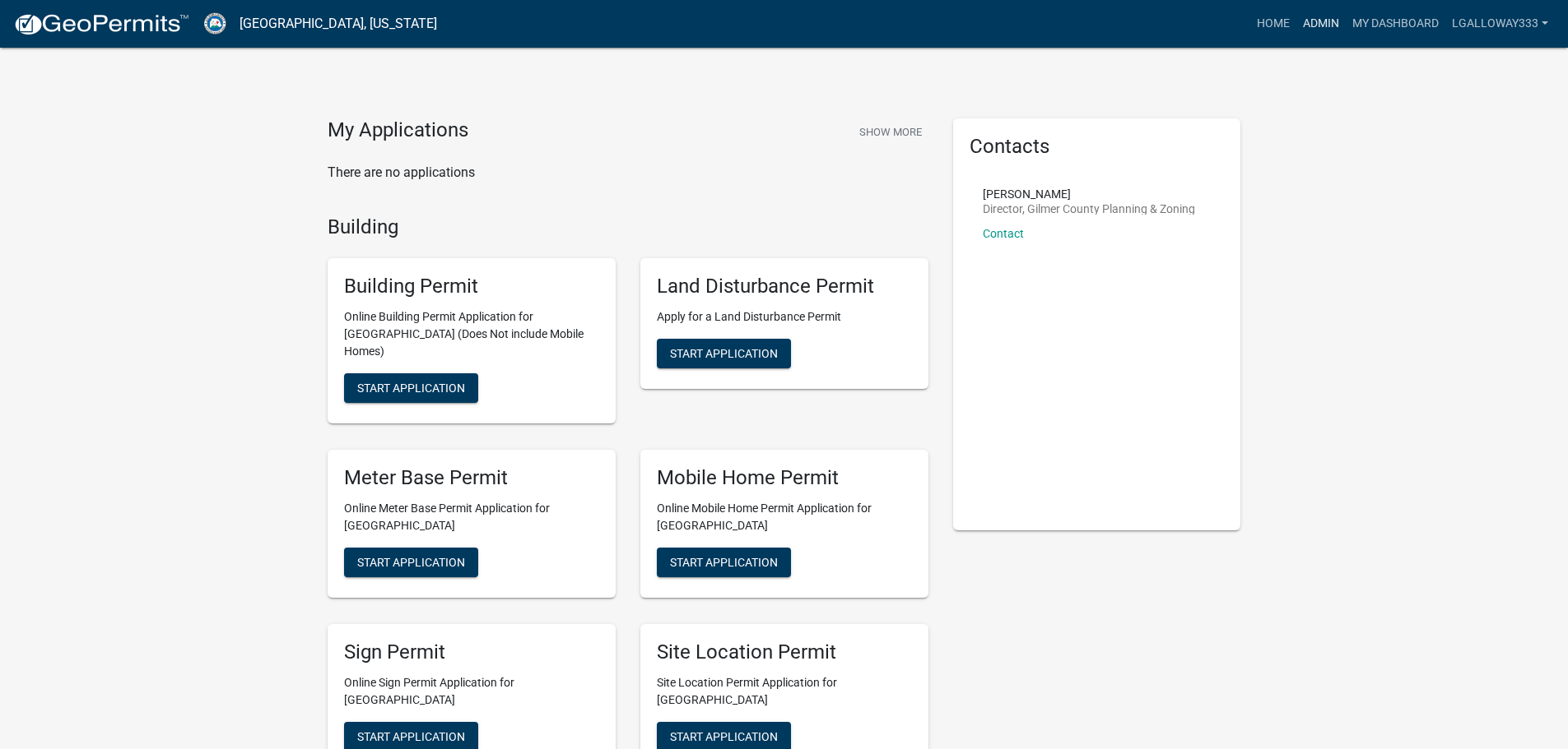
click at [1315, 16] on link "Admin" at bounding box center [1321, 24] width 49 height 31
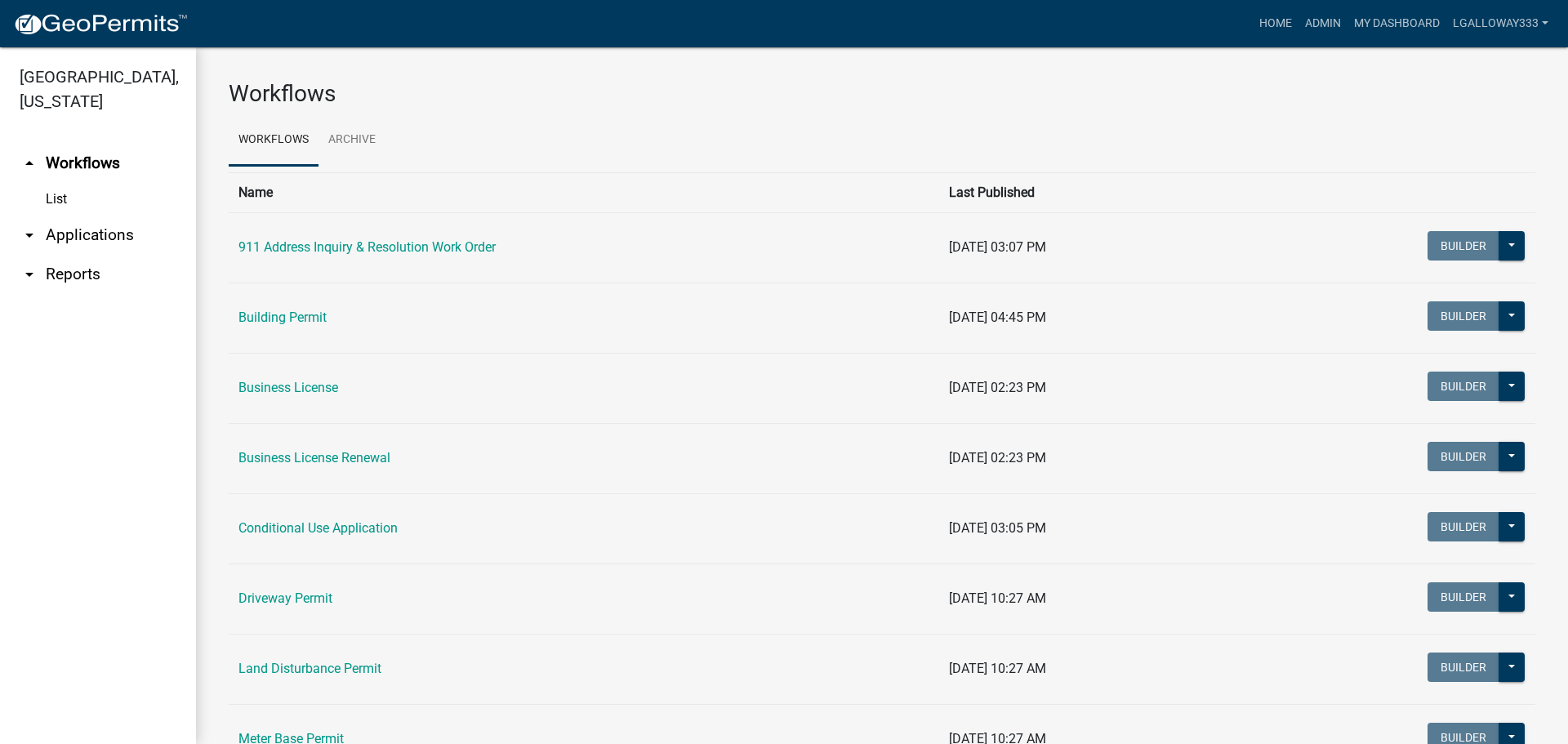
click at [94, 232] on link "arrow_drop_down Applications" at bounding box center [98, 234] width 196 height 39
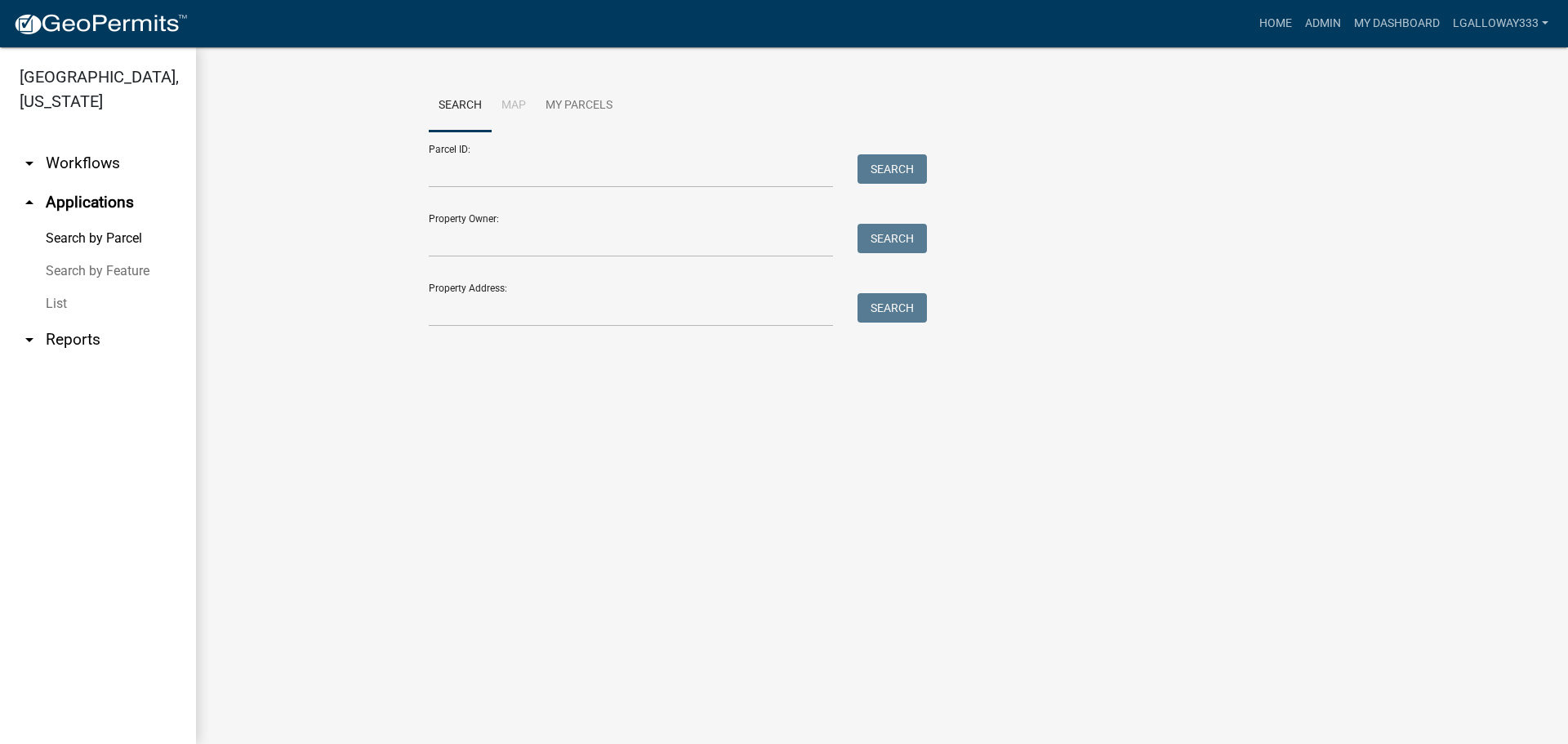
click at [97, 162] on link "arrow_drop_down Workflows" at bounding box center [98, 163] width 196 height 39
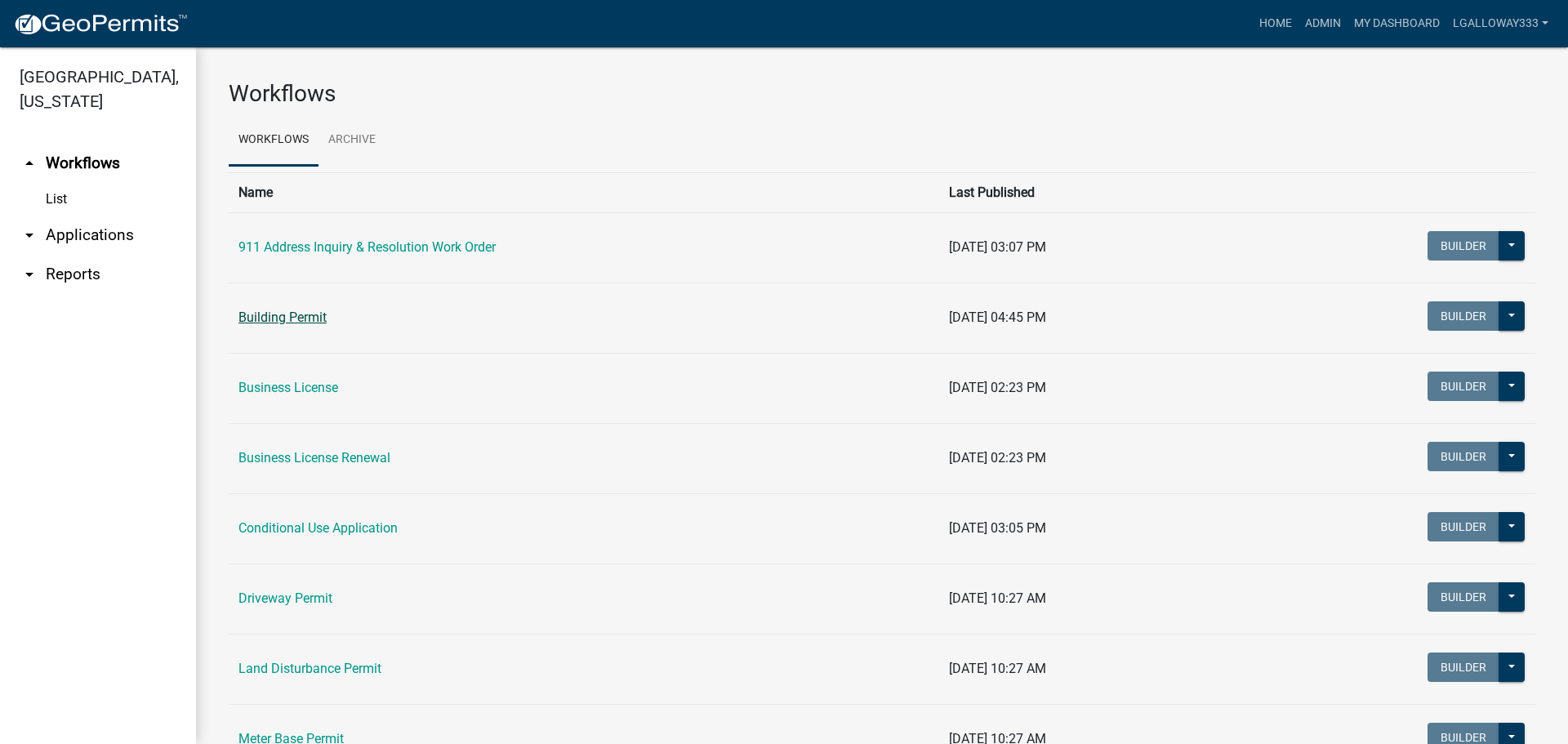
click at [292, 313] on link "Building Permit" at bounding box center [283, 318] width 89 height 16
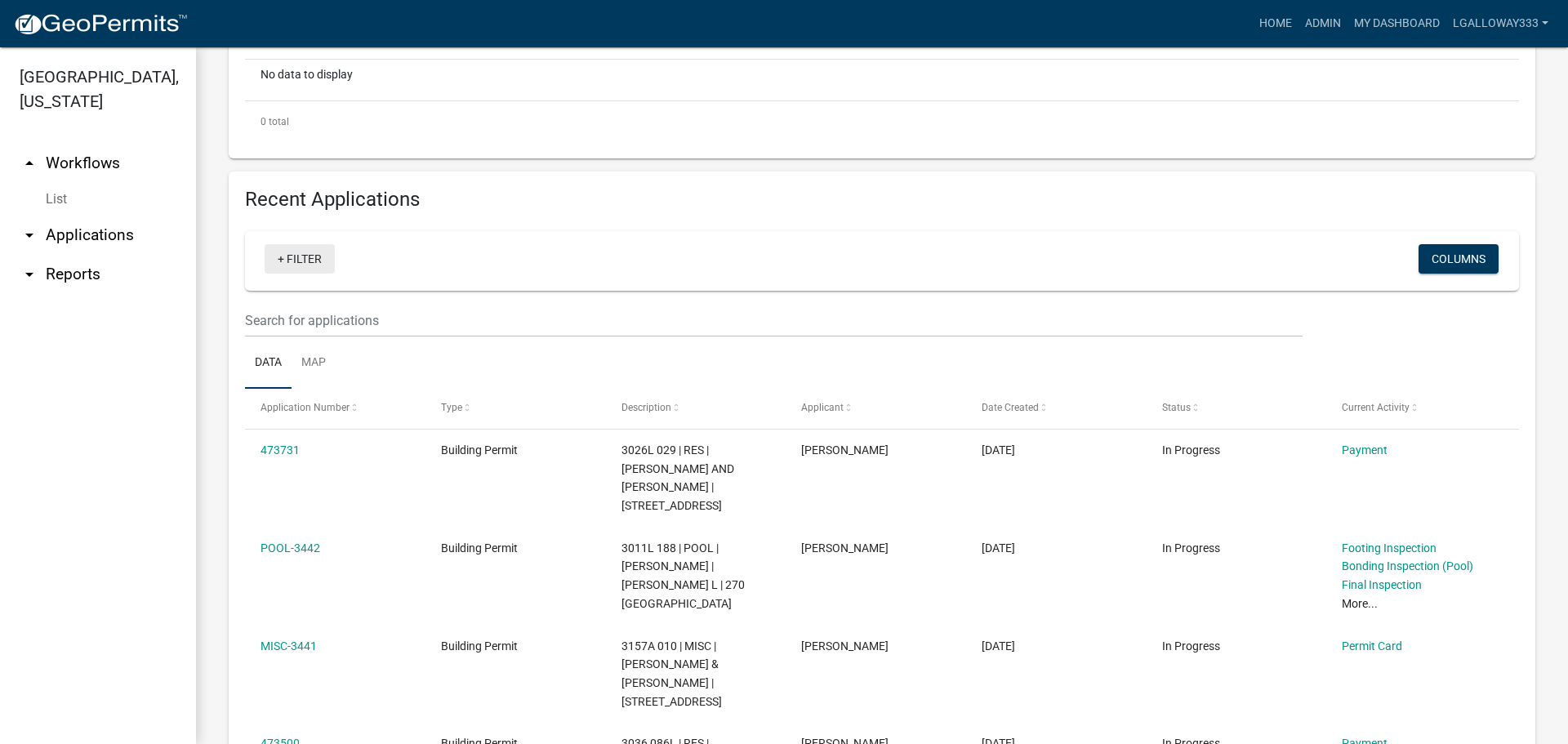
scroll to position [326, 0]
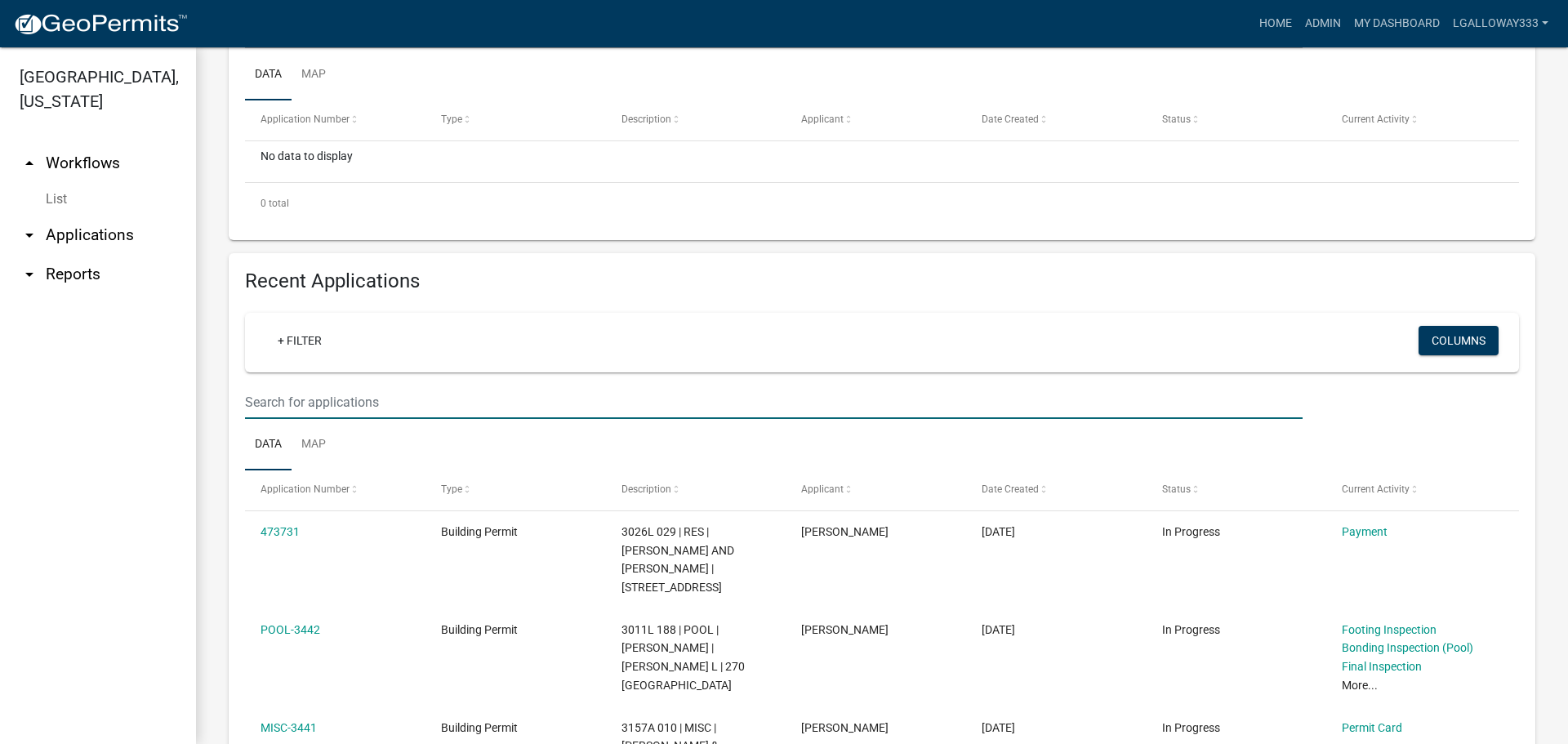
click at [363, 397] on input "text" at bounding box center [773, 402] width 1058 height 34
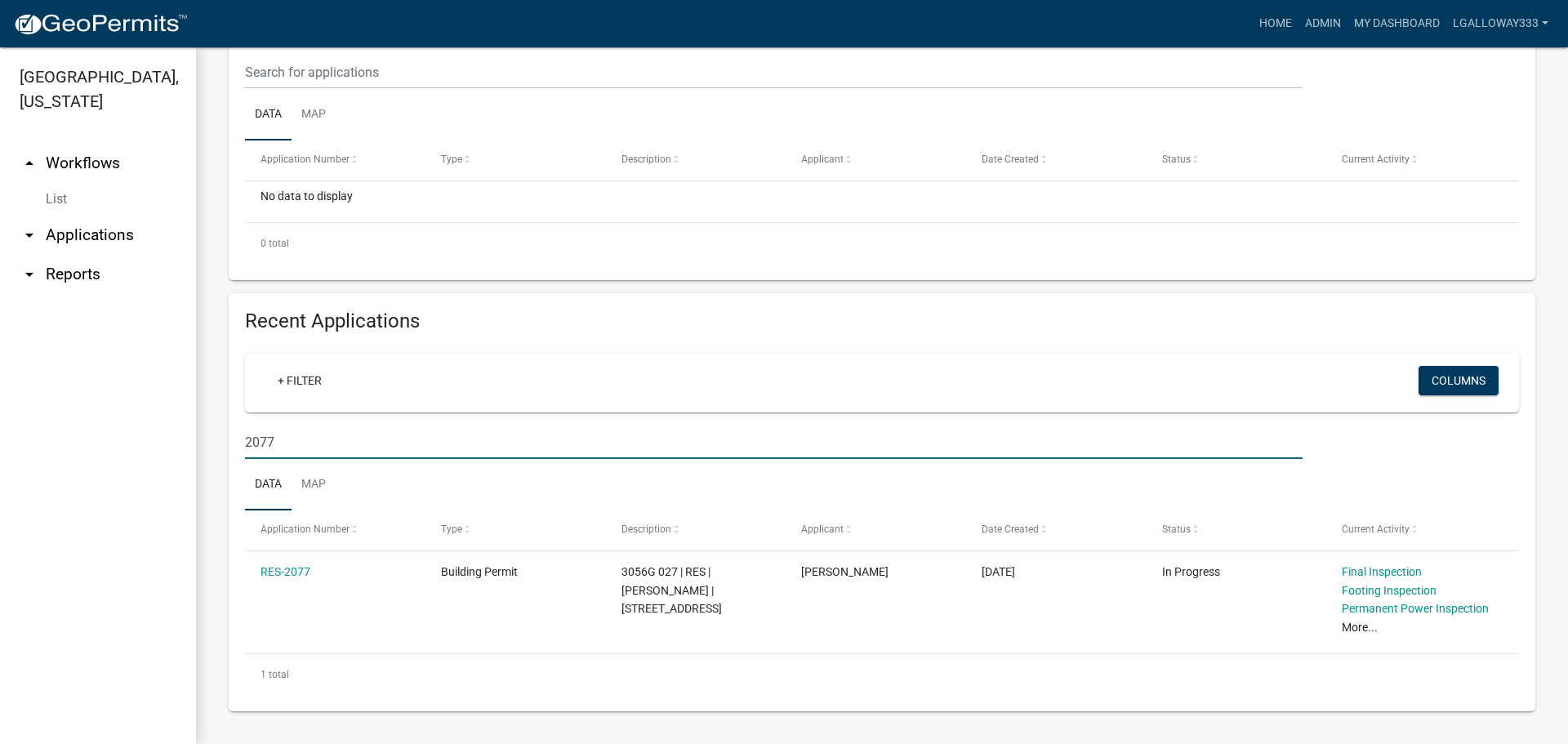
scroll to position [286, 0]
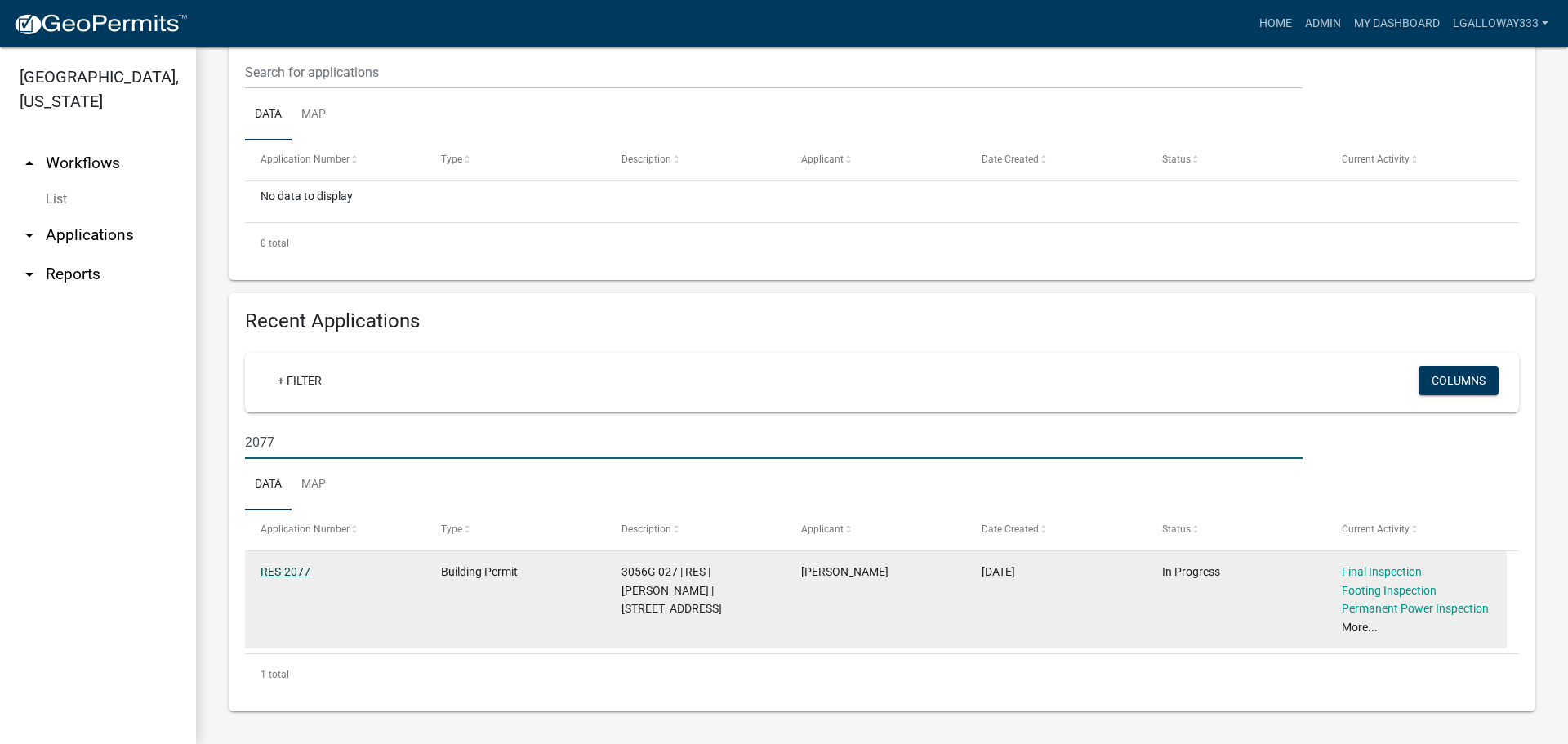
type input "2077"
click at [278, 567] on link "RES-2077" at bounding box center [285, 571] width 49 height 13
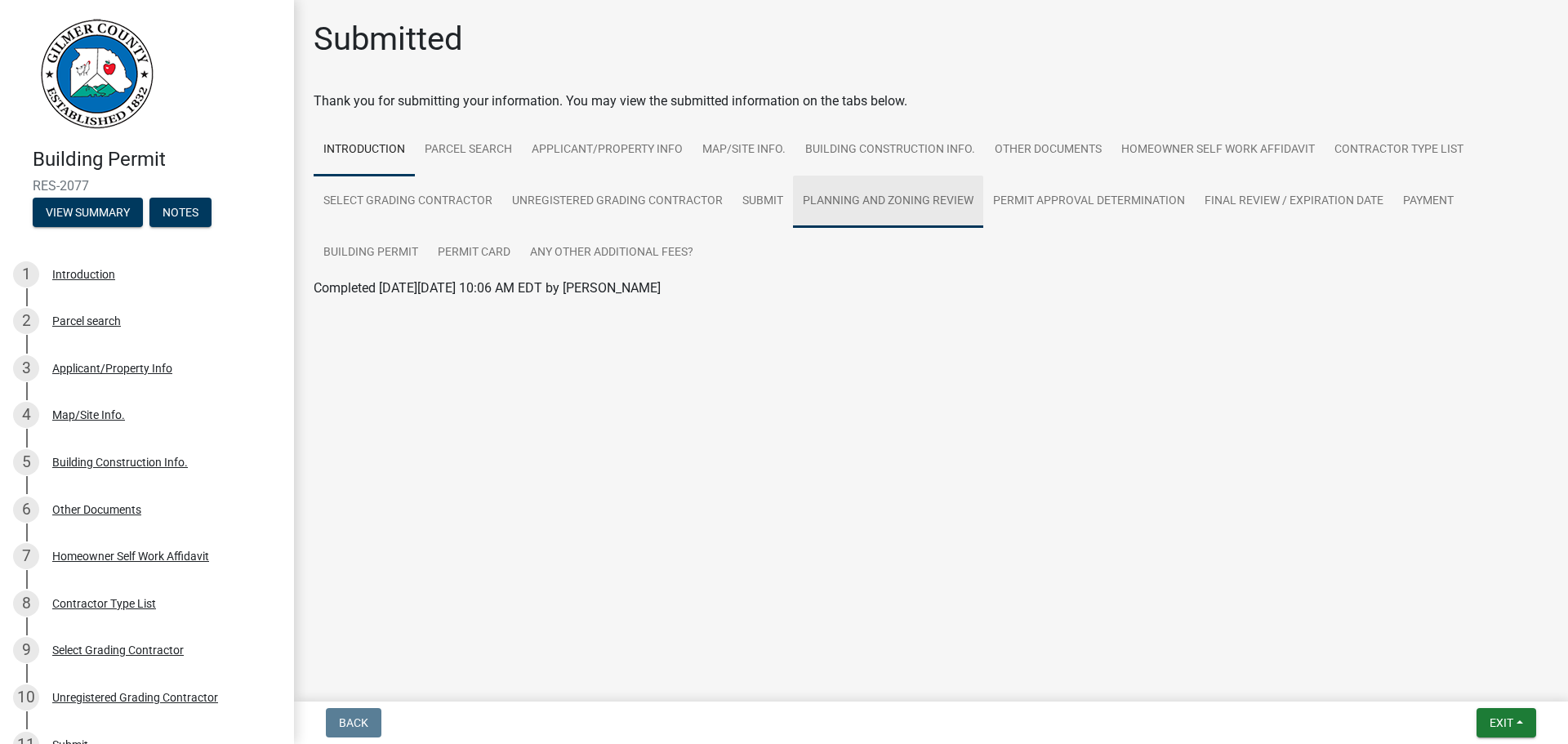
click at [875, 203] on link "Planning and Zoning Review" at bounding box center [888, 201] width 190 height 52
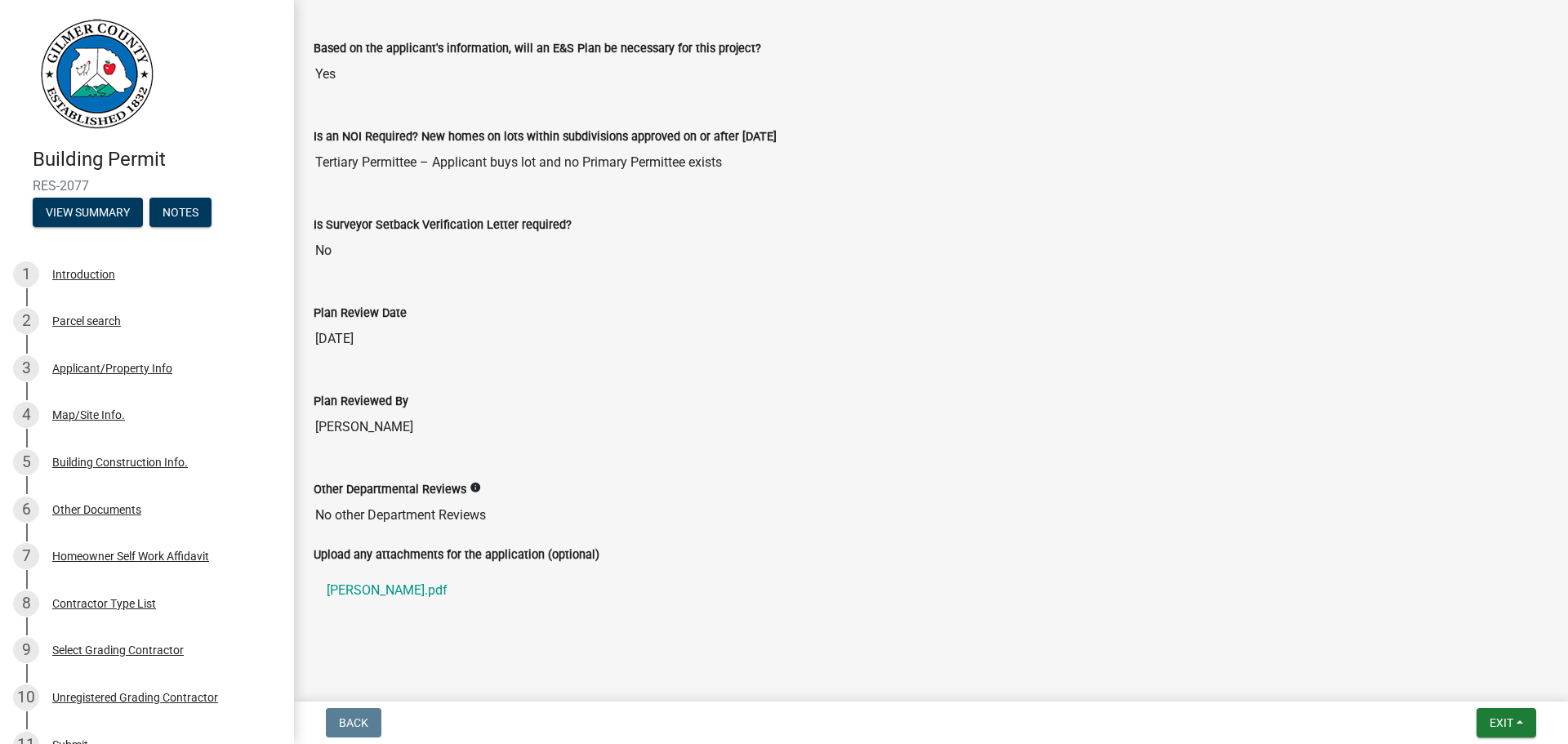
scroll to position [3408, 0]
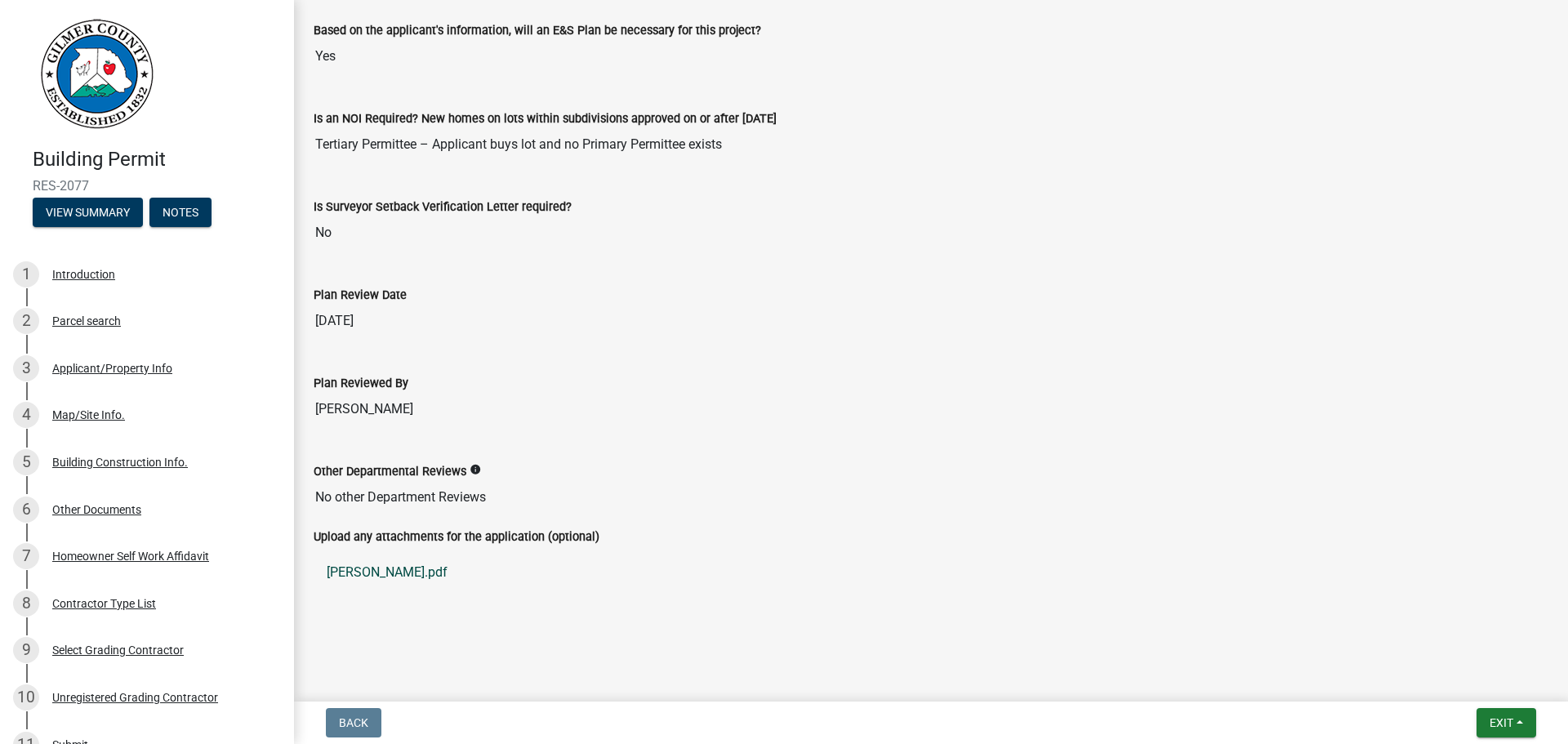
click at [382, 574] on link "[PERSON_NAME].pdf" at bounding box center [930, 572] width 1235 height 39
